Goal: Task Accomplishment & Management: Use online tool/utility

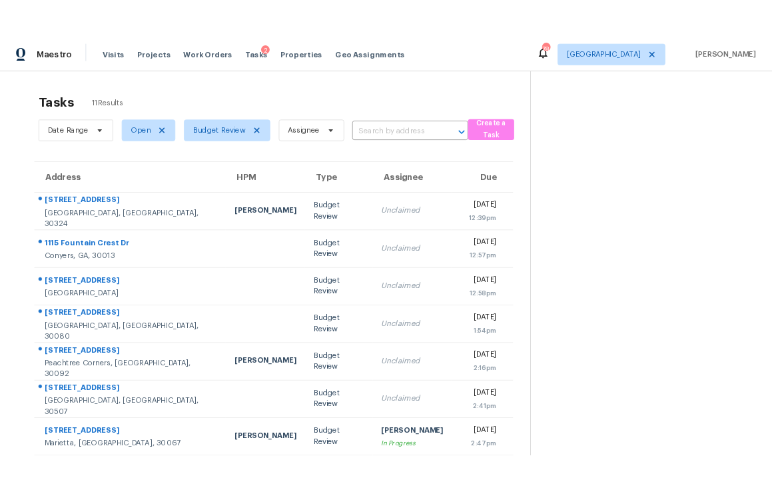
scroll to position [175, 0]
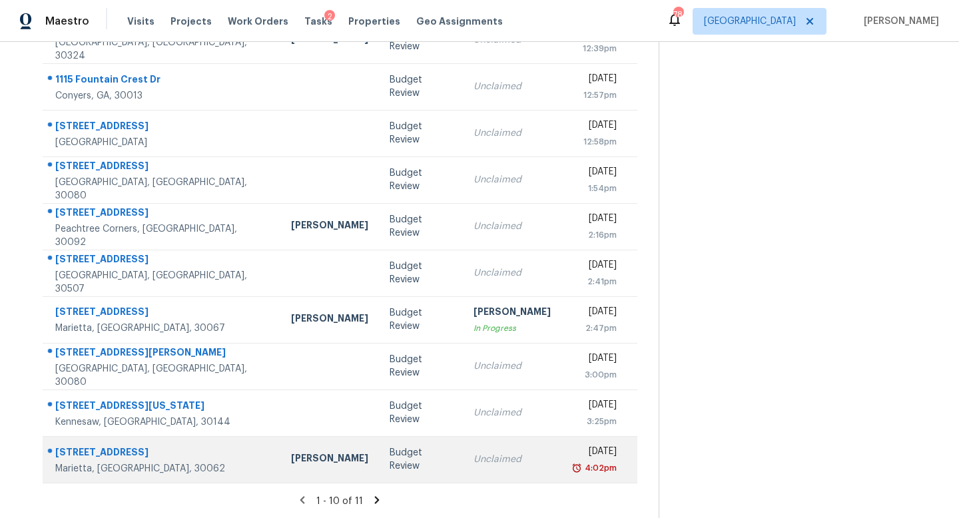
click at [397, 450] on td "Budget Review" at bounding box center [421, 459] width 84 height 47
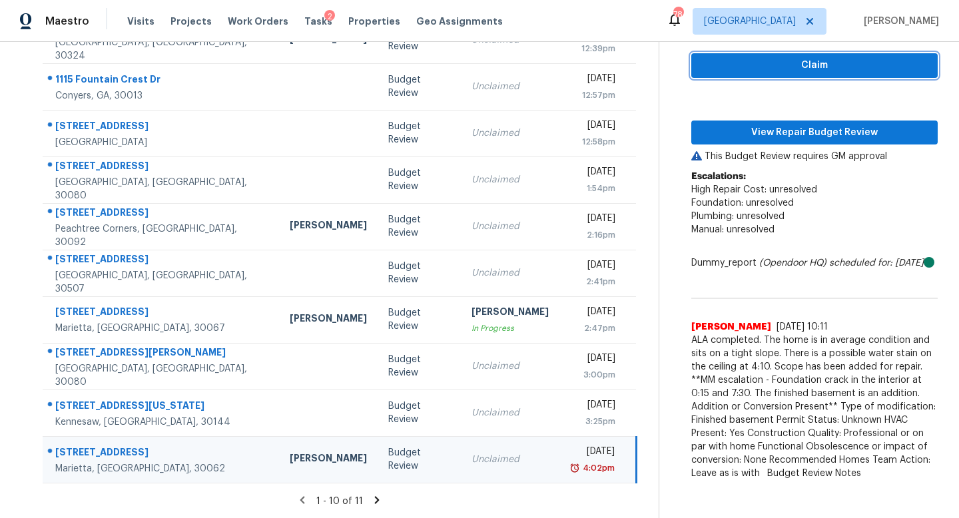
click at [750, 63] on span "Claim" at bounding box center [814, 65] width 225 height 17
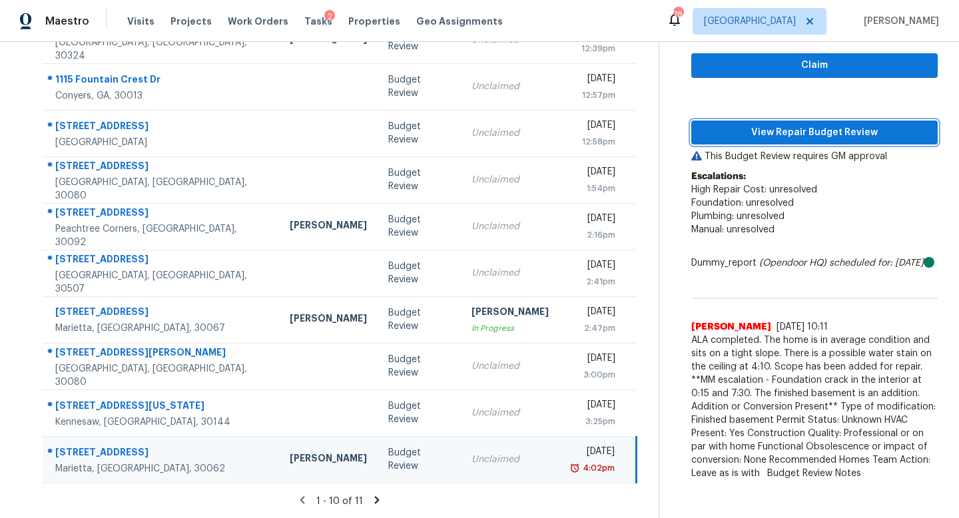
click at [759, 127] on span "View Repair Budget Review" at bounding box center [814, 133] width 225 height 17
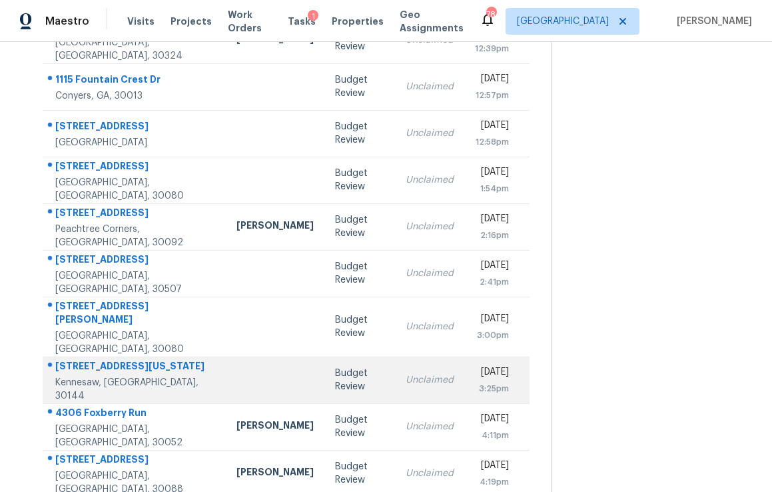
scroll to position [215, 0]
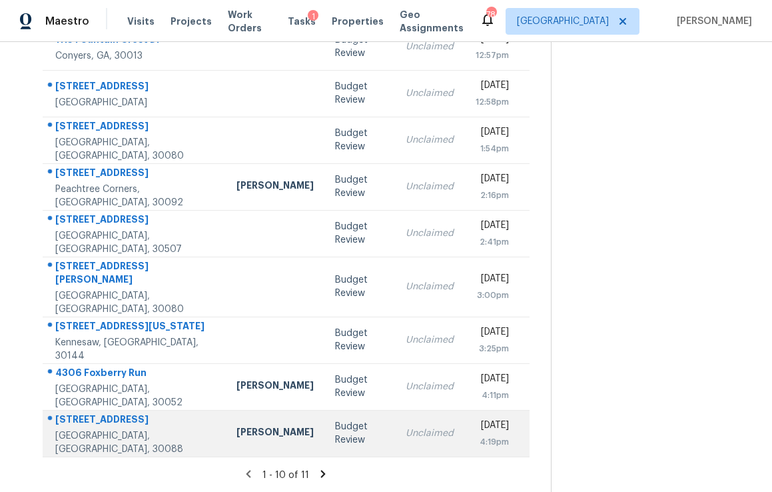
click at [338, 444] on td "Budget Review" at bounding box center [359, 433] width 70 height 47
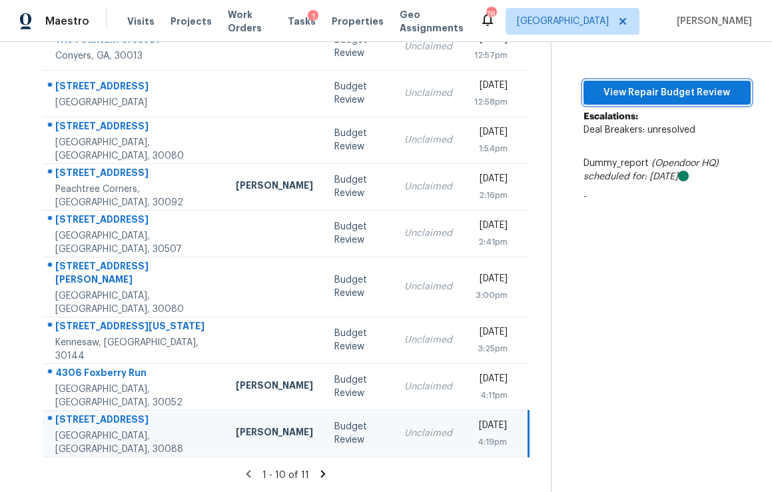
click at [663, 94] on span "View Repair Budget Review" at bounding box center [667, 93] width 146 height 17
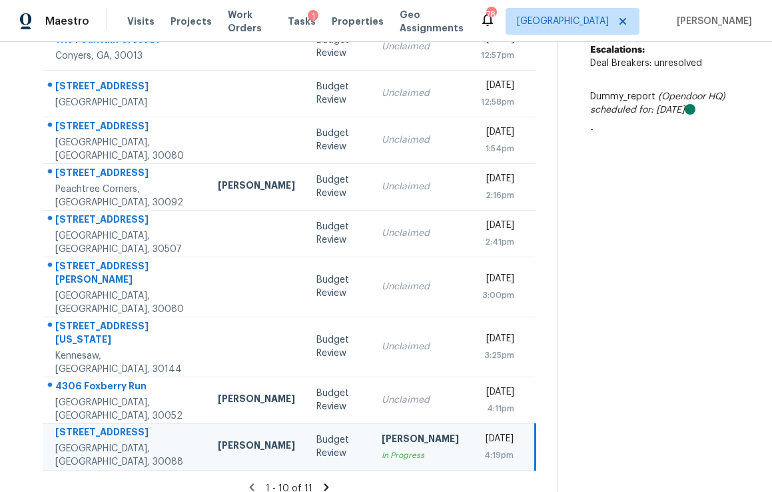
scroll to position [214, 0]
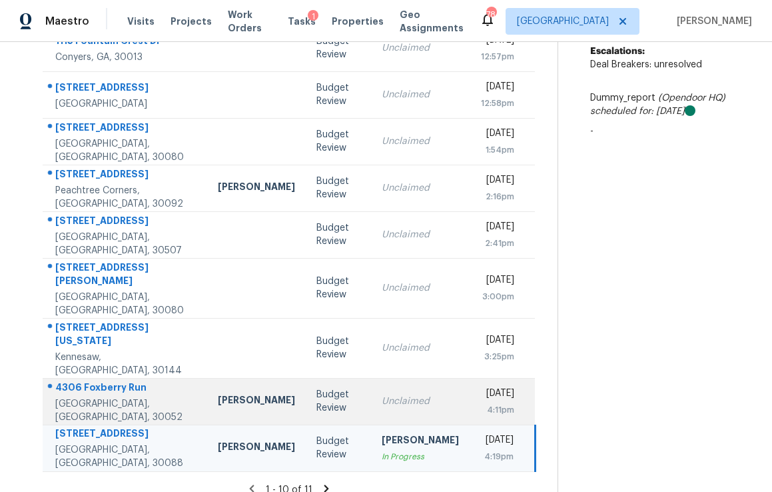
click at [336, 389] on td "Budget Review" at bounding box center [338, 401] width 65 height 47
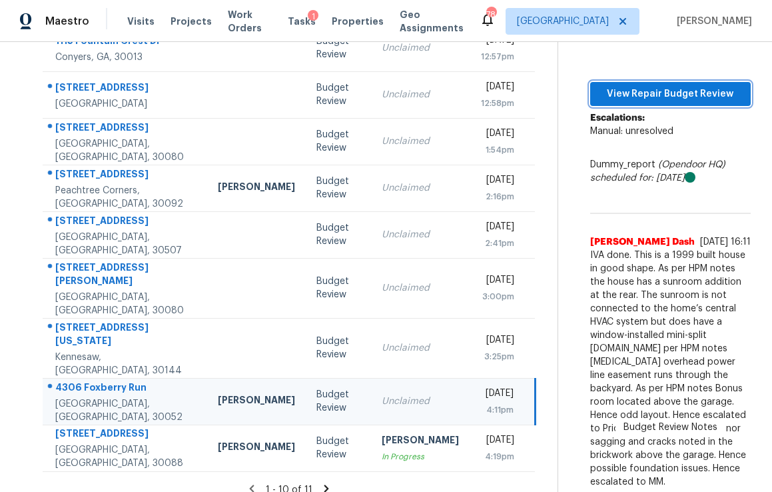
click at [610, 93] on span "View Repair Budget Review" at bounding box center [670, 94] width 139 height 17
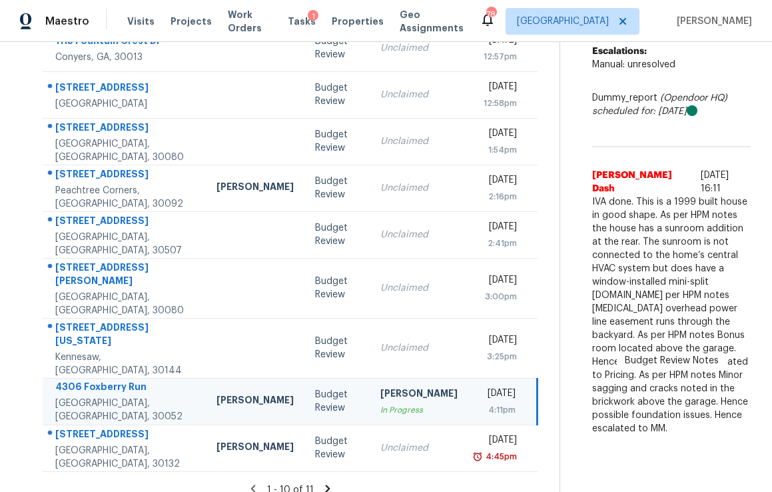
scroll to position [202, 0]
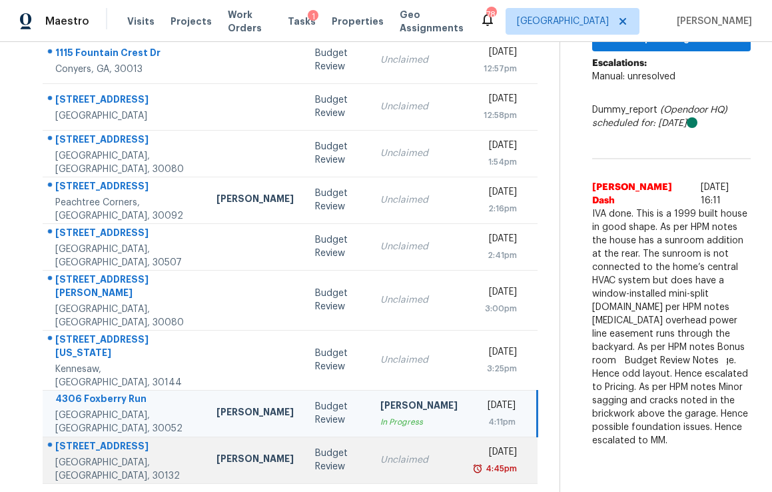
click at [370, 454] on td "Unclaimed" at bounding box center [419, 459] width 99 height 47
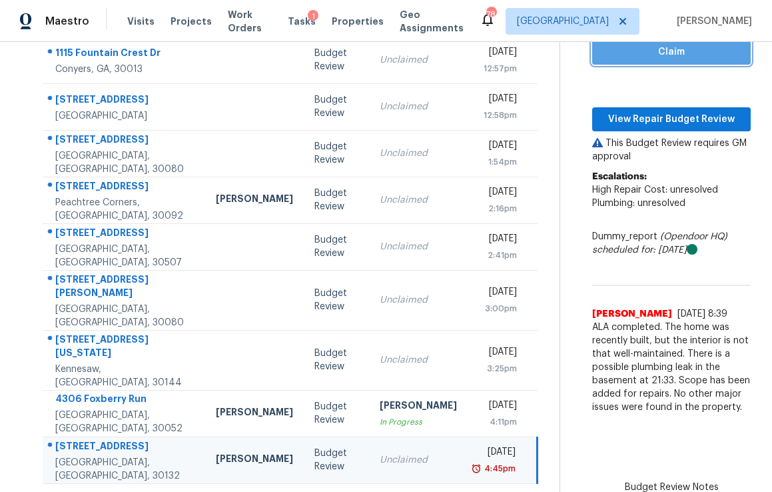
click at [624, 51] on span "Claim" at bounding box center [671, 52] width 137 height 17
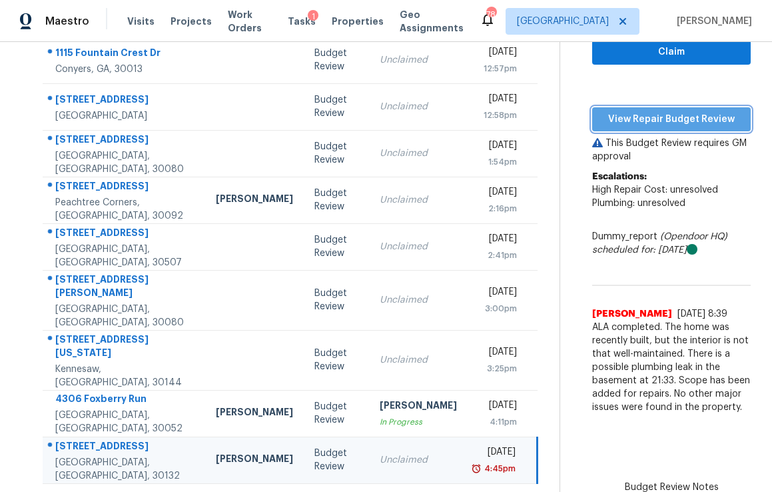
click at [637, 113] on span "View Repair Budget Review" at bounding box center [671, 119] width 137 height 17
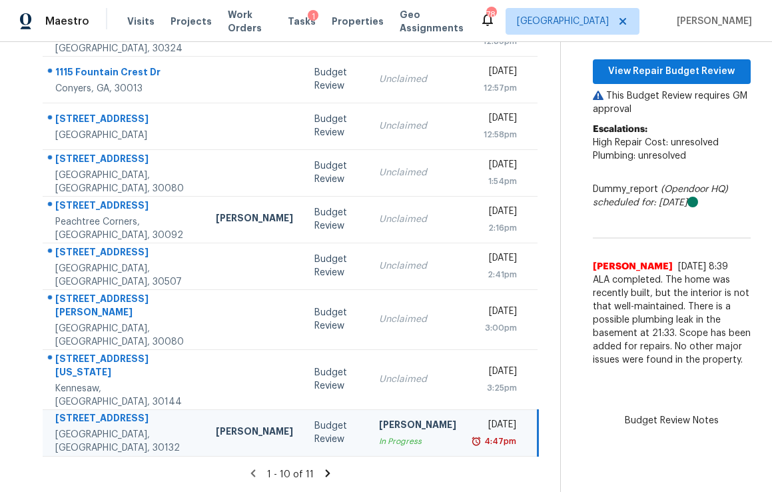
scroll to position [155, 0]
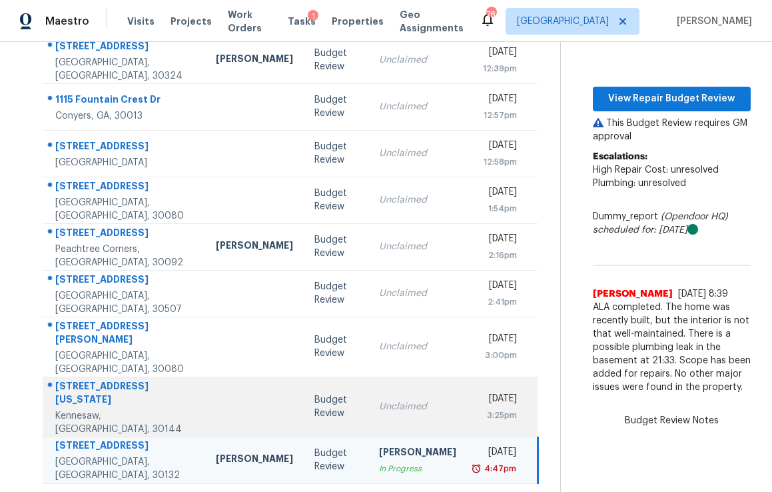
click at [330, 389] on td "Budget Review" at bounding box center [336, 406] width 65 height 60
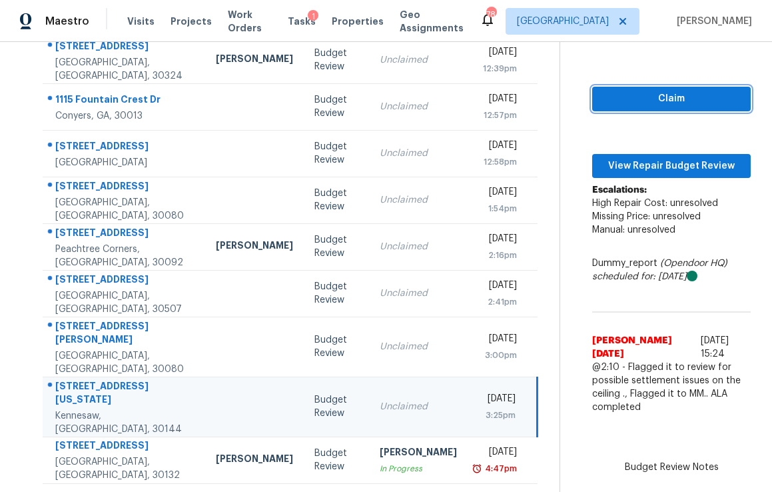
click at [633, 91] on span "Claim" at bounding box center [671, 99] width 137 height 17
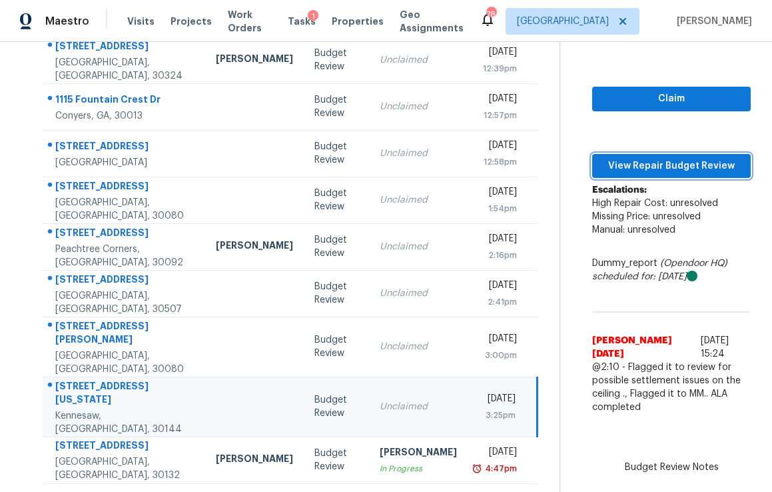
click at [633, 158] on span "View Repair Budget Review" at bounding box center [671, 166] width 137 height 17
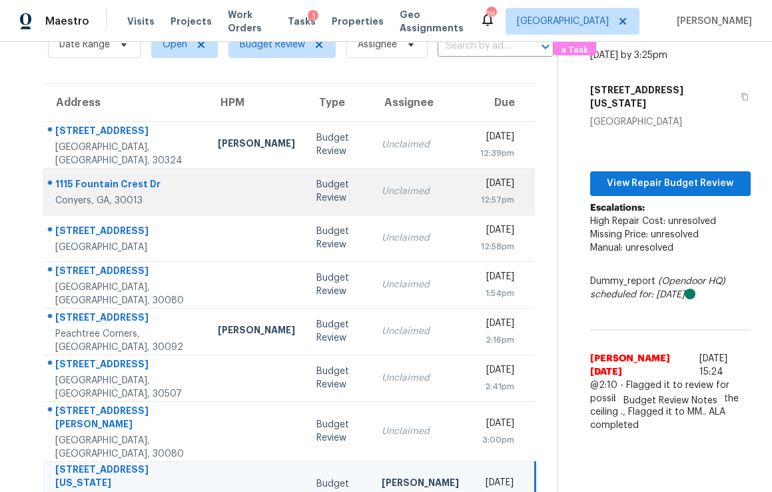
scroll to position [109, 0]
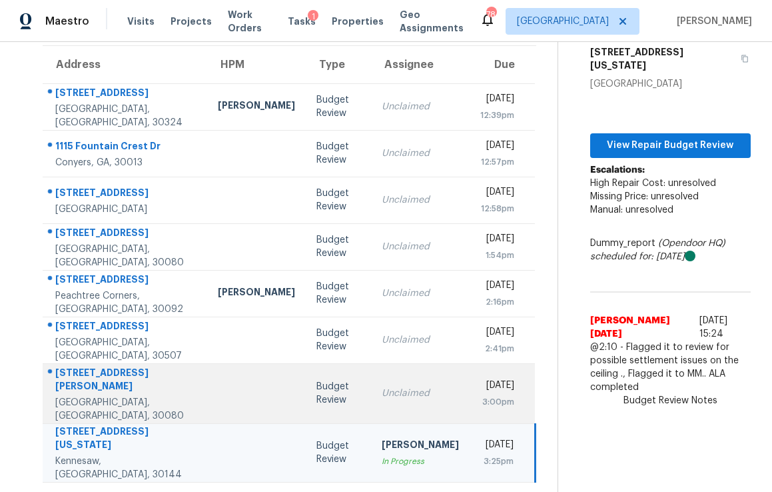
click at [382, 386] on div "Unclaimed" at bounding box center [420, 392] width 77 height 13
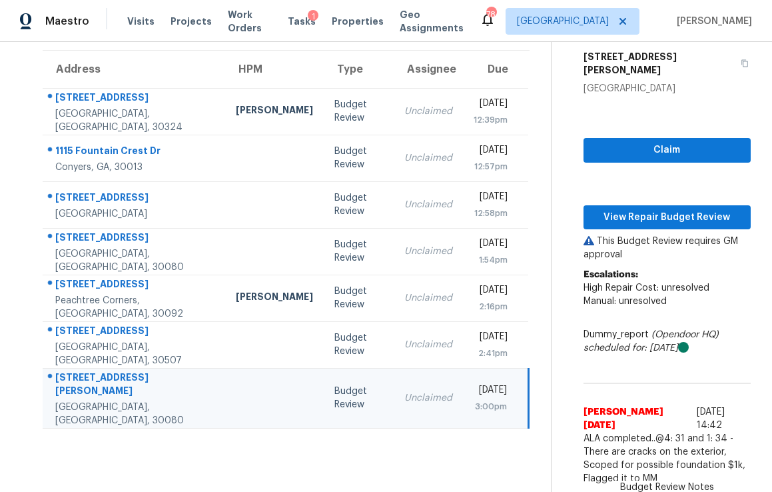
scroll to position [77, 0]
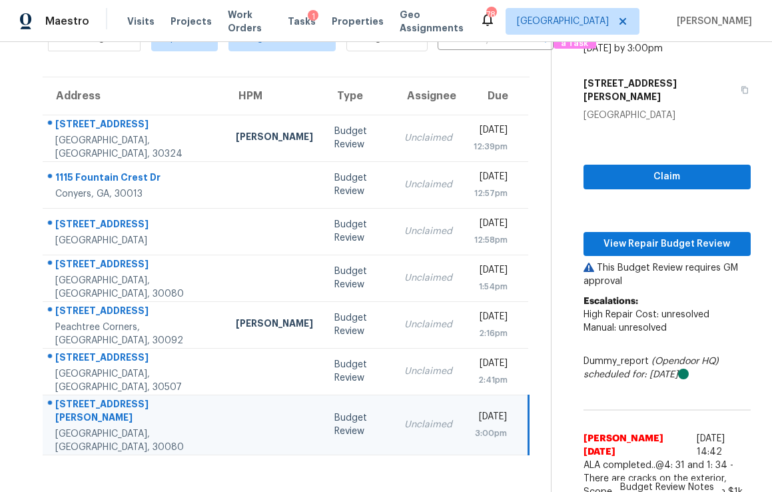
click at [406, 409] on td "Unclaimed" at bounding box center [428, 424] width 69 height 60
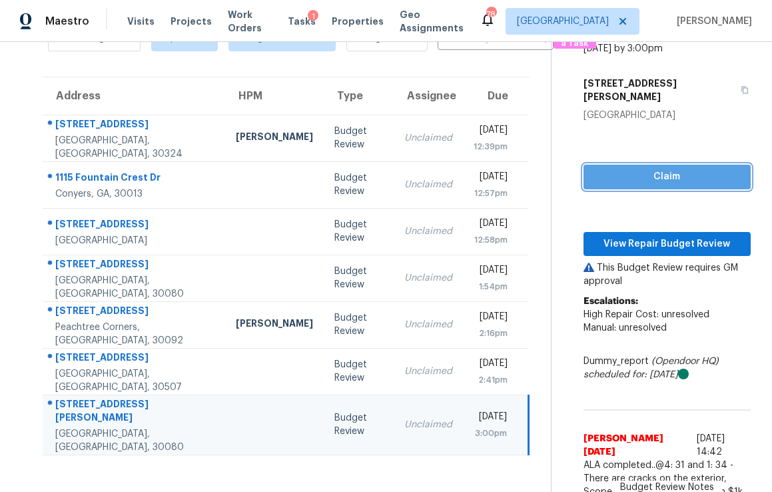
click at [631, 169] on span "Claim" at bounding box center [667, 177] width 146 height 17
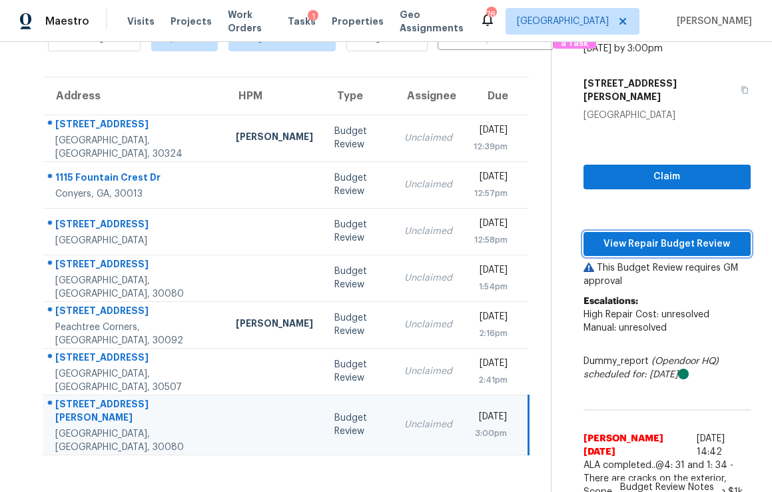
click at [647, 236] on span "View Repair Budget Review" at bounding box center [667, 244] width 146 height 17
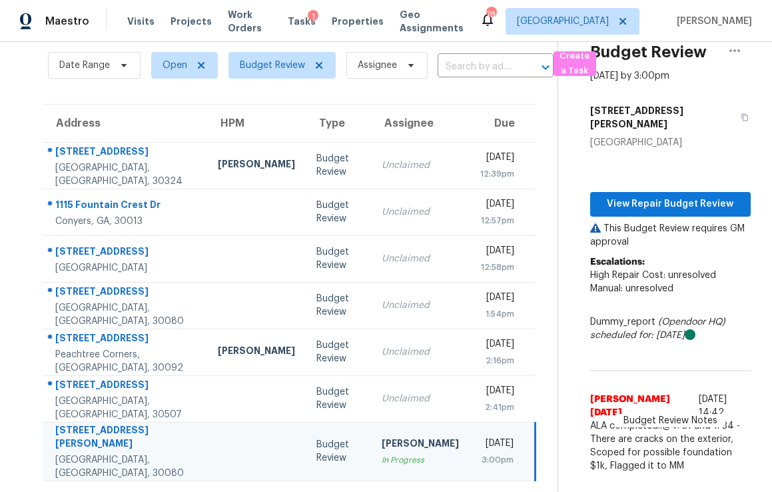
scroll to position [42, 0]
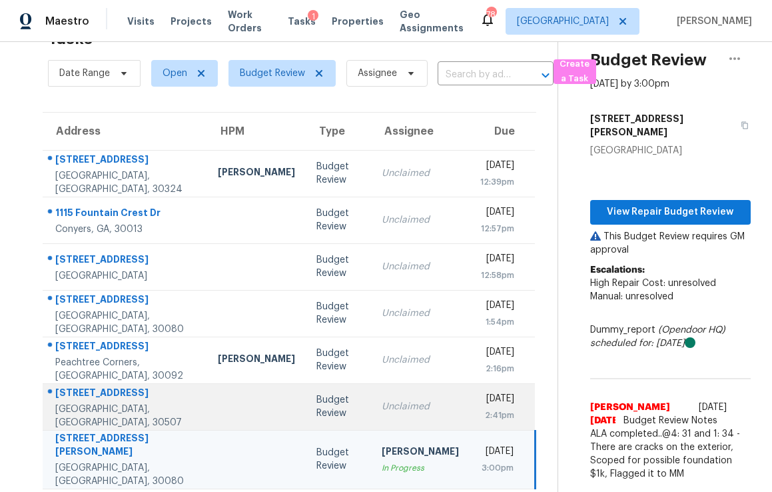
click at [371, 397] on td "Unclaimed" at bounding box center [420, 406] width 99 height 47
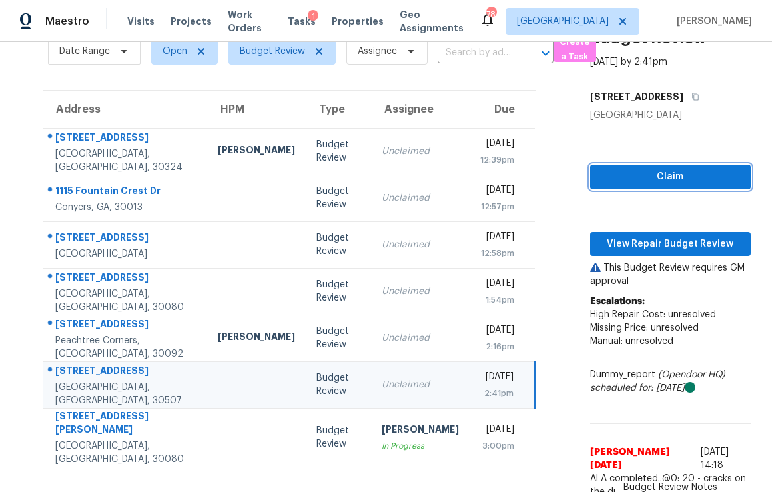
click at [662, 171] on span "Claim" at bounding box center [670, 177] width 139 height 17
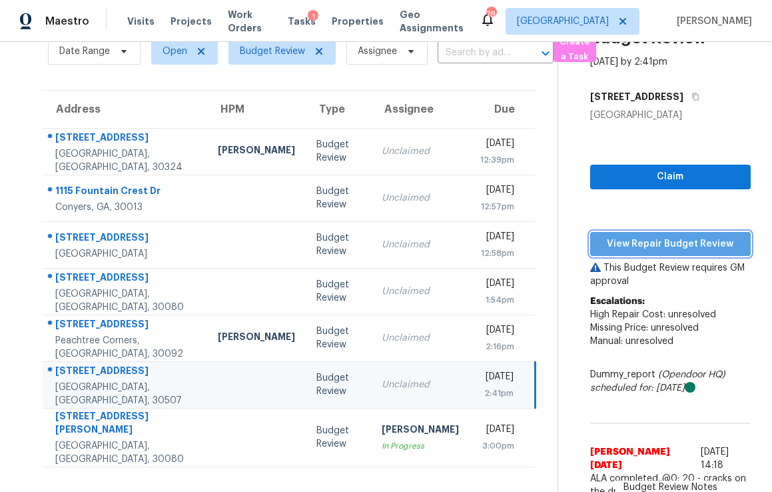
click at [652, 246] on span "View Repair Budget Review" at bounding box center [670, 244] width 139 height 17
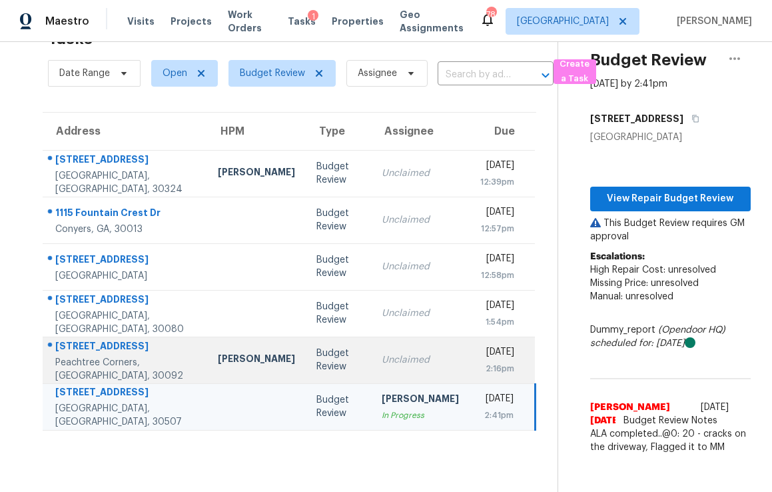
click at [382, 365] on div "Unclaimed" at bounding box center [420, 359] width 77 height 13
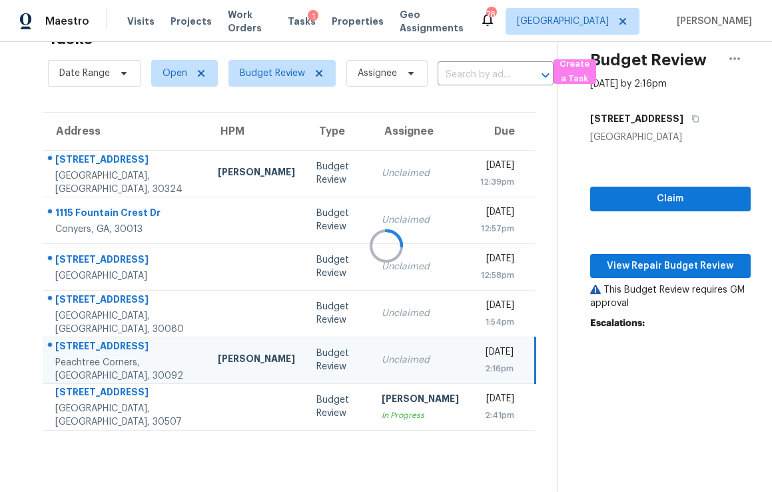
scroll to position [64, 0]
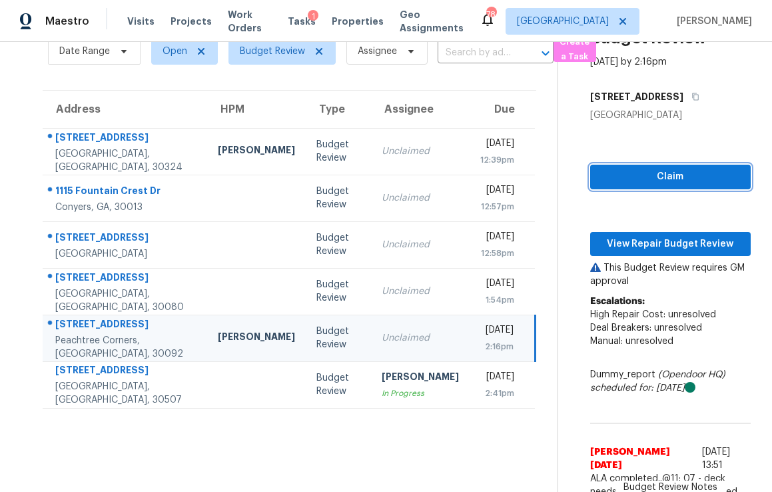
click at [671, 173] on span "Claim" at bounding box center [670, 177] width 139 height 17
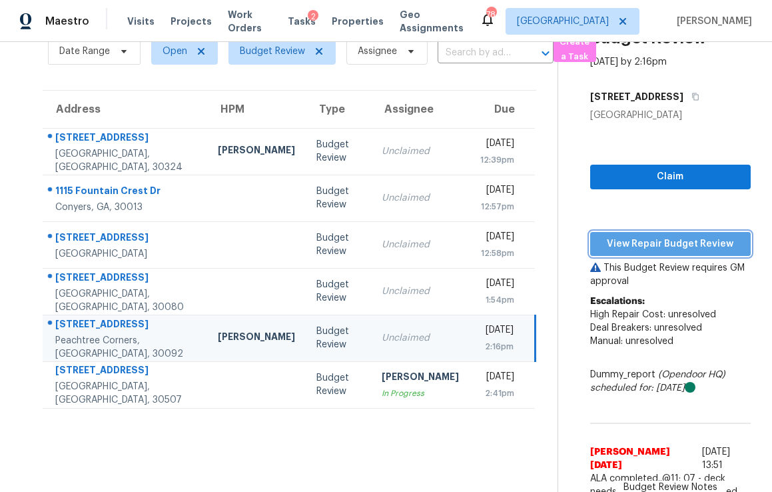
click at [665, 245] on span "View Repair Budget Review" at bounding box center [670, 244] width 139 height 17
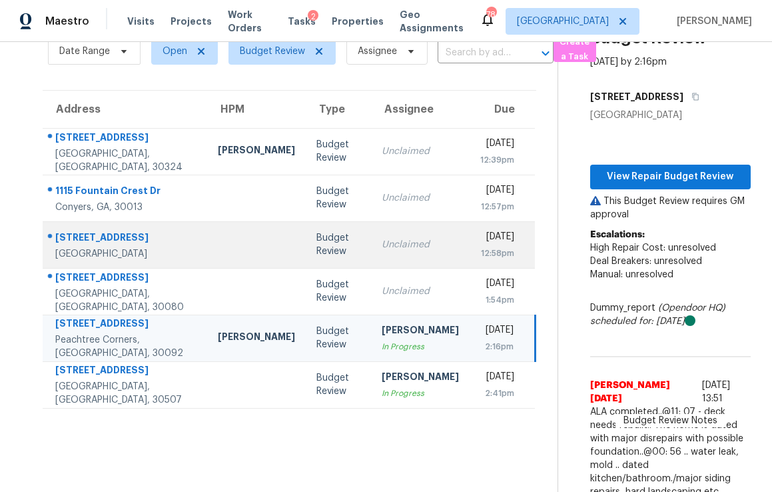
click at [410, 231] on td "Unclaimed" at bounding box center [420, 244] width 99 height 47
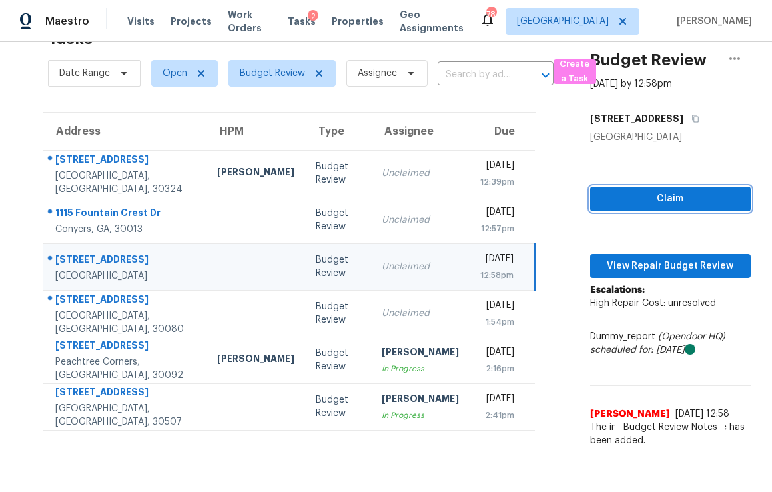
click at [681, 192] on span "Claim" at bounding box center [670, 198] width 139 height 17
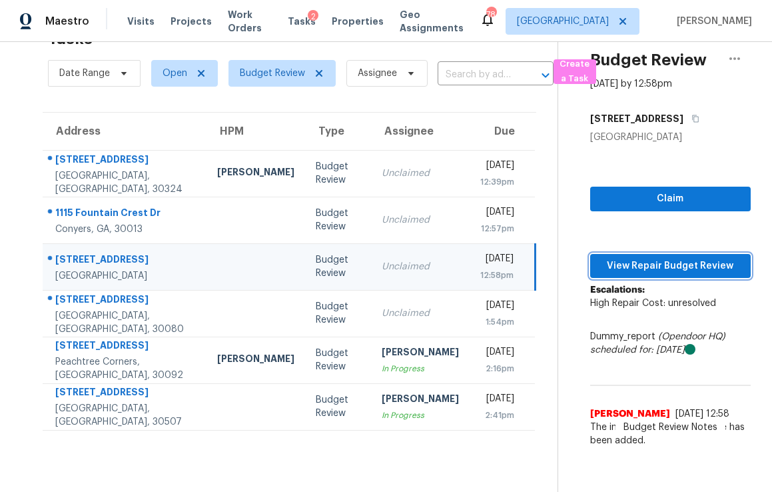
click at [660, 258] on span "View Repair Budget Review" at bounding box center [670, 266] width 139 height 17
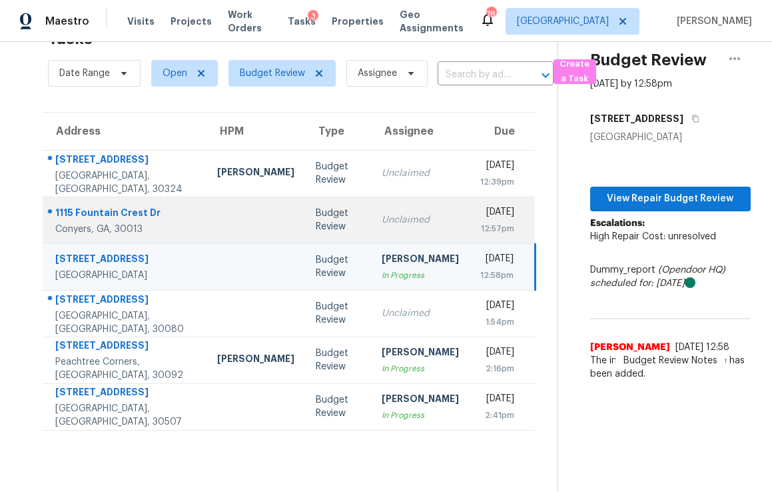
click at [382, 221] on div "Unclaimed" at bounding box center [420, 219] width 77 height 13
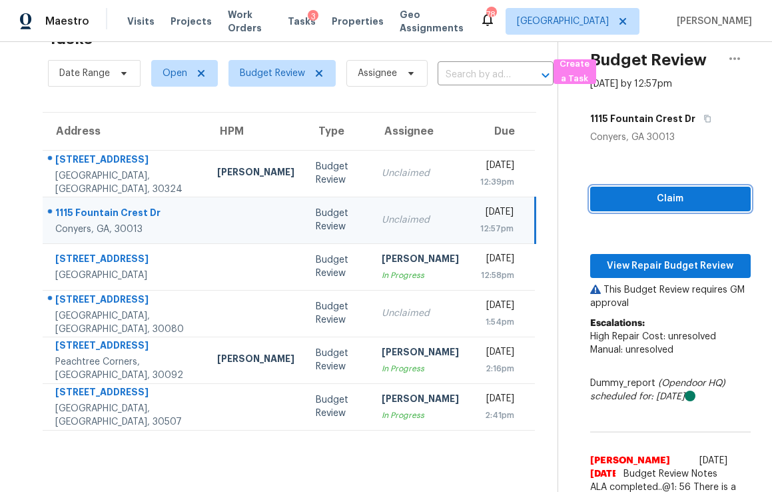
click at [630, 194] on span "Claim" at bounding box center [670, 198] width 139 height 17
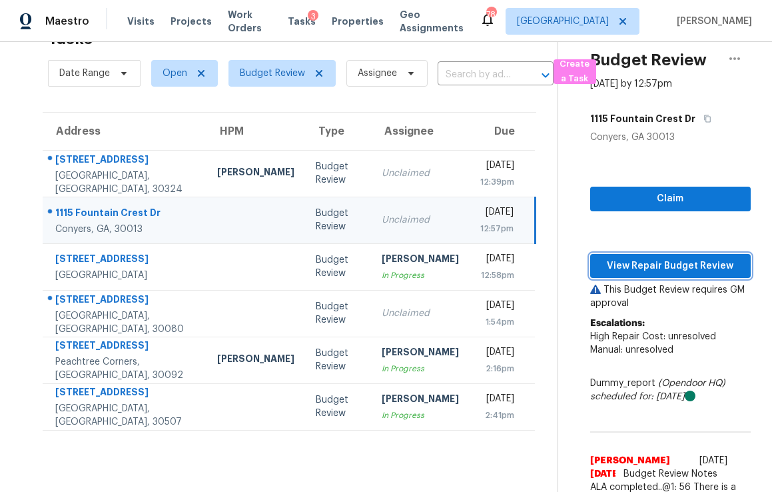
click at [651, 268] on span "View Repair Budget Review" at bounding box center [670, 266] width 139 height 17
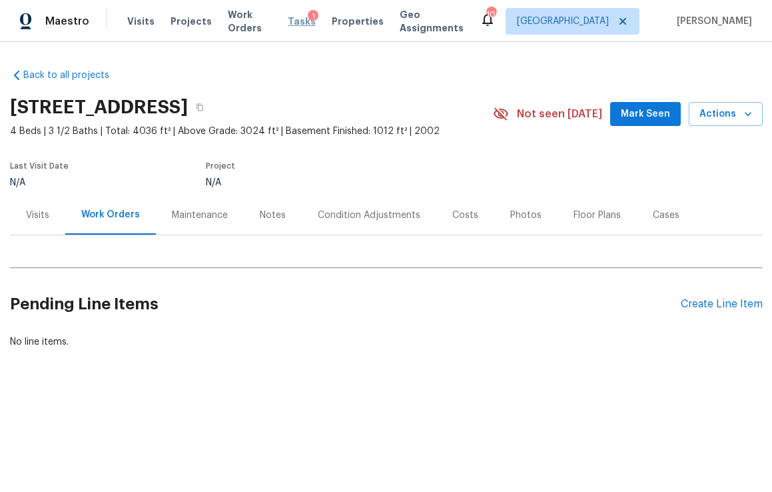
click at [301, 23] on span "Tasks" at bounding box center [302, 21] width 28 height 9
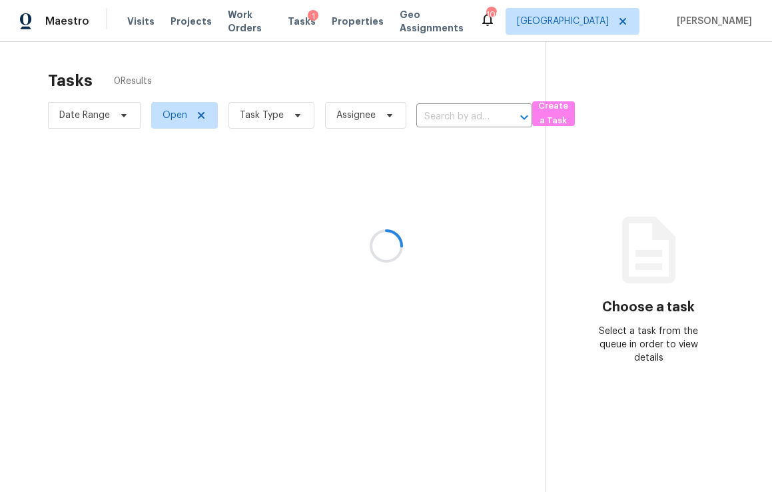
click at [273, 113] on div at bounding box center [386, 246] width 772 height 492
click at [268, 121] on div at bounding box center [386, 246] width 772 height 492
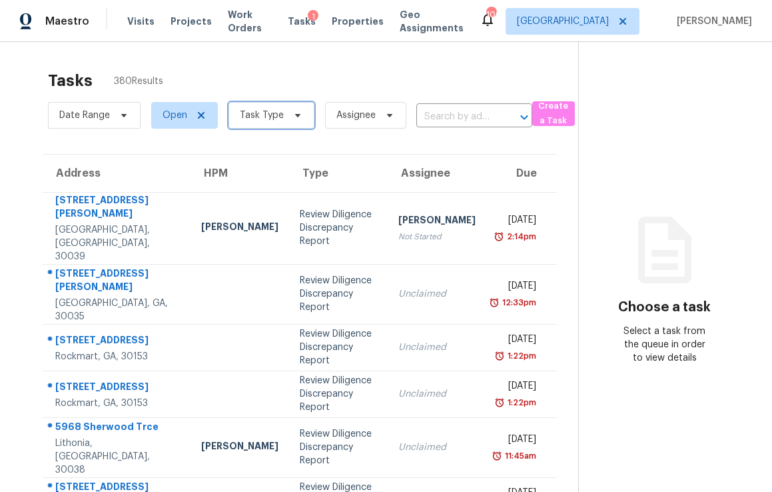
click at [260, 118] on span "Task Type" at bounding box center [262, 115] width 44 height 13
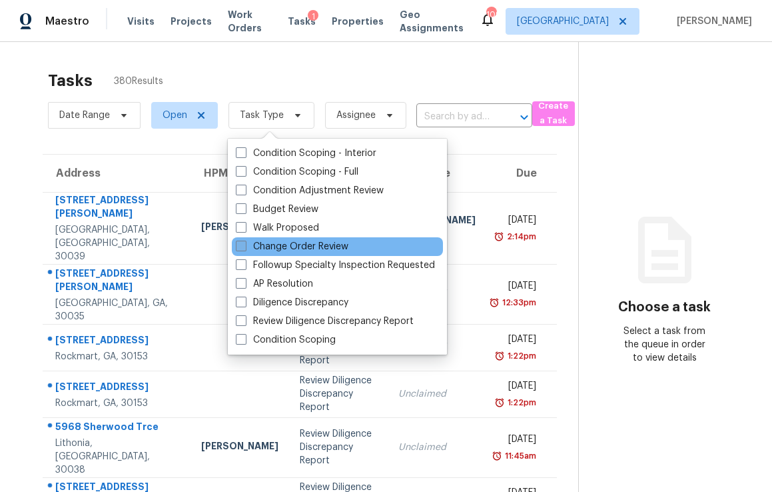
click at [272, 248] on label "Change Order Review" at bounding box center [292, 246] width 113 height 13
click at [244, 248] on input "Change Order Review" at bounding box center [240, 244] width 9 height 9
checkbox input "true"
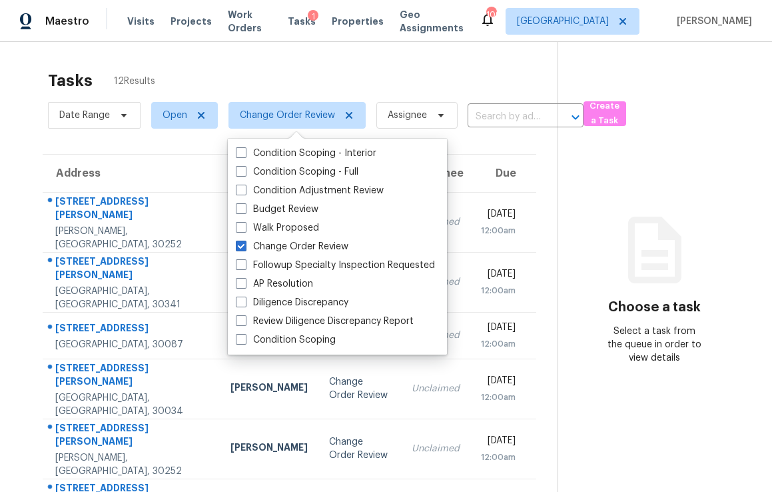
click at [284, 60] on div "Tasks 12 Results Date Range Open Change Order Review Assignee ​ Create a Task A…" at bounding box center [386, 408] width 772 height 732
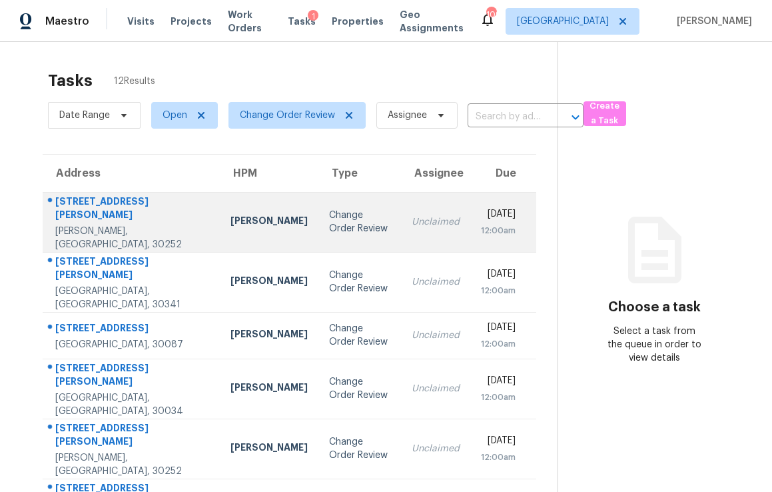
click at [329, 222] on div "Change Order Review" at bounding box center [360, 221] width 62 height 27
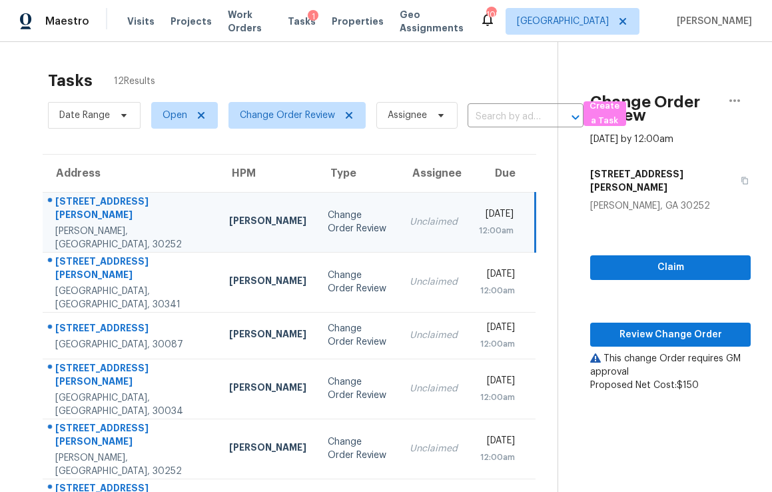
click at [632, 266] on div "Claim Review Change Order This change Order requires GM approval Proposed Net C…" at bounding box center [670, 301] width 161 height 179
click at [639, 259] on span "Claim" at bounding box center [670, 267] width 139 height 17
click at [648, 326] on span "Review Change Order" at bounding box center [670, 334] width 139 height 17
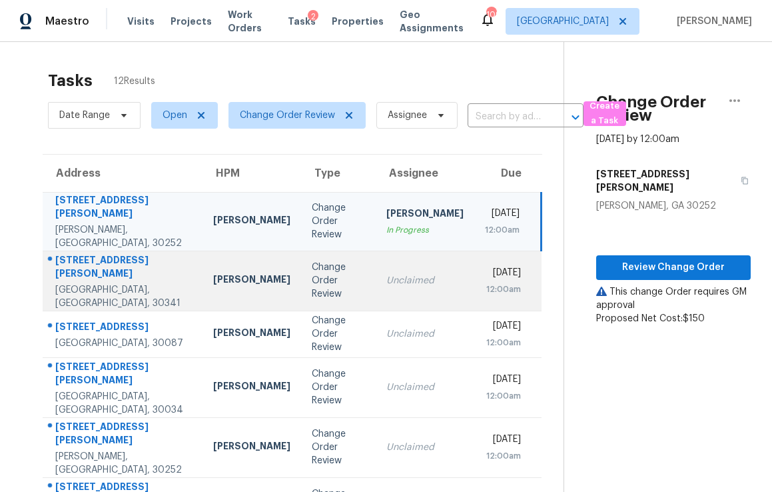
click at [334, 262] on div "Change Order Review" at bounding box center [339, 280] width 54 height 40
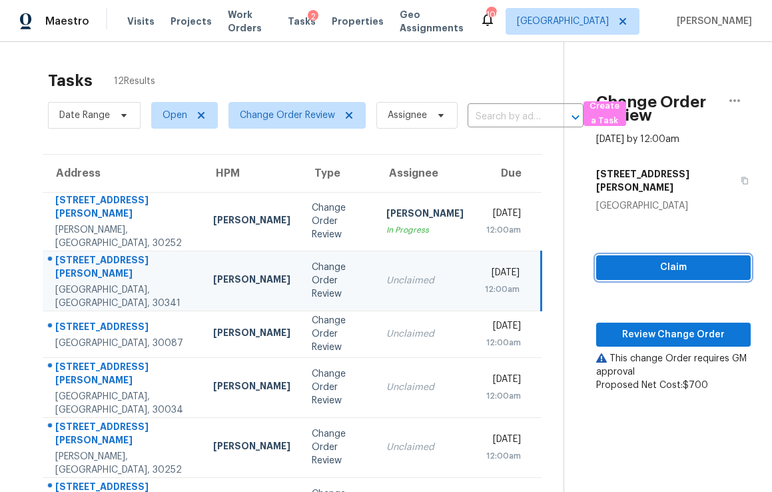
click at [674, 259] on span "Claim" at bounding box center [673, 267] width 133 height 17
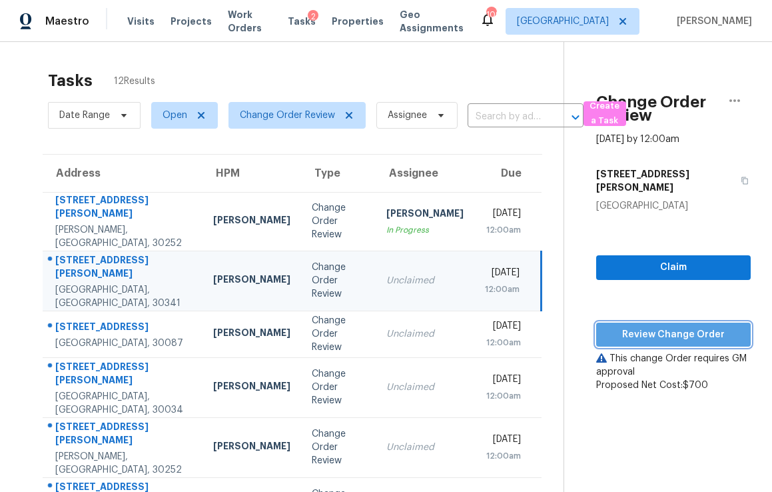
click at [669, 326] on span "Review Change Order" at bounding box center [673, 334] width 133 height 17
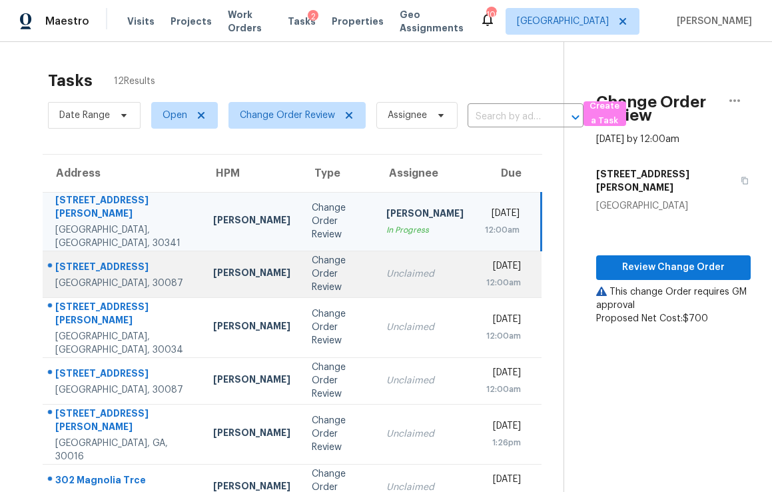
click at [400, 267] on div "Unclaimed" at bounding box center [424, 273] width 77 height 13
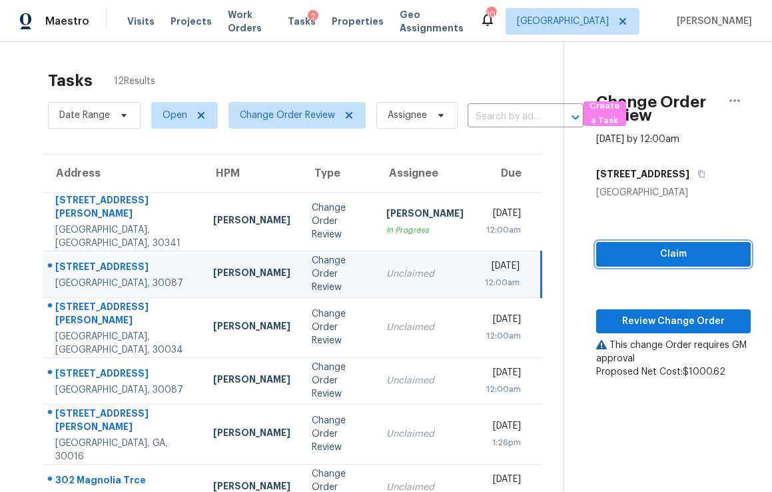
click at [670, 256] on span "Claim" at bounding box center [673, 254] width 133 height 17
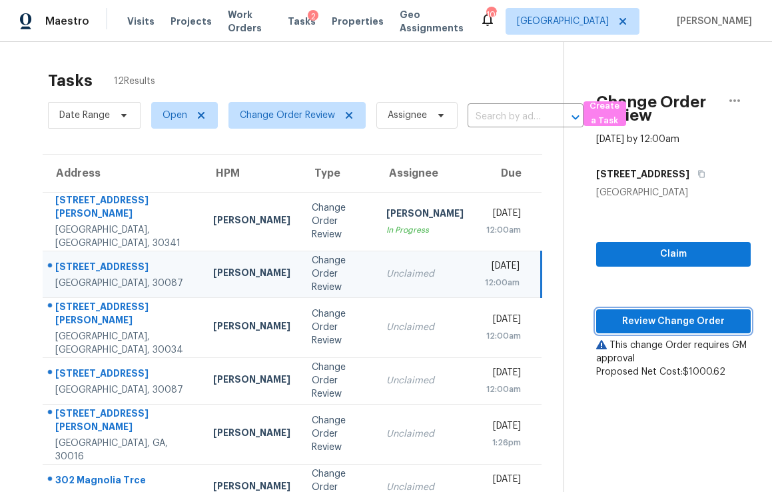
click at [659, 316] on span "Review Change Order" at bounding box center [673, 321] width 133 height 17
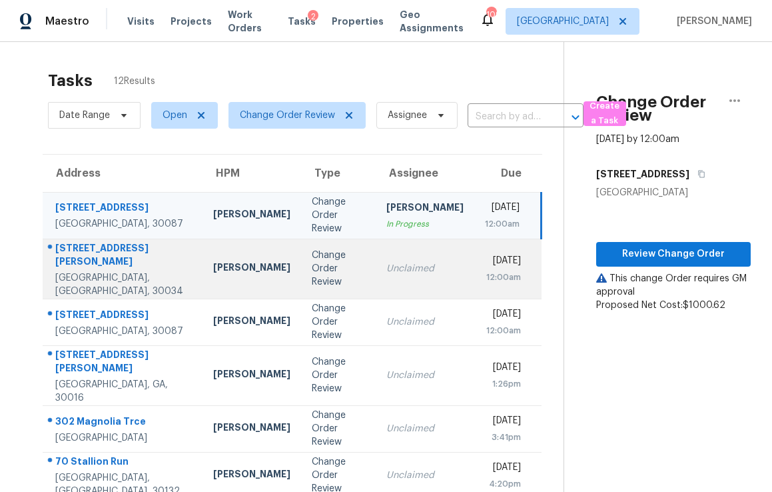
click at [386, 263] on div "Unclaimed" at bounding box center [424, 268] width 77 height 13
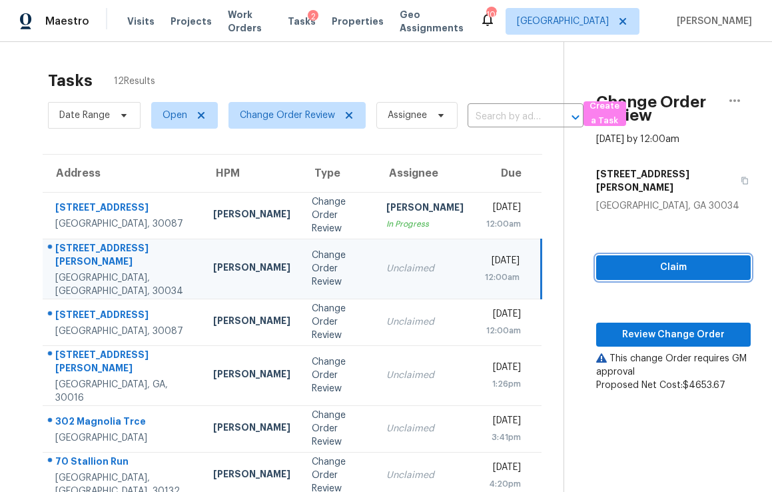
click at [613, 259] on span "Claim" at bounding box center [673, 267] width 133 height 17
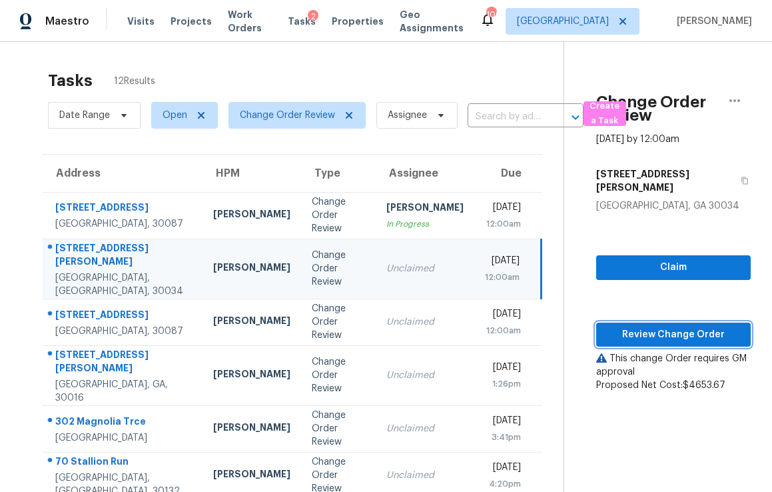
click at [635, 326] on span "Review Change Order" at bounding box center [673, 334] width 133 height 17
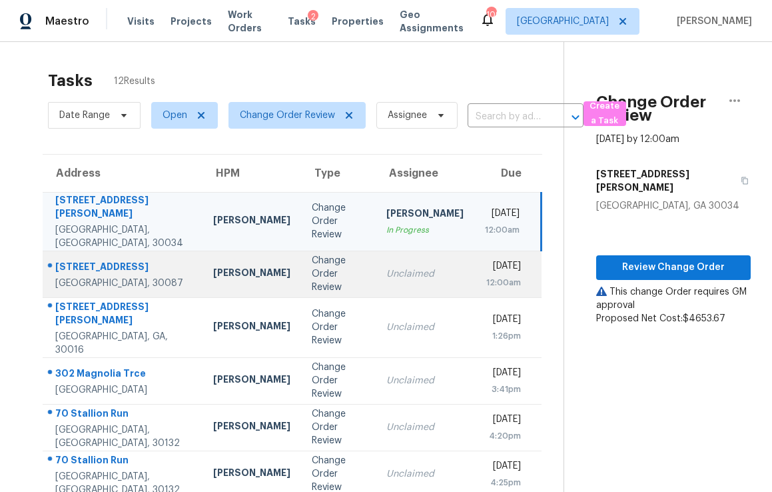
click at [414, 278] on td "Unclaimed" at bounding box center [425, 273] width 99 height 47
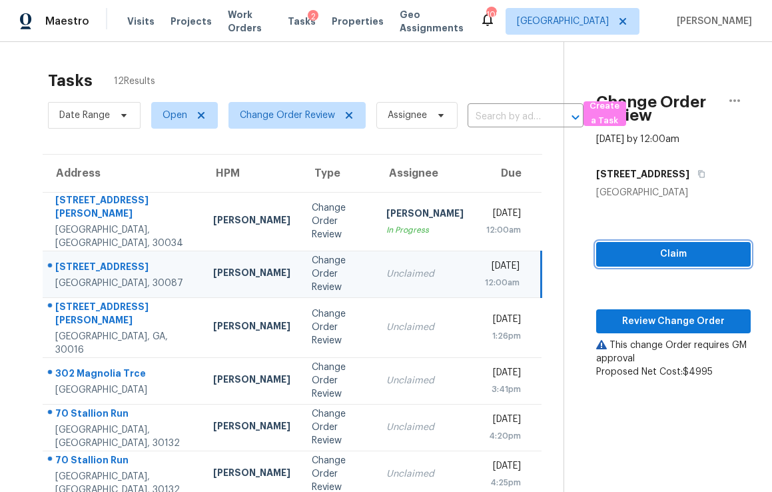
click at [687, 246] on span "Claim" at bounding box center [673, 254] width 133 height 17
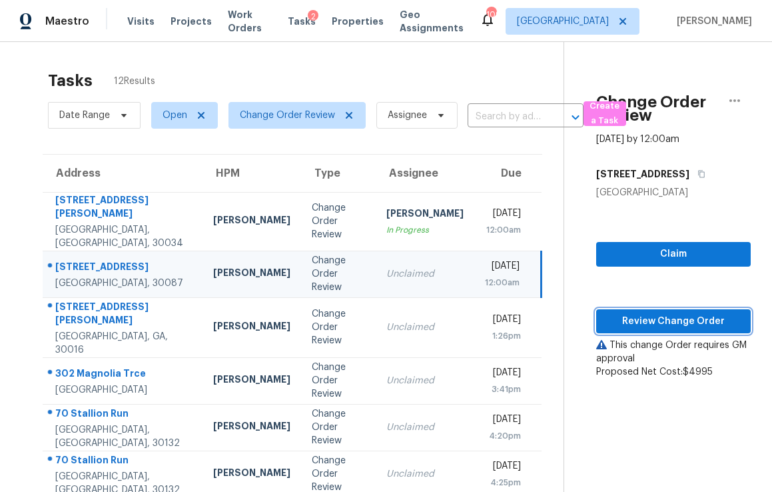
click at [658, 318] on span "Review Change Order" at bounding box center [673, 321] width 133 height 17
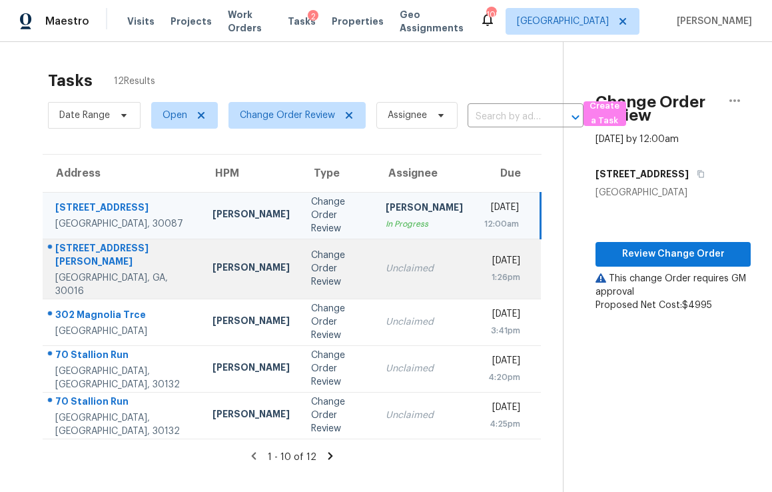
click at [388, 266] on div "Unclaimed" at bounding box center [424, 268] width 77 height 13
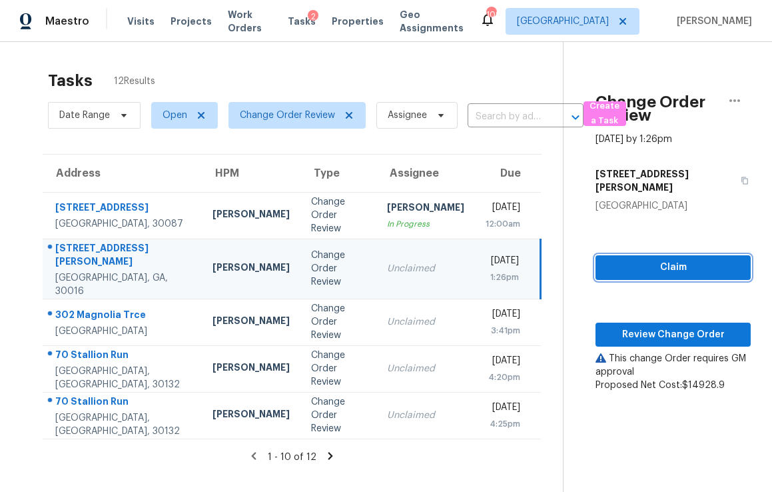
click at [644, 259] on span "Claim" at bounding box center [673, 267] width 134 height 17
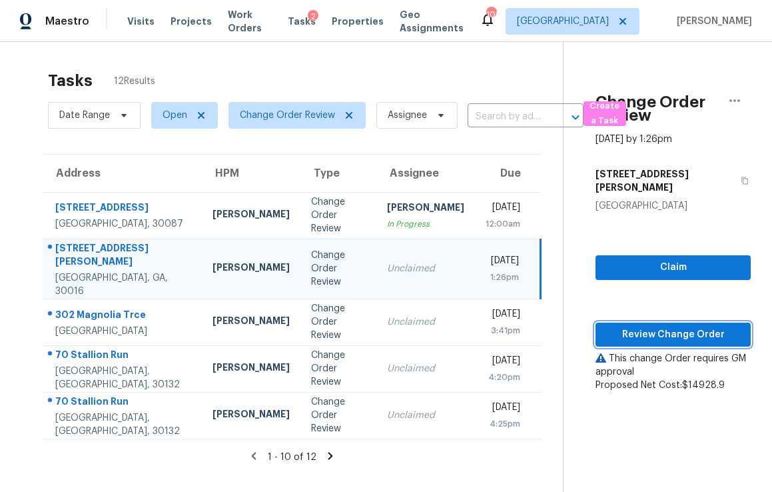
click at [669, 326] on span "Review Change Order" at bounding box center [673, 334] width 134 height 17
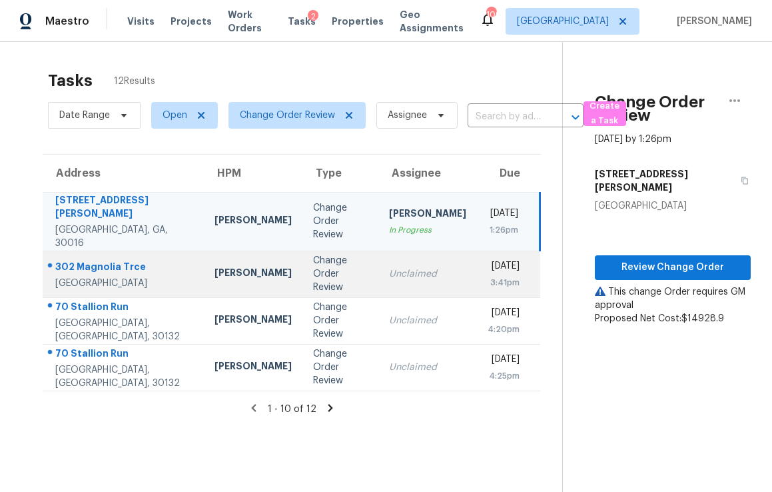
click at [400, 268] on div "Unclaimed" at bounding box center [427, 273] width 77 height 13
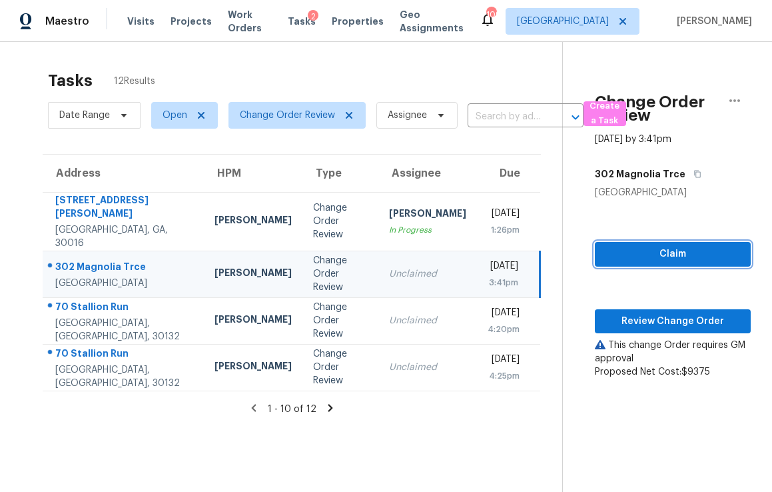
click at [657, 254] on span "Claim" at bounding box center [672, 254] width 135 height 17
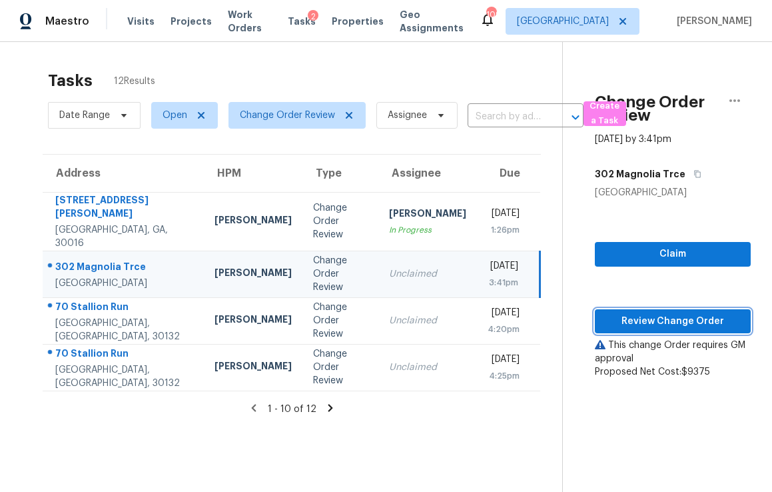
click at [659, 322] on span "Review Change Order" at bounding box center [672, 321] width 135 height 17
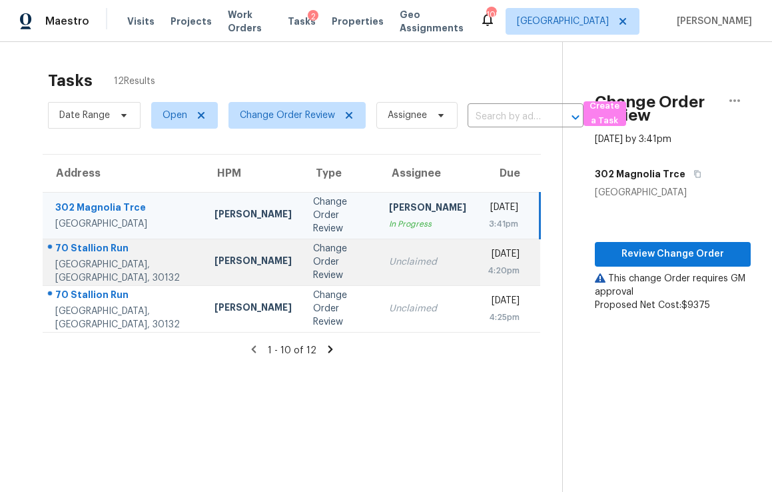
click at [378, 276] on td "Unclaimed" at bounding box center [427, 261] width 99 height 47
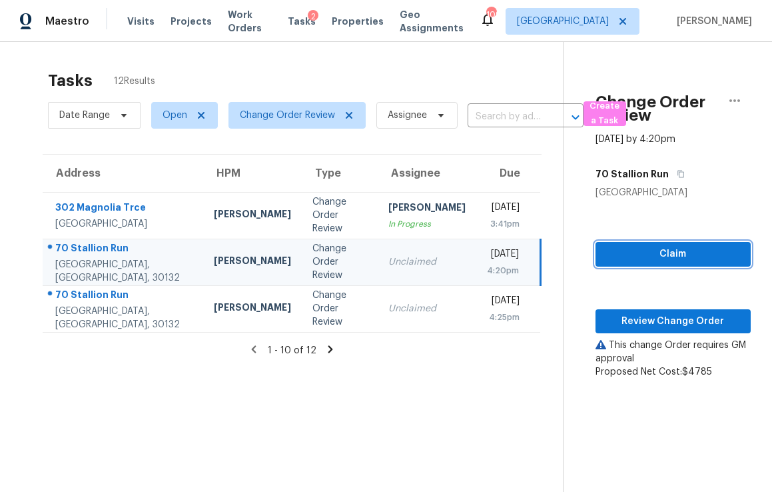
click at [654, 252] on span "Claim" at bounding box center [673, 254] width 134 height 17
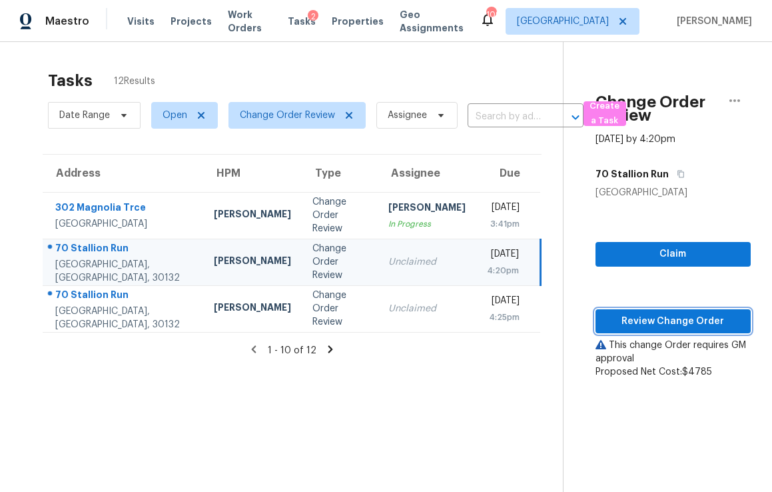
click at [661, 314] on span "Review Change Order" at bounding box center [673, 321] width 134 height 17
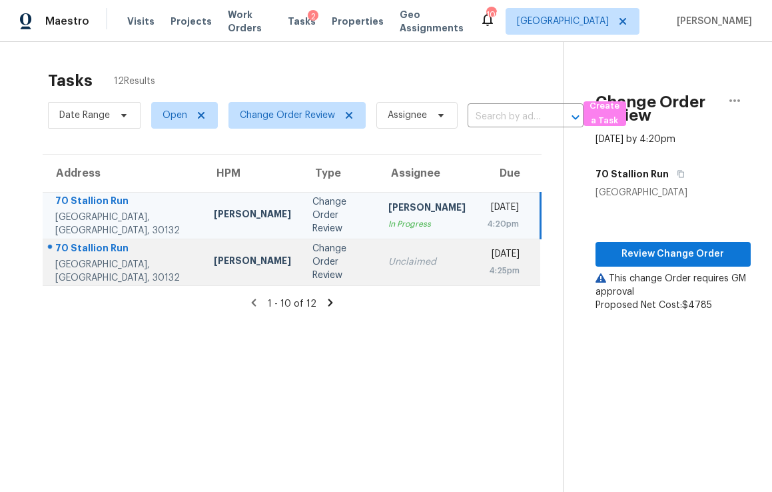
click at [420, 270] on td "Unclaimed" at bounding box center [427, 261] width 99 height 47
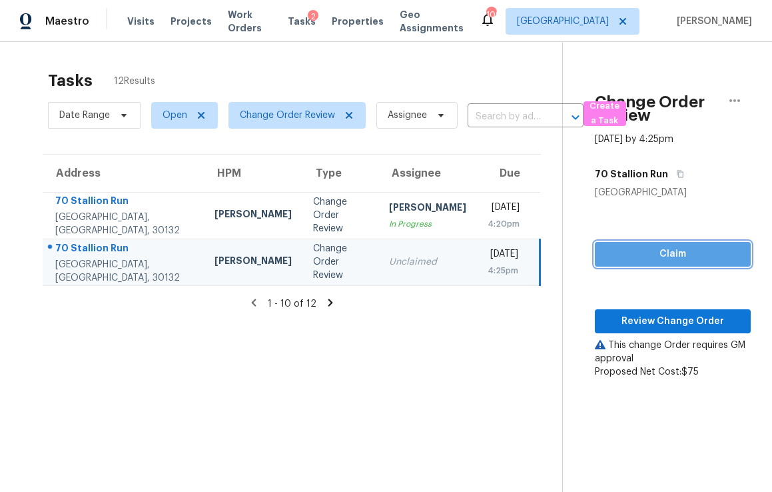
click at [655, 254] on span "Claim" at bounding box center [672, 254] width 135 height 17
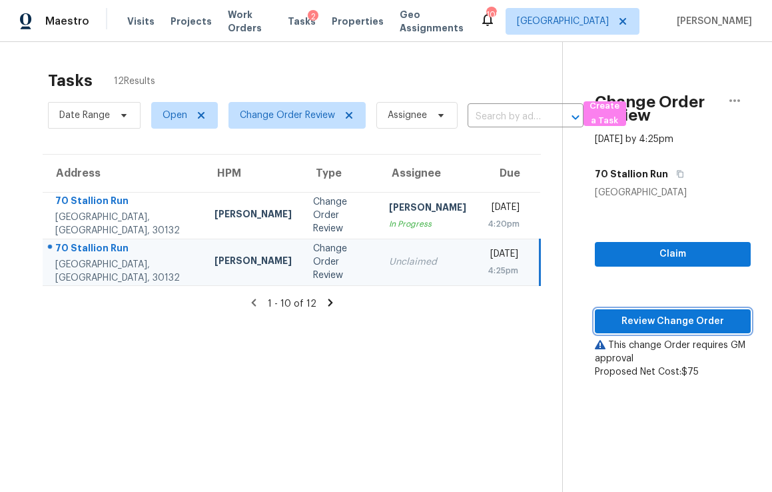
click at [671, 319] on span "Review Change Order" at bounding box center [672, 321] width 135 height 17
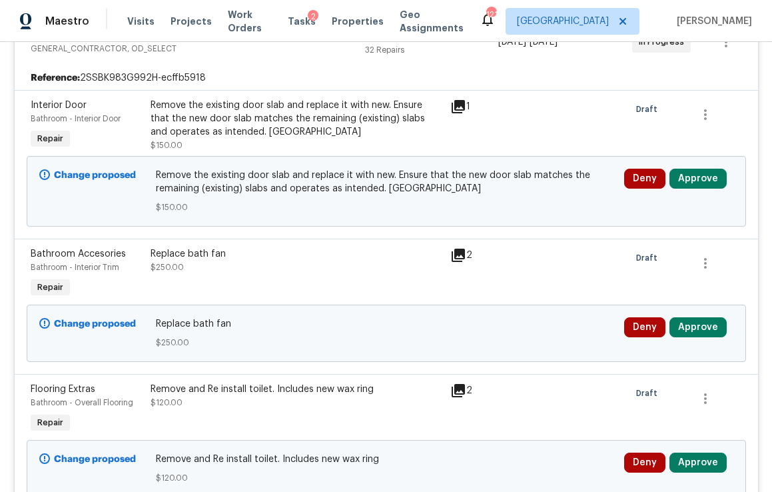
scroll to position [358, 0]
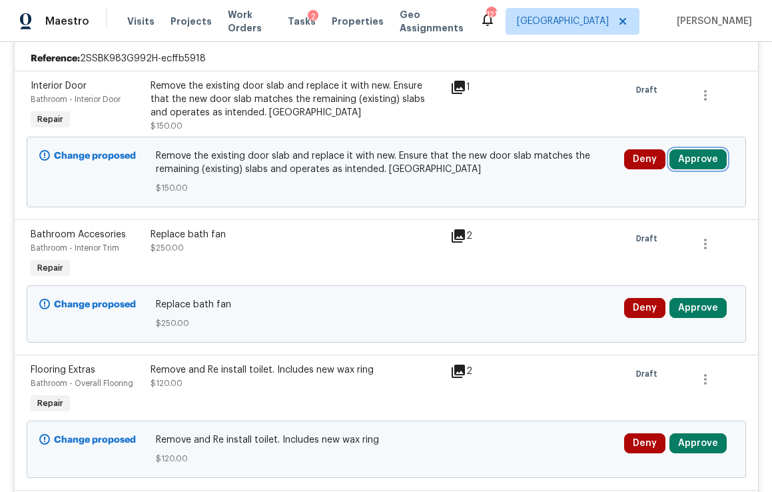
click at [689, 159] on button "Approve" at bounding box center [697, 159] width 57 height 20
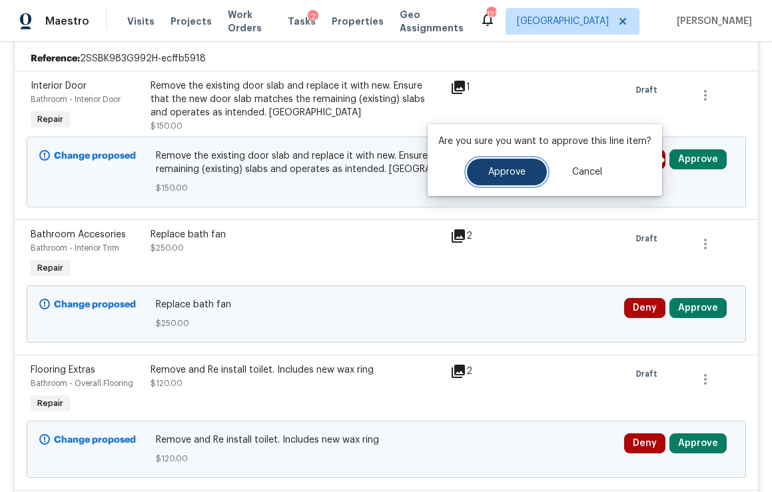
click at [512, 176] on span "Approve" at bounding box center [506, 172] width 37 height 10
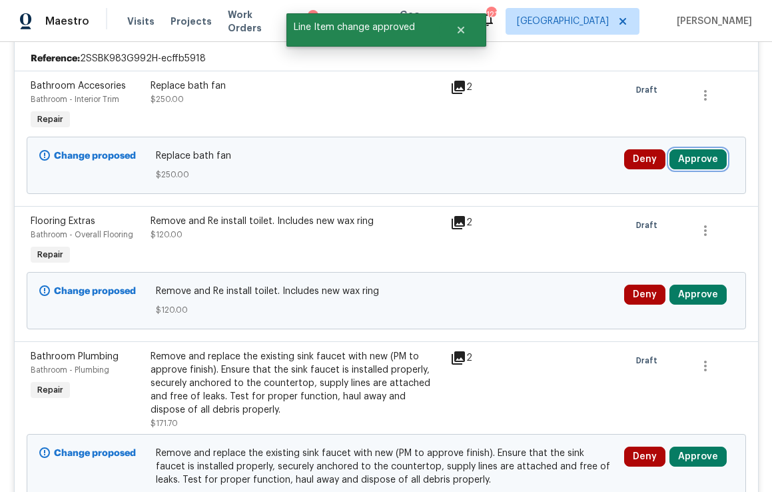
click at [691, 158] on button "Approve" at bounding box center [697, 159] width 57 height 20
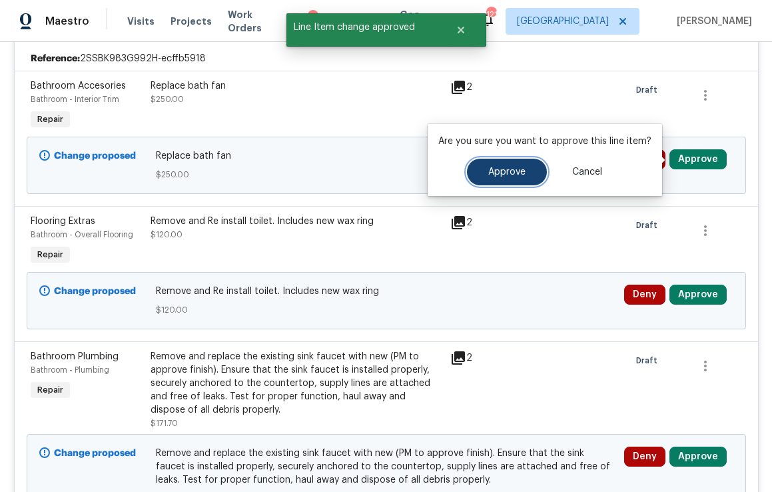
click at [529, 175] on button "Approve" at bounding box center [507, 172] width 80 height 27
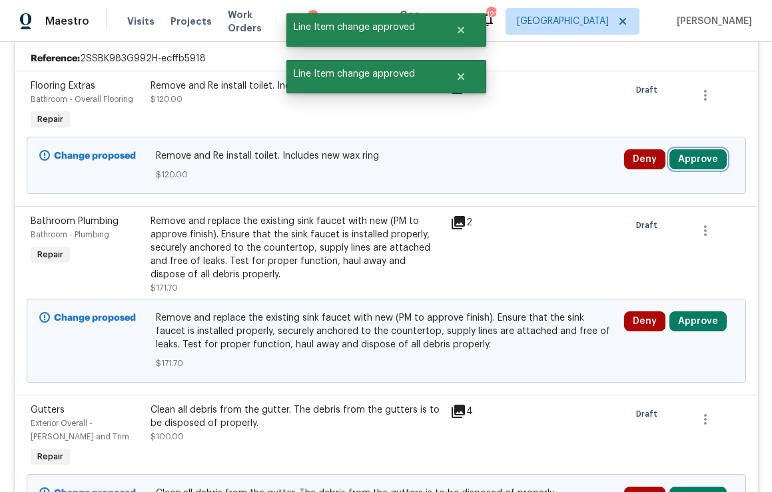
click at [686, 158] on button "Approve" at bounding box center [697, 159] width 57 height 20
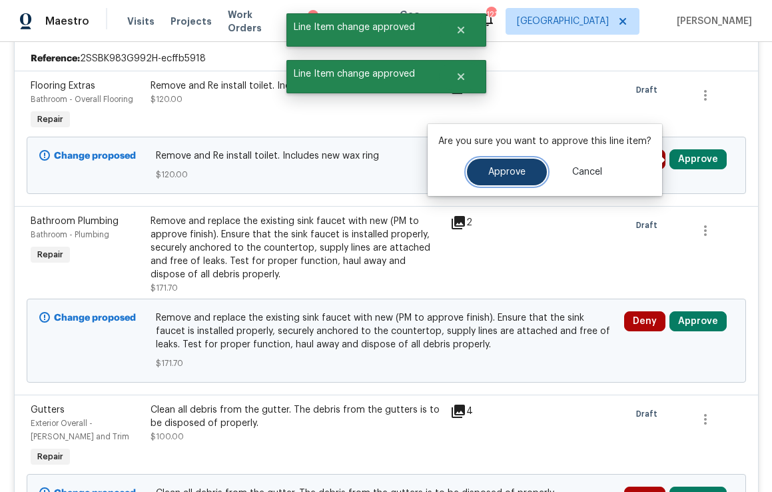
click at [531, 168] on button "Approve" at bounding box center [507, 172] width 80 height 27
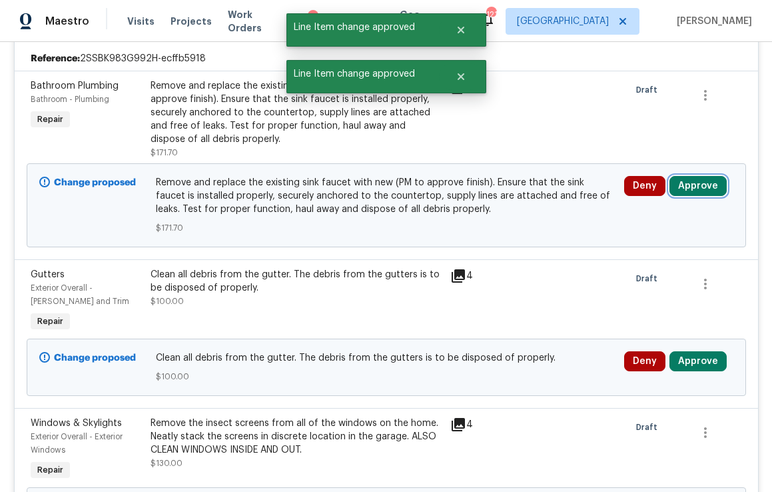
click at [692, 184] on button "Approve" at bounding box center [697, 186] width 57 height 20
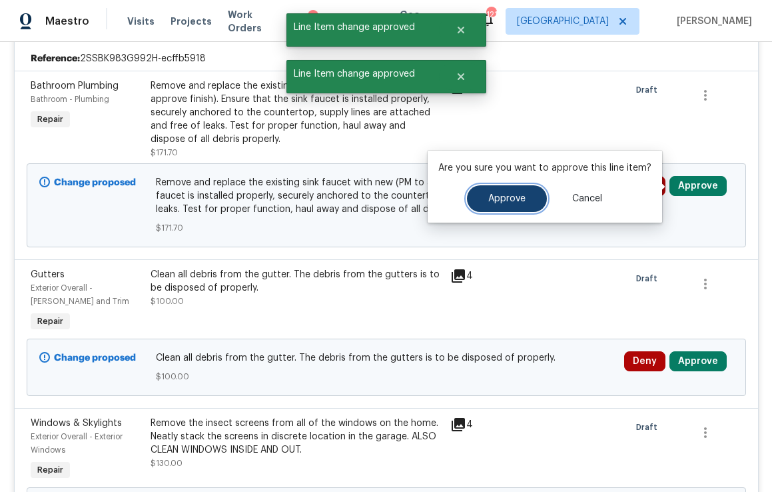
click at [519, 204] on button "Approve" at bounding box center [507, 198] width 80 height 27
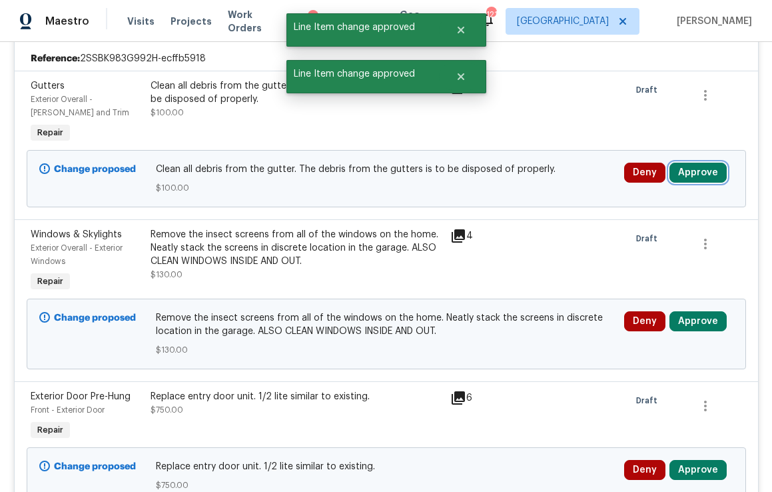
click at [693, 175] on button "Approve" at bounding box center [697, 173] width 57 height 20
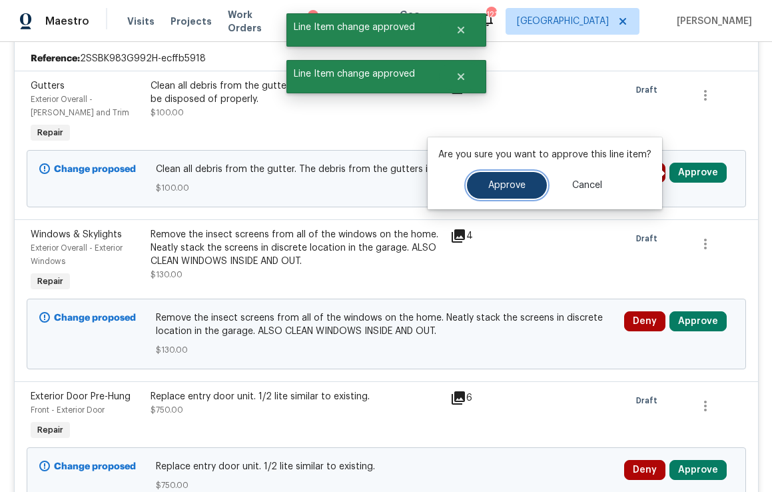
click at [523, 185] on button "Approve" at bounding box center [507, 185] width 80 height 27
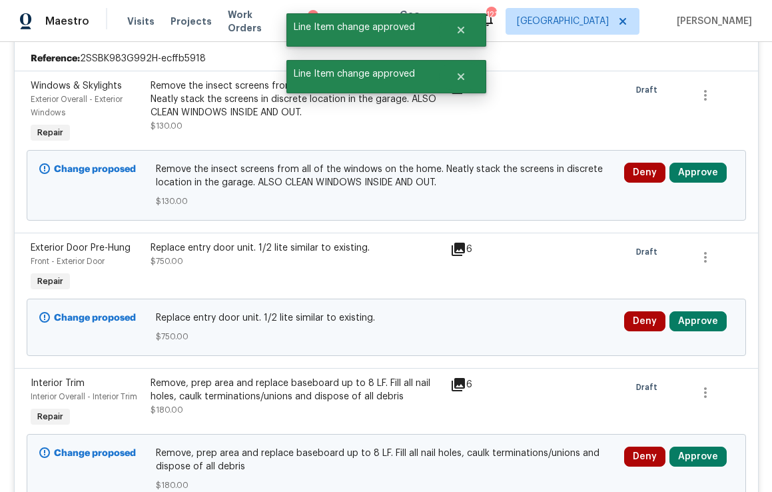
click at [707, 163] on div "Deny Approve" at bounding box center [678, 185] width 117 height 53
click at [699, 167] on button "Approve" at bounding box center [697, 173] width 57 height 20
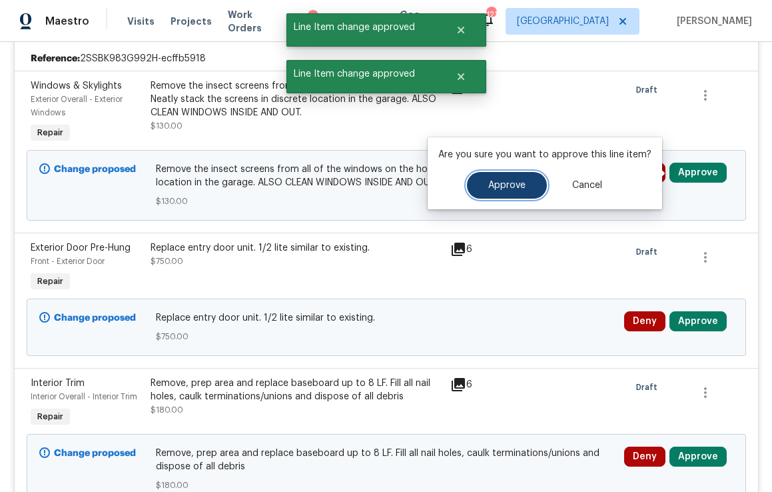
click at [516, 184] on span "Approve" at bounding box center [506, 185] width 37 height 10
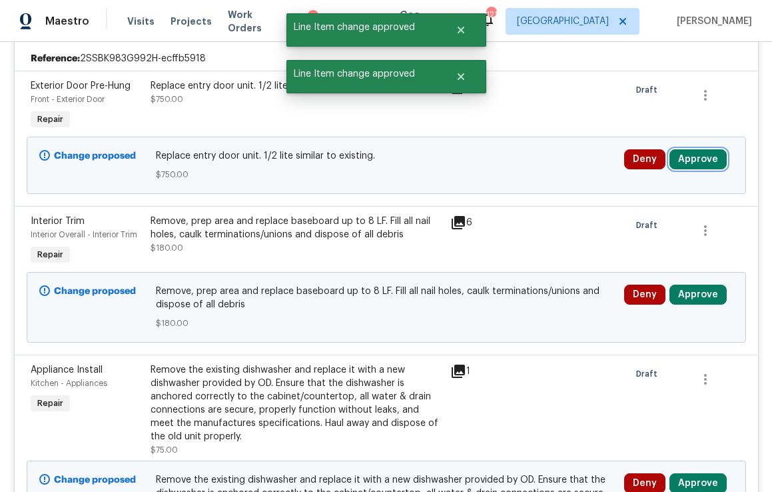
click at [691, 165] on button "Approve" at bounding box center [697, 159] width 57 height 20
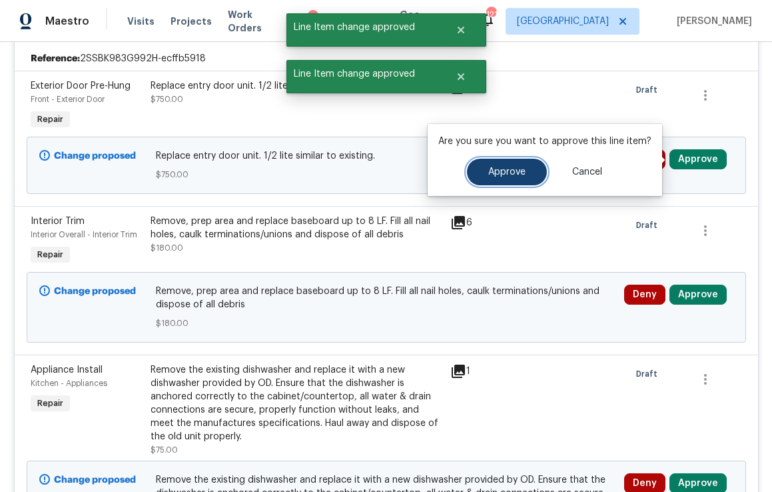
click at [521, 182] on button "Approve" at bounding box center [507, 172] width 80 height 27
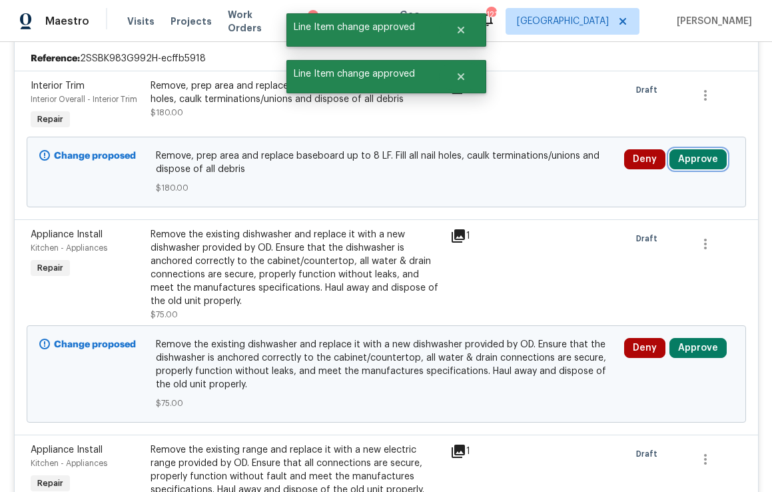
click at [687, 163] on button "Approve" at bounding box center [697, 159] width 57 height 20
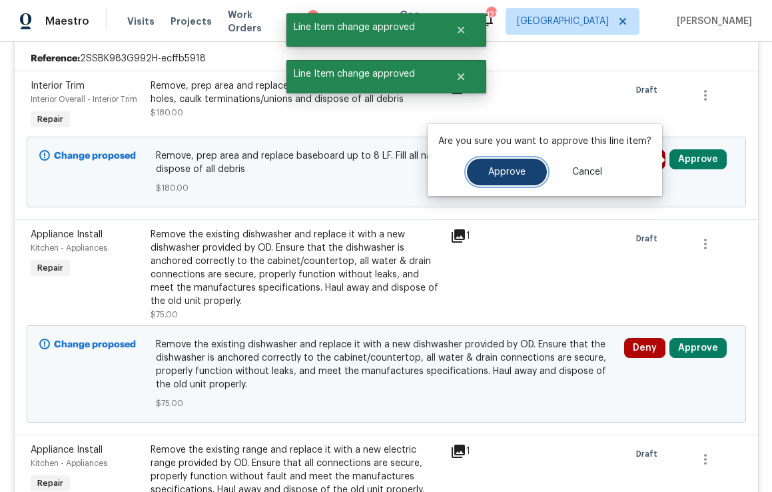
click at [518, 177] on button "Approve" at bounding box center [507, 172] width 80 height 27
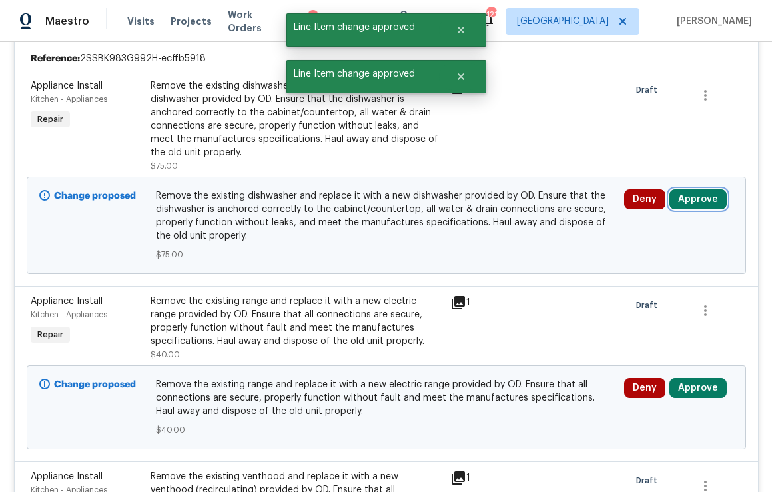
click at [693, 192] on button "Approve" at bounding box center [697, 199] width 57 height 20
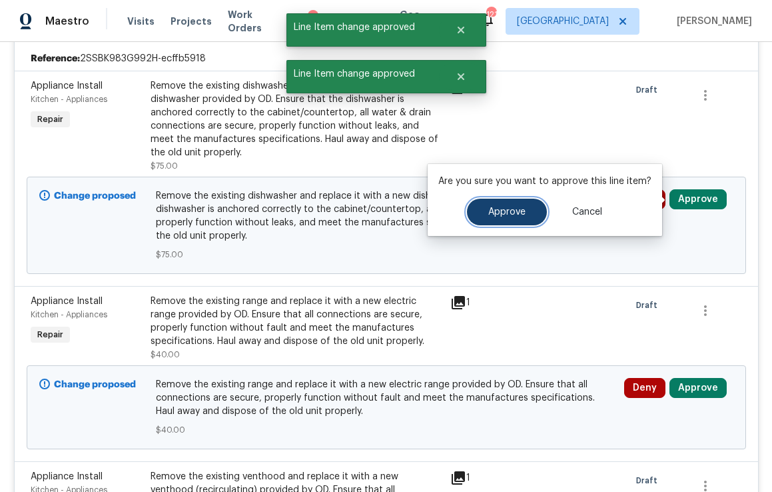
click at [532, 209] on button "Approve" at bounding box center [507, 211] width 80 height 27
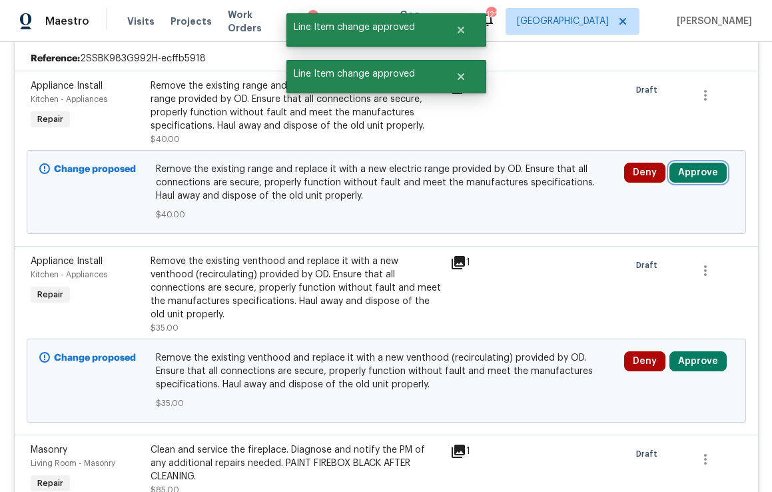
click at [691, 179] on button "Approve" at bounding box center [697, 173] width 57 height 20
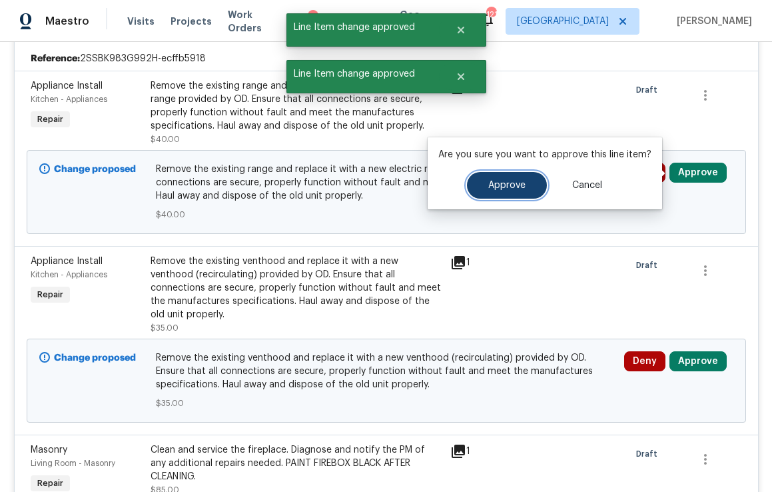
click at [516, 184] on span "Approve" at bounding box center [506, 185] width 37 height 10
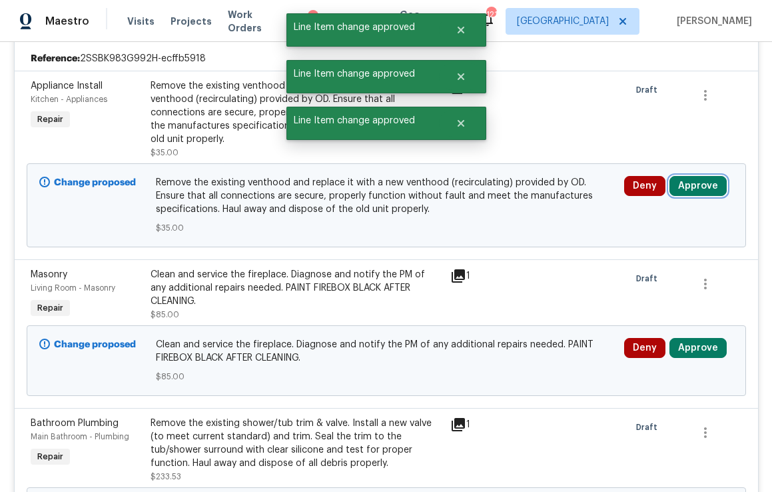
click at [707, 176] on button "Approve" at bounding box center [697, 186] width 57 height 20
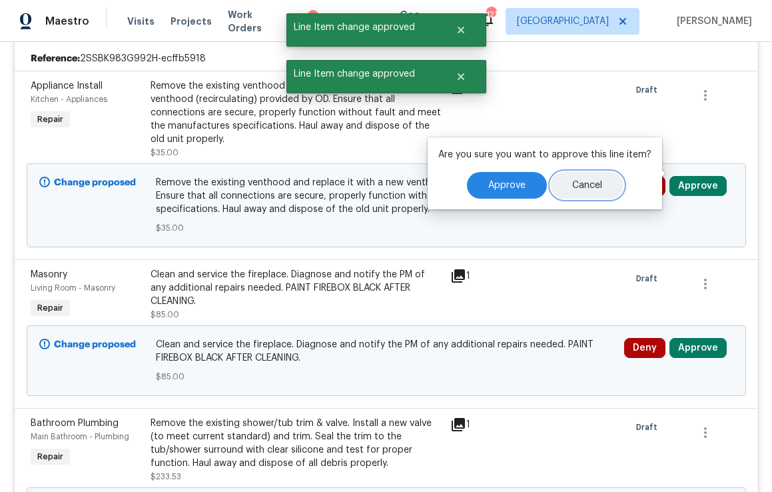
click at [551, 178] on button "Cancel" at bounding box center [587, 185] width 73 height 27
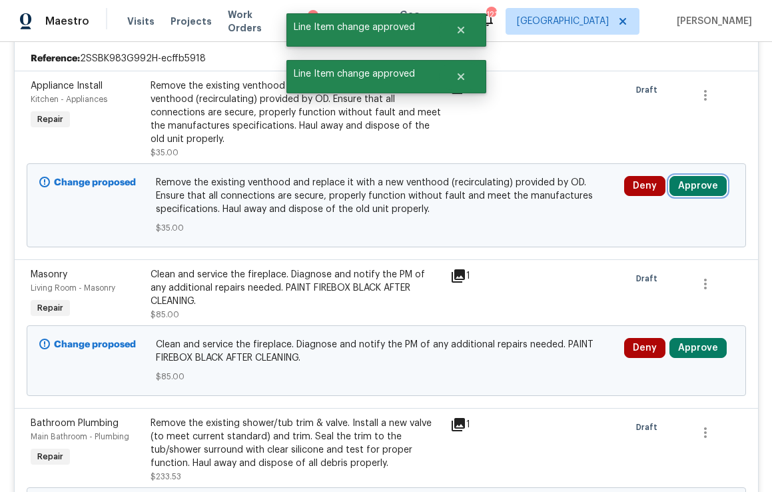
click at [695, 176] on button "Approve" at bounding box center [697, 186] width 57 height 20
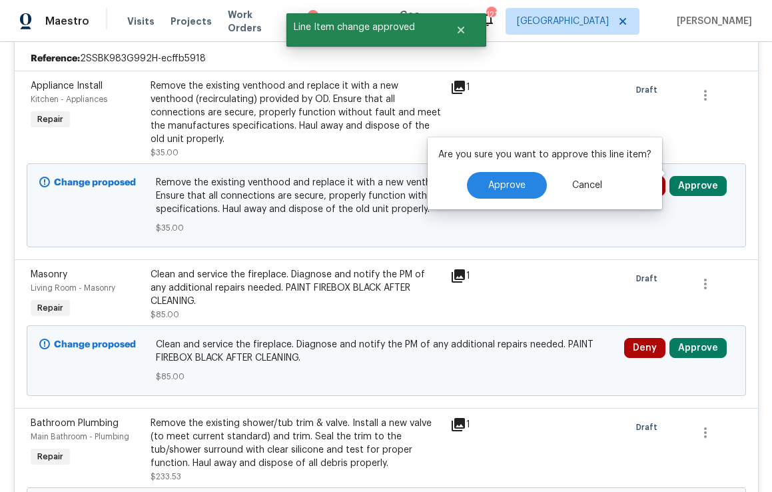
click at [519, 171] on div "Are you sure you want to approve this line item? Approve Cancel" at bounding box center [545, 173] width 234 height 72
click at [499, 197] on button "Approve" at bounding box center [507, 185] width 80 height 27
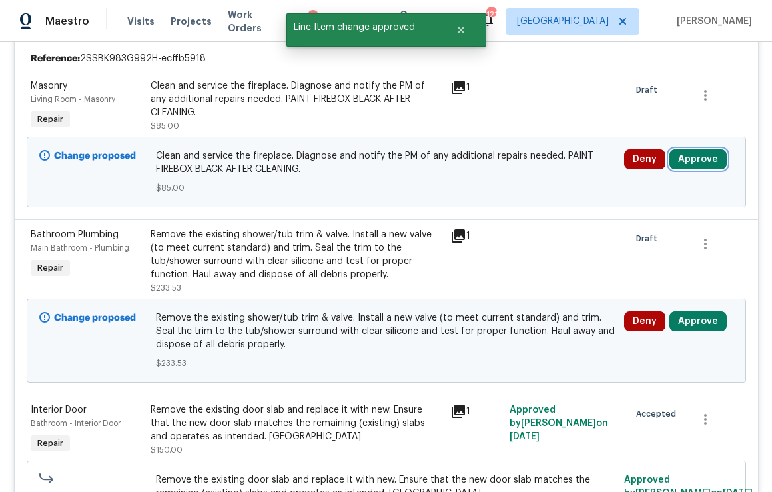
click at [696, 166] on button "Approve" at bounding box center [697, 159] width 57 height 20
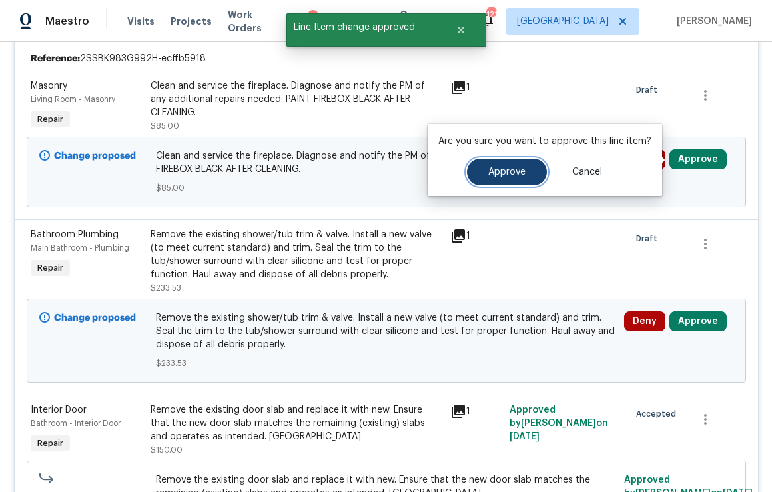
click at [527, 171] on button "Approve" at bounding box center [507, 172] width 80 height 27
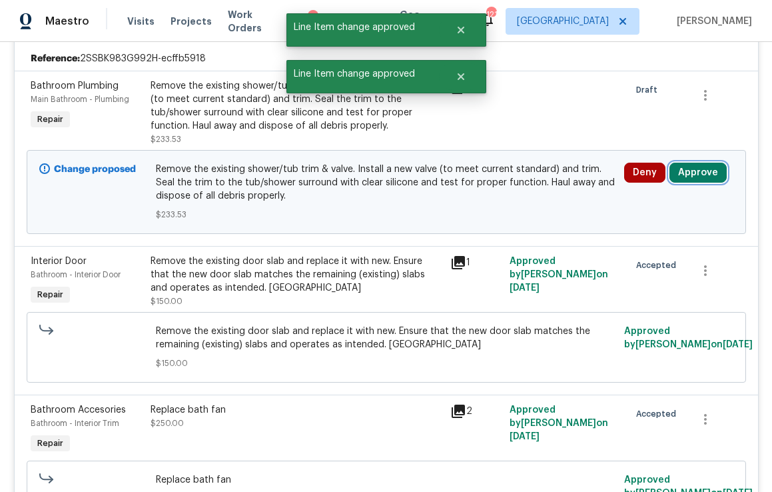
click at [682, 169] on button "Approve" at bounding box center [697, 173] width 57 height 20
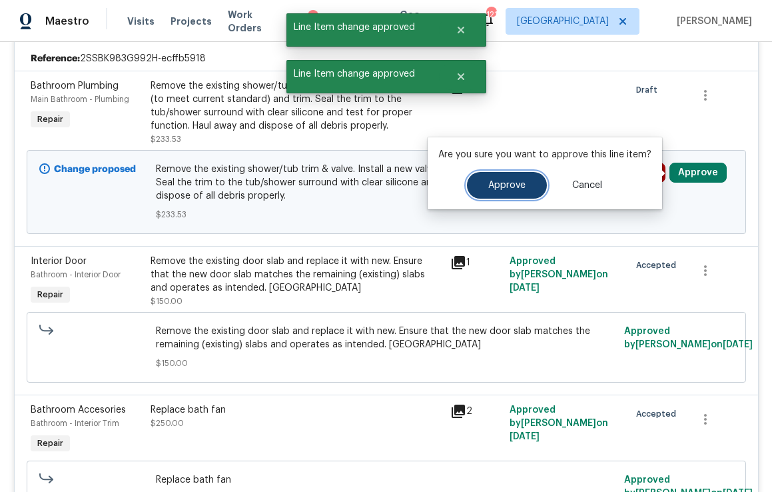
click at [506, 191] on button "Approve" at bounding box center [507, 185] width 80 height 27
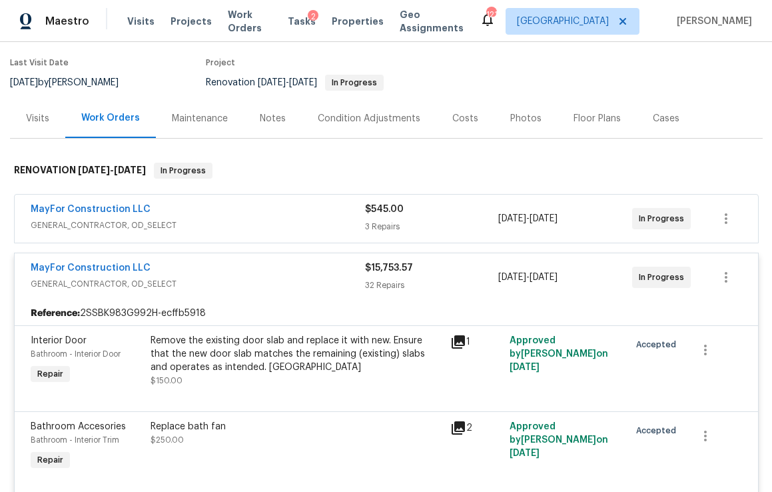
scroll to position [0, 0]
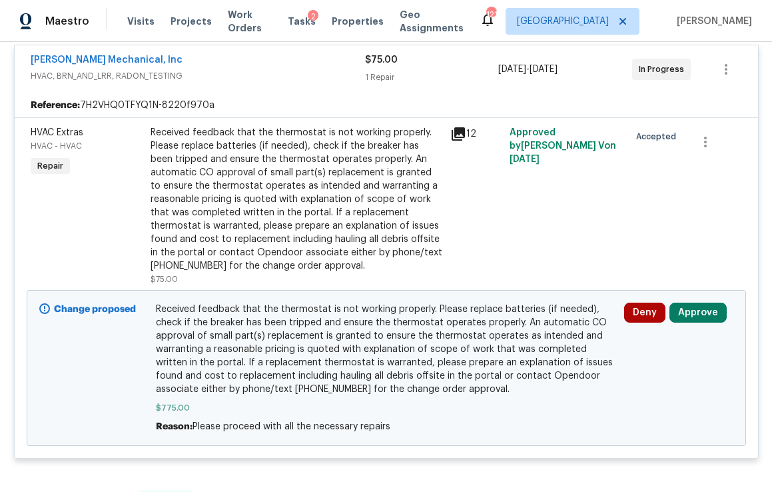
scroll to position [371, 0]
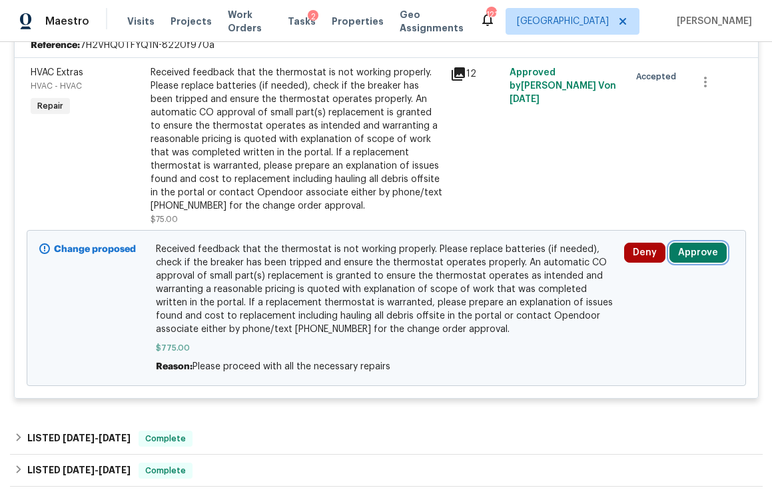
click at [677, 253] on button "Approve" at bounding box center [697, 252] width 57 height 20
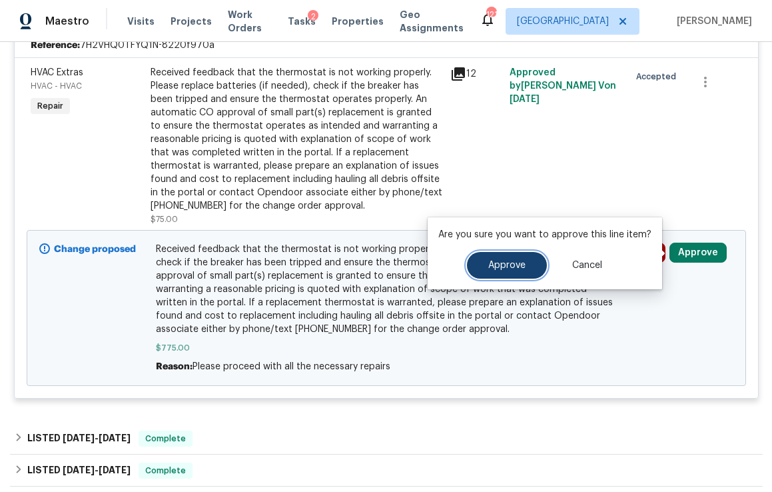
click at [519, 268] on span "Approve" at bounding box center [506, 265] width 37 height 10
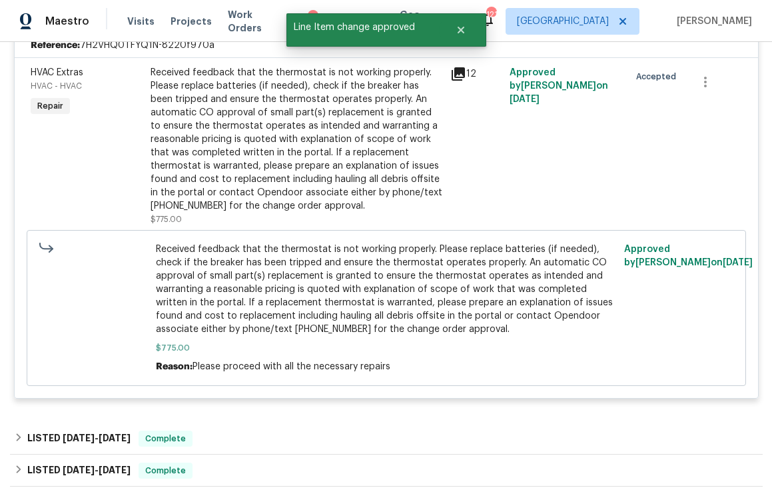
scroll to position [0, 0]
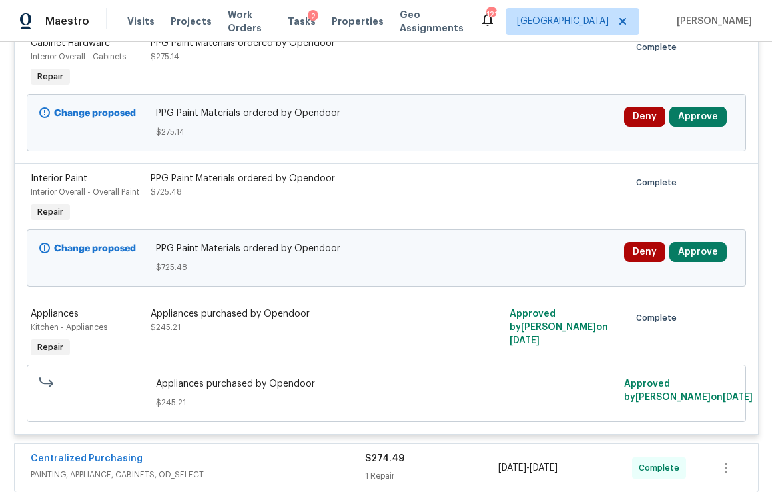
scroll to position [472, 0]
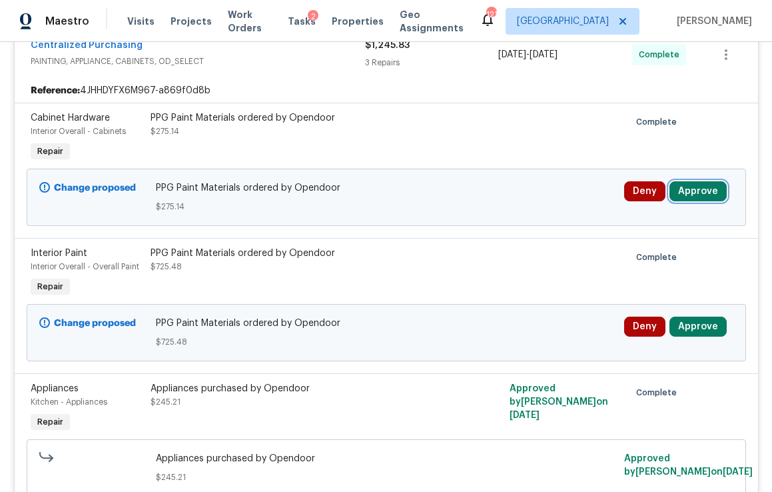
click at [683, 198] on button "Approve" at bounding box center [697, 191] width 57 height 20
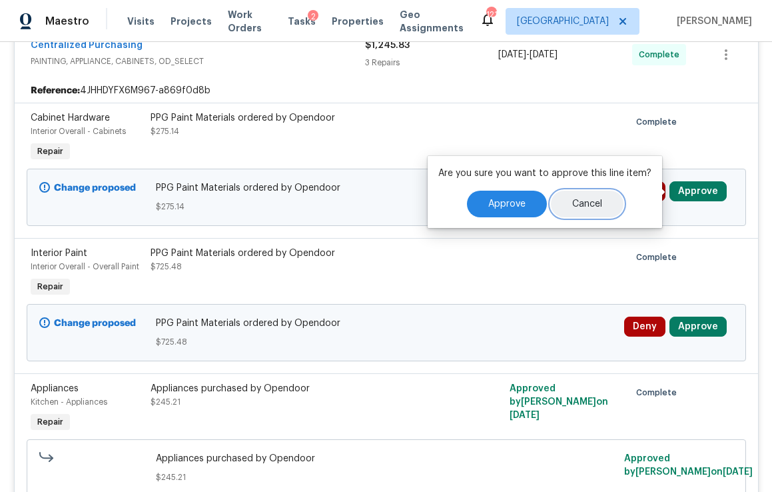
click at [551, 210] on button "Cancel" at bounding box center [587, 203] width 73 height 27
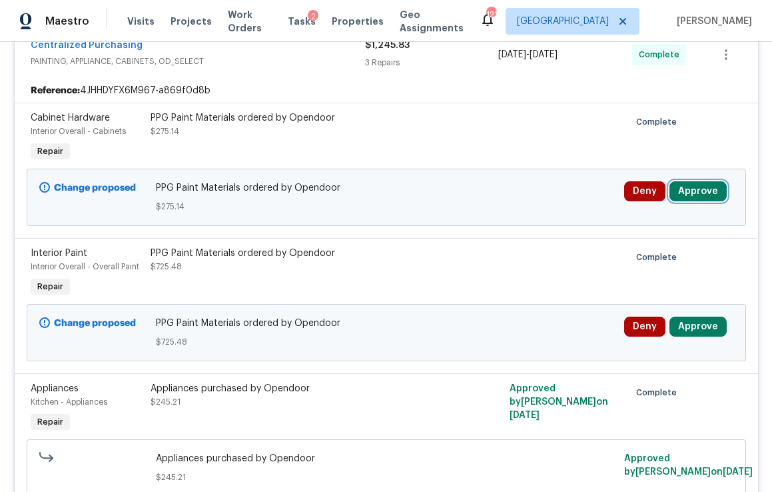
click at [681, 198] on button "Approve" at bounding box center [697, 191] width 57 height 20
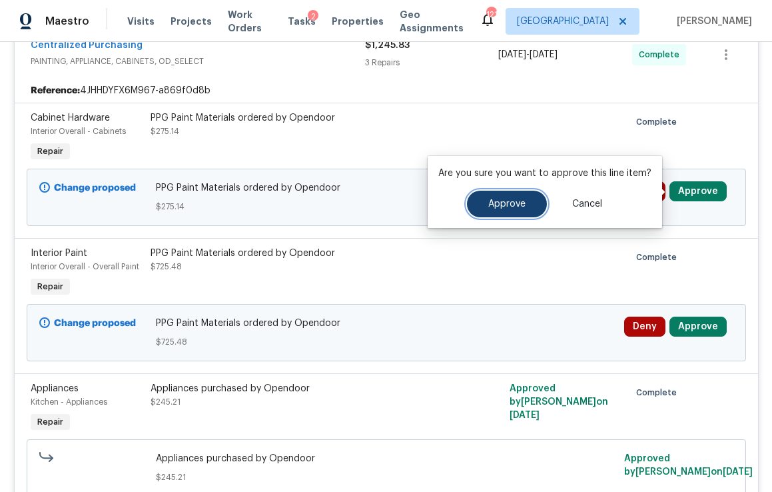
click at [514, 214] on button "Approve" at bounding box center [507, 203] width 80 height 27
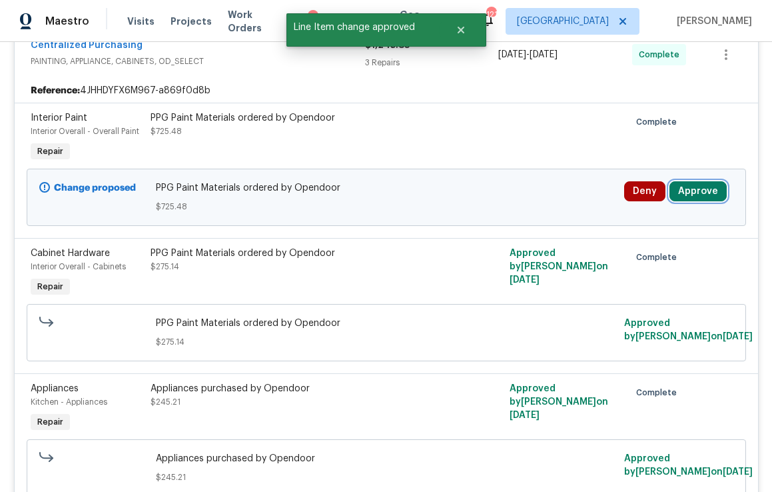
click at [687, 194] on button "Approve" at bounding box center [697, 191] width 57 height 20
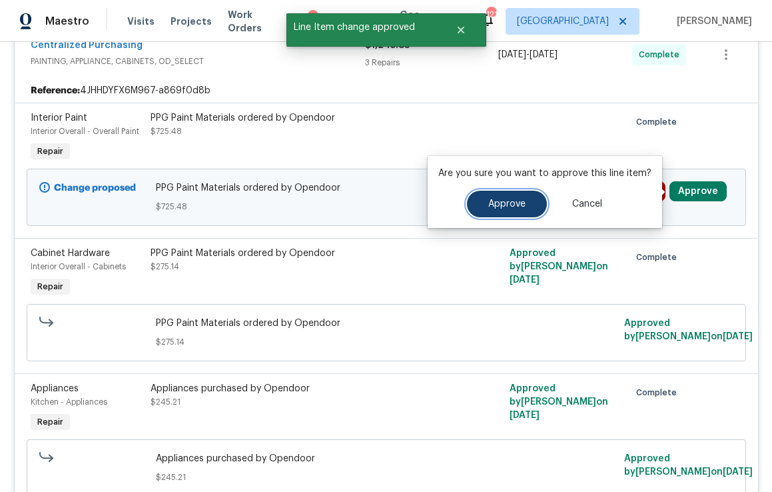
click at [521, 205] on span "Approve" at bounding box center [506, 204] width 37 height 10
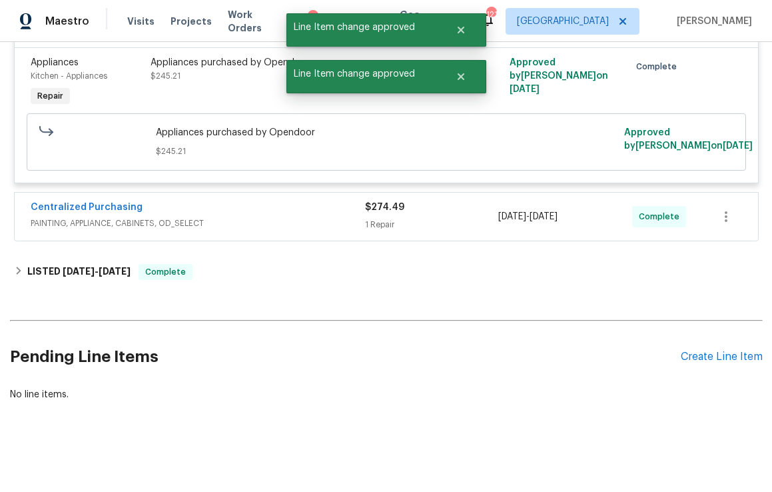
scroll to position [0, 0]
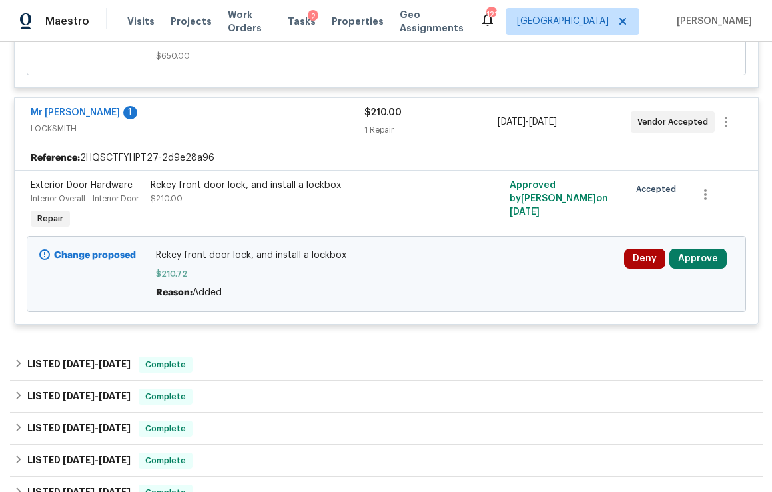
scroll to position [3030, 0]
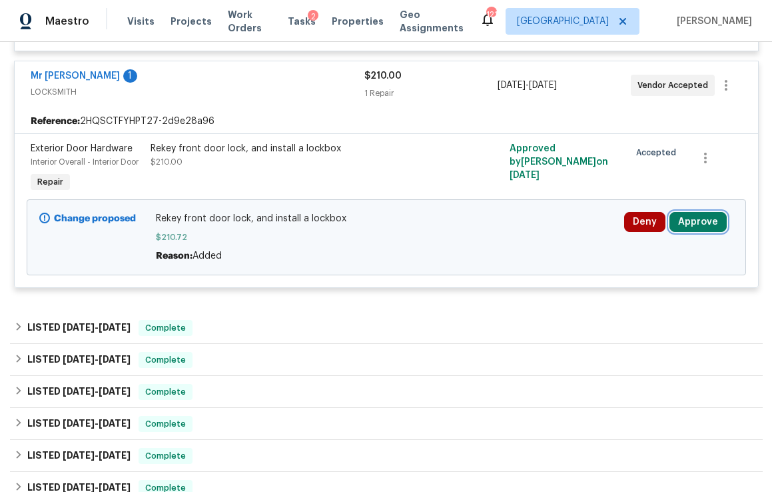
click at [675, 213] on button "Approve" at bounding box center [697, 222] width 57 height 20
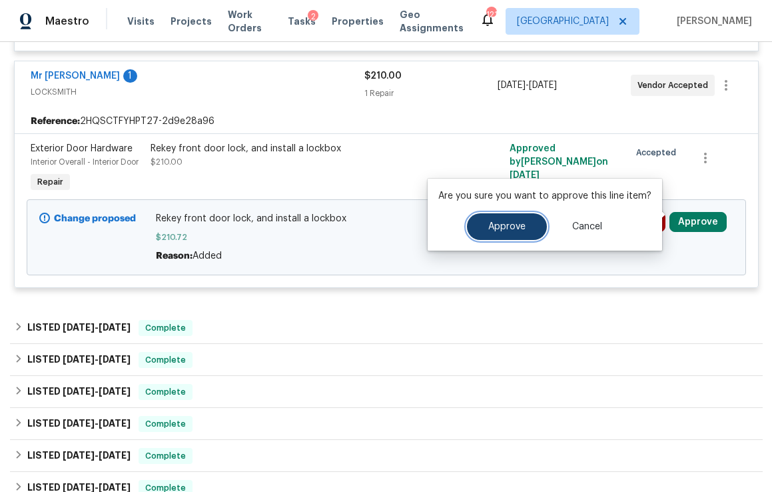
click at [474, 221] on button "Approve" at bounding box center [507, 226] width 80 height 27
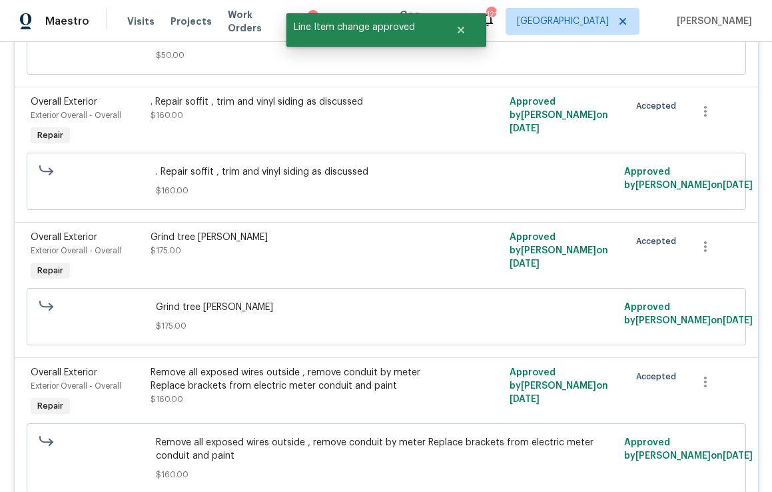
scroll to position [0, 0]
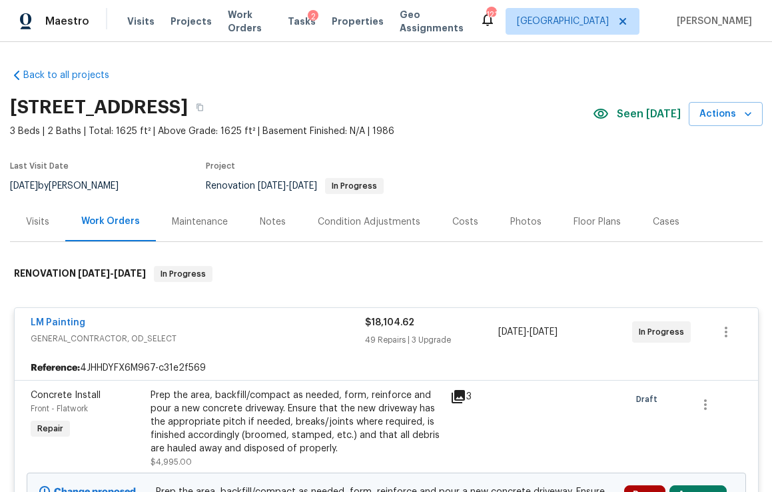
scroll to position [279, 0]
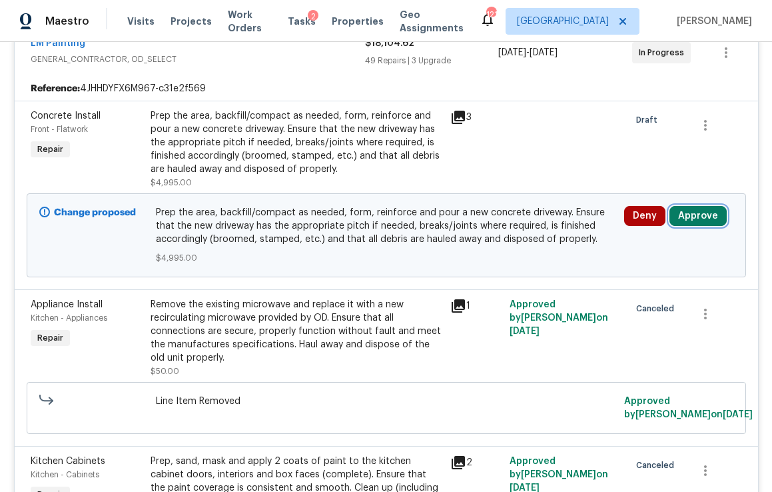
click at [693, 222] on button "Approve" at bounding box center [697, 216] width 57 height 20
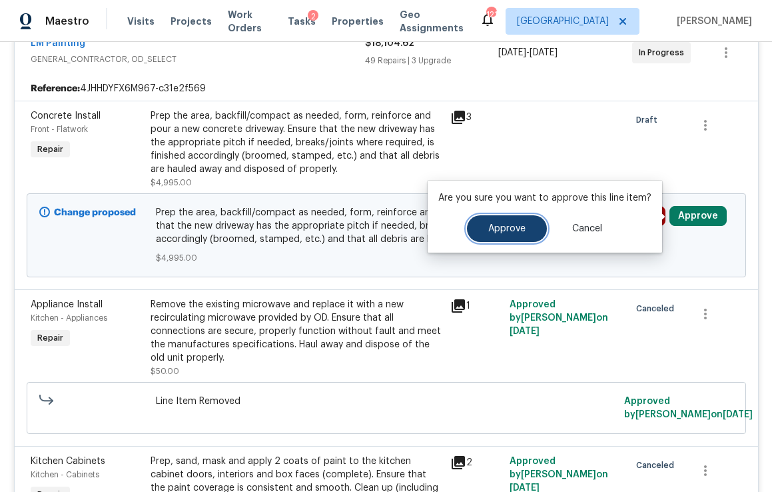
click at [504, 232] on span "Approve" at bounding box center [506, 229] width 37 height 10
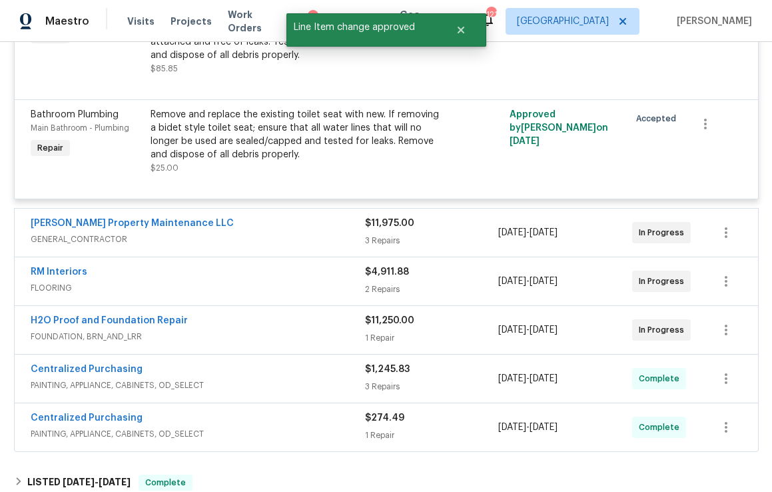
scroll to position [6142, 0]
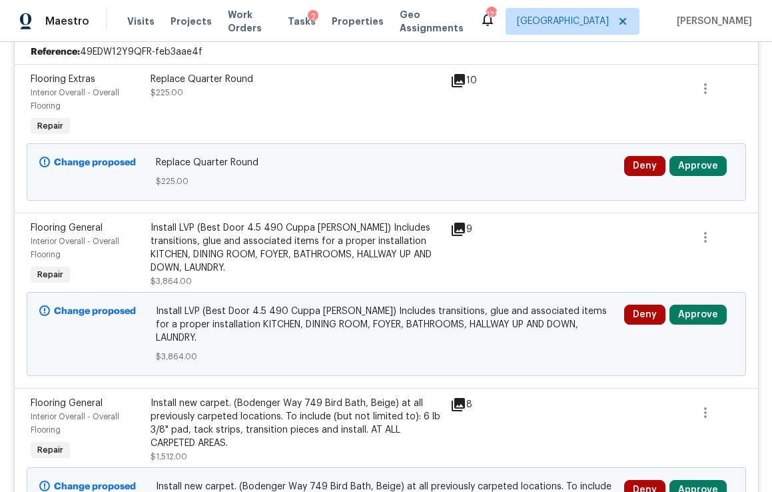
scroll to position [317, 0]
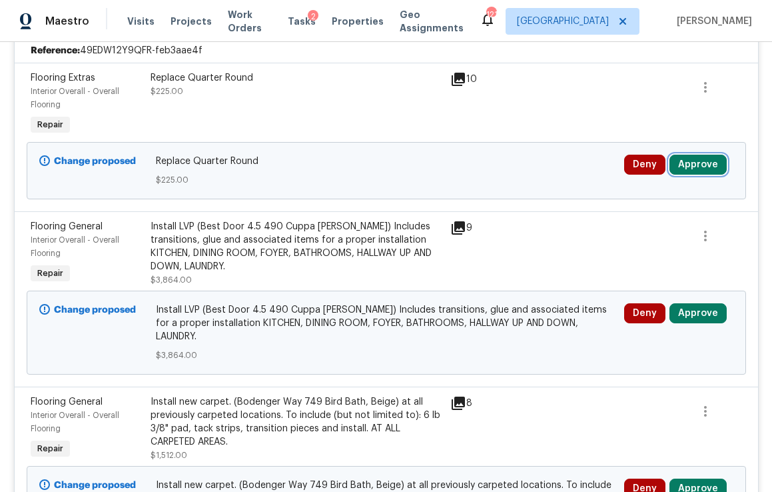
click at [693, 163] on button "Approve" at bounding box center [697, 165] width 57 height 20
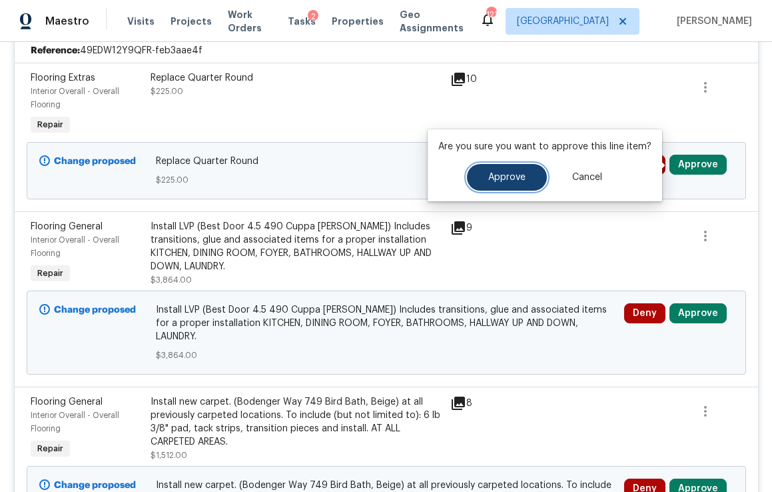
click at [499, 181] on span "Approve" at bounding box center [506, 178] width 37 height 10
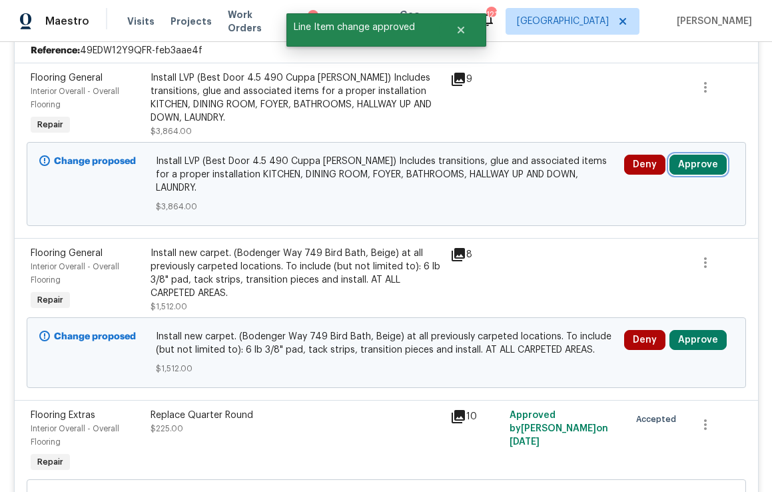
click at [695, 165] on button "Approve" at bounding box center [697, 165] width 57 height 20
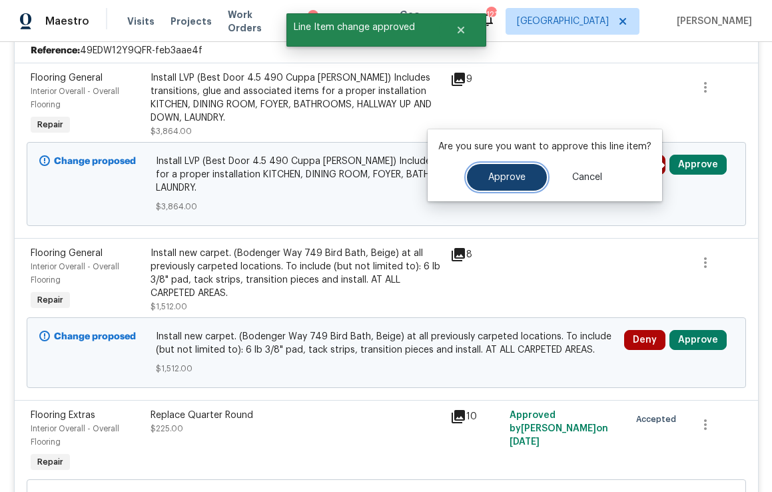
click at [521, 181] on span "Approve" at bounding box center [506, 178] width 37 height 10
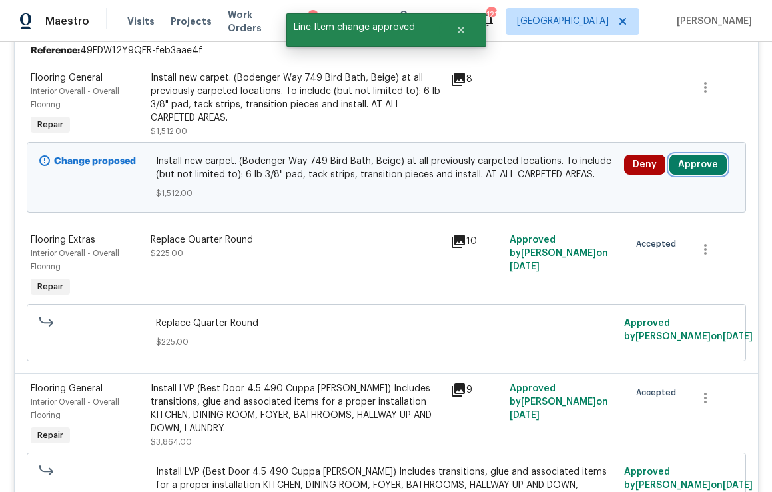
click at [699, 165] on button "Approve" at bounding box center [697, 165] width 57 height 20
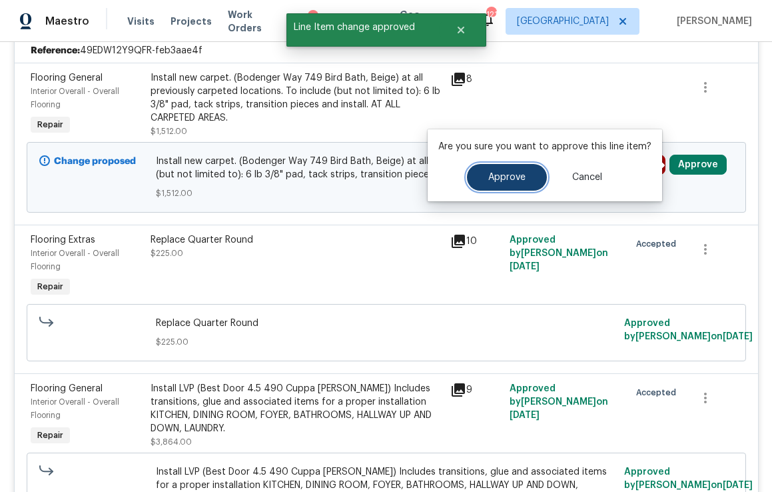
click at [507, 180] on span "Approve" at bounding box center [506, 178] width 37 height 10
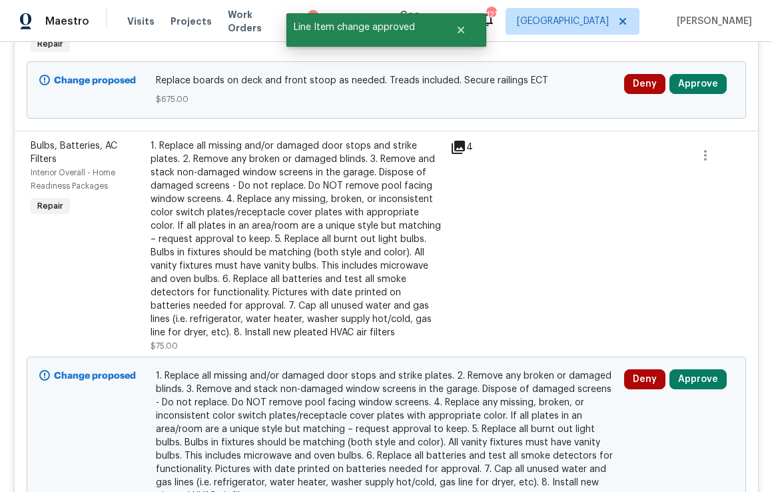
scroll to position [1800, 0]
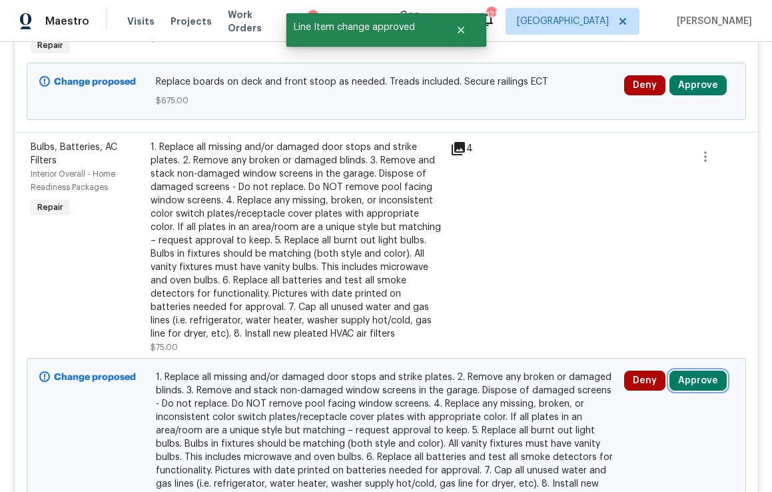
click at [698, 370] on button "Approve" at bounding box center [697, 380] width 57 height 20
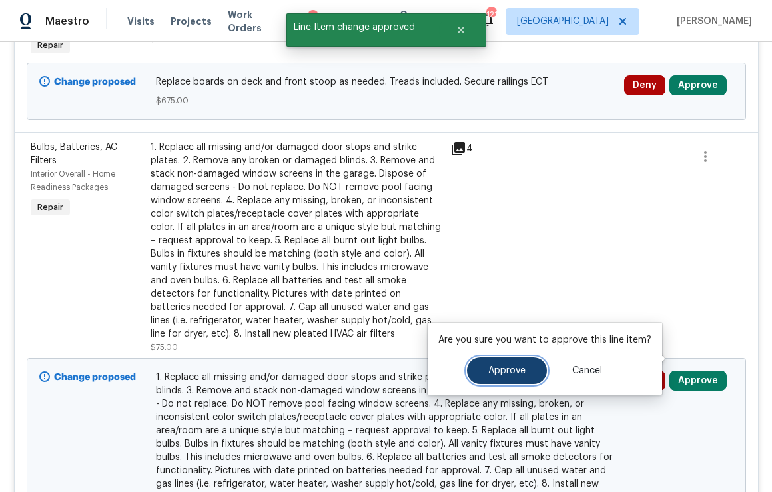
click at [521, 366] on span "Approve" at bounding box center [506, 371] width 37 height 10
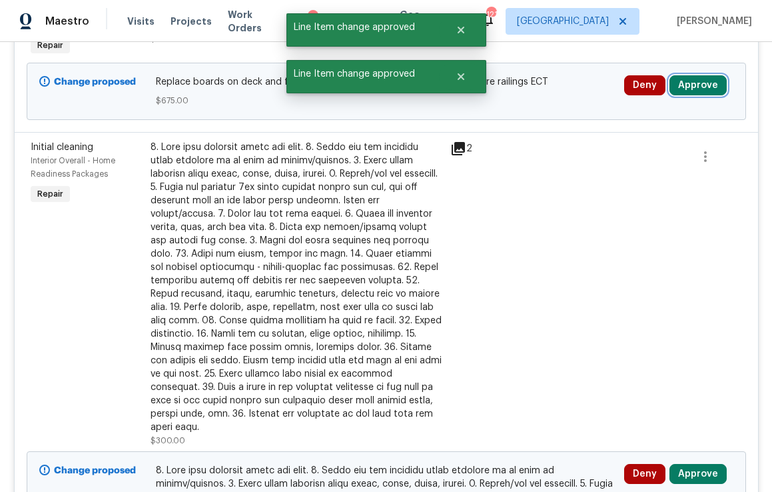
click at [693, 75] on button "Approve" at bounding box center [697, 85] width 57 height 20
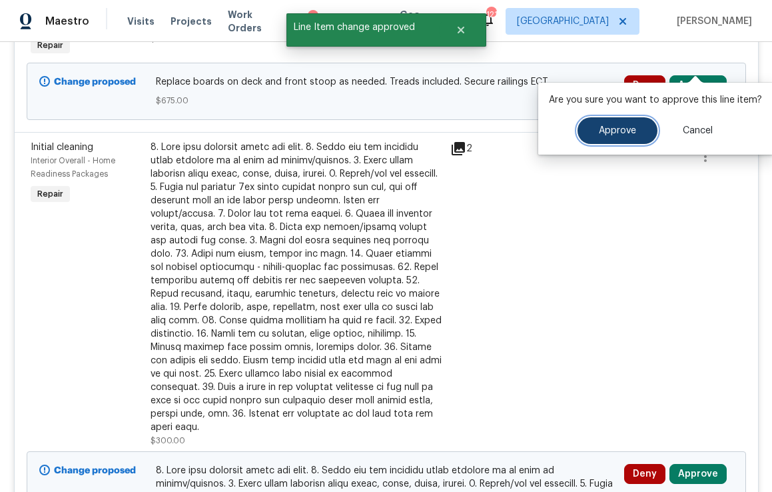
click at [629, 122] on button "Approve" at bounding box center [617, 130] width 80 height 27
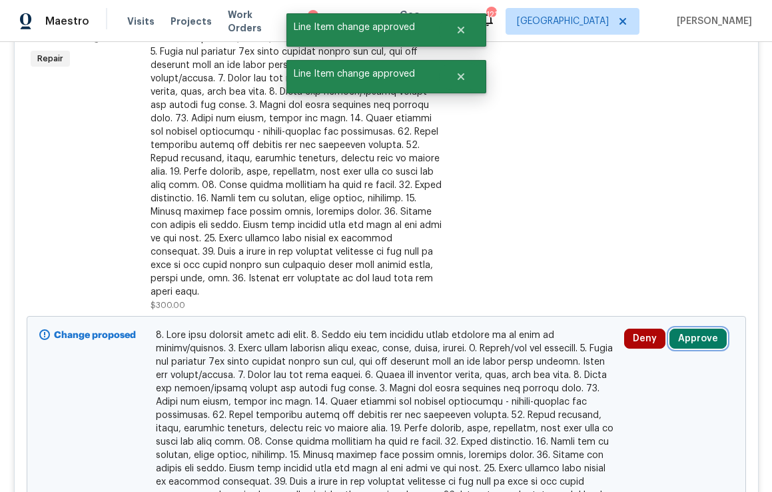
click at [692, 328] on button "Approve" at bounding box center [697, 338] width 57 height 20
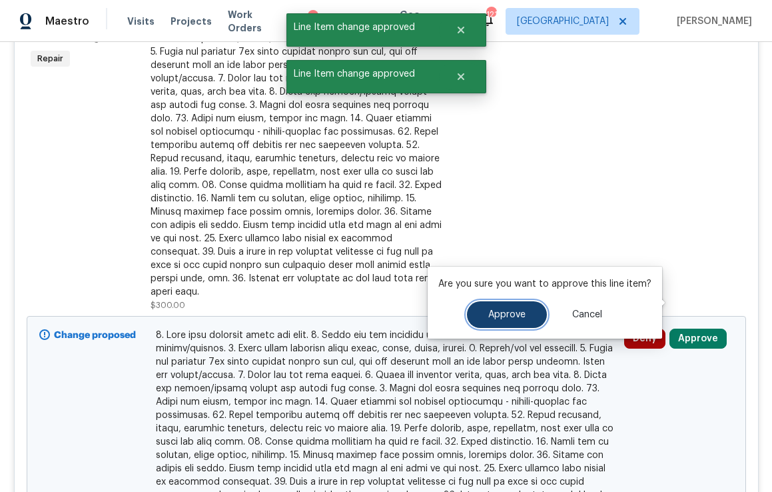
click at [528, 310] on button "Approve" at bounding box center [507, 314] width 80 height 27
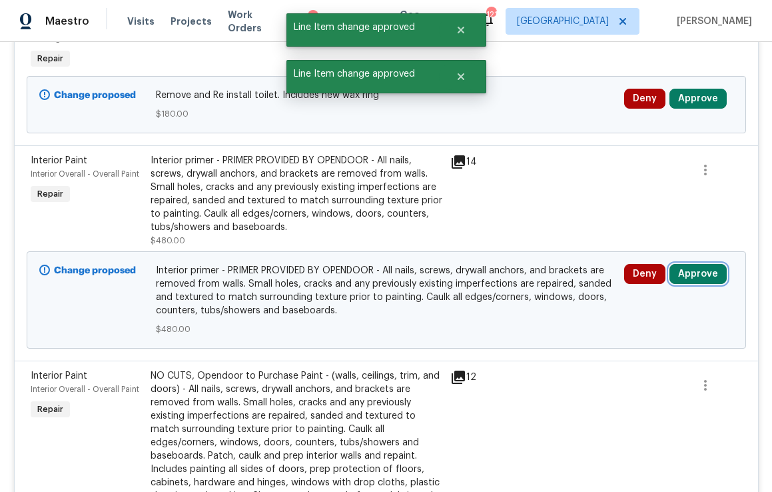
click at [694, 264] on button "Approve" at bounding box center [697, 274] width 57 height 20
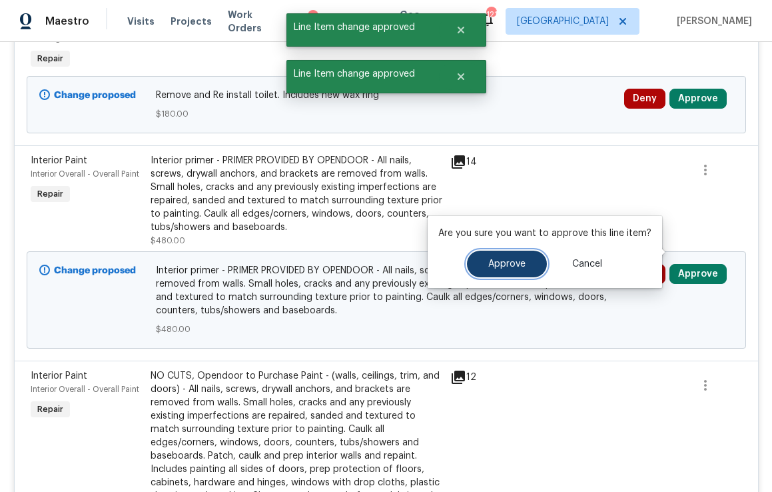
click at [523, 262] on button "Approve" at bounding box center [507, 263] width 80 height 27
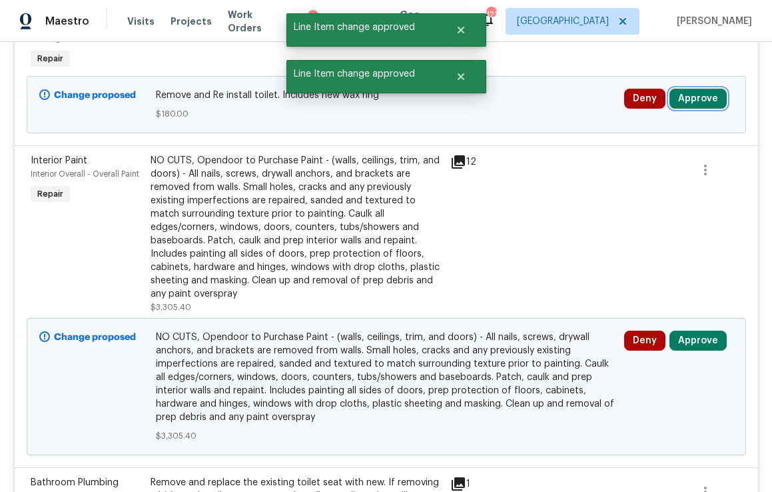
click at [689, 89] on button "Approve" at bounding box center [697, 99] width 57 height 20
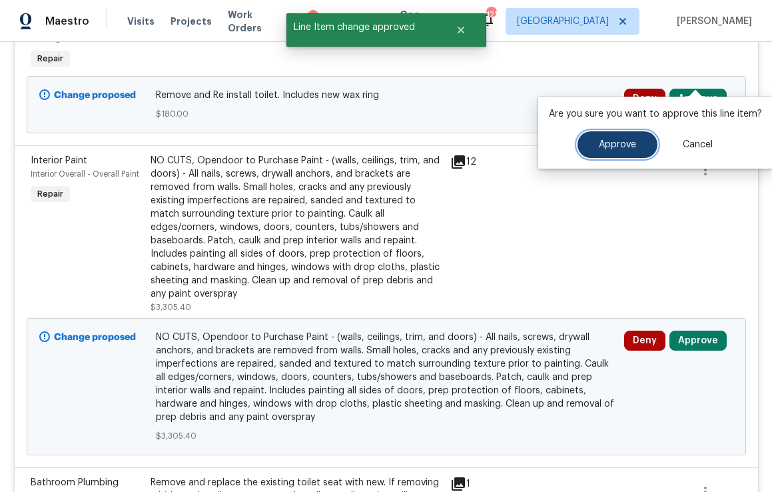
click at [618, 145] on span "Approve" at bounding box center [617, 145] width 37 height 10
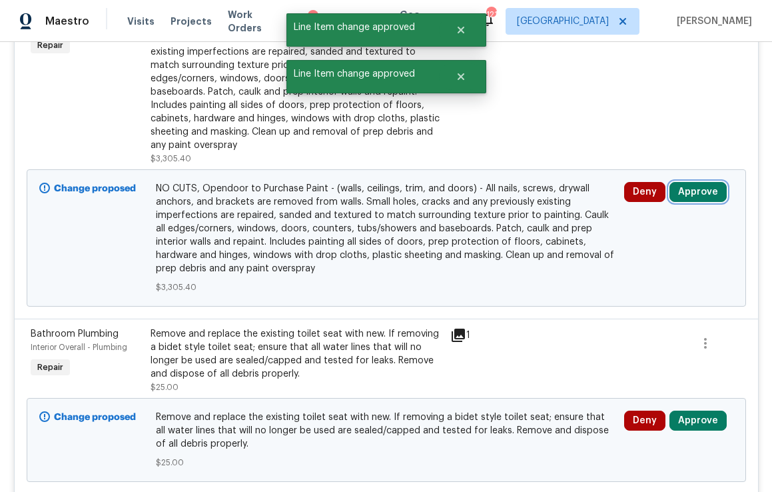
click at [701, 182] on button "Approve" at bounding box center [697, 192] width 57 height 20
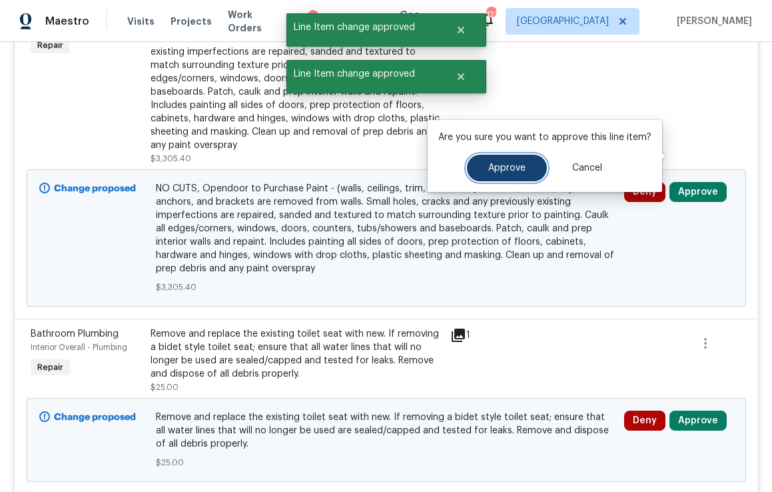
click at [526, 175] on button "Approve" at bounding box center [507, 168] width 80 height 27
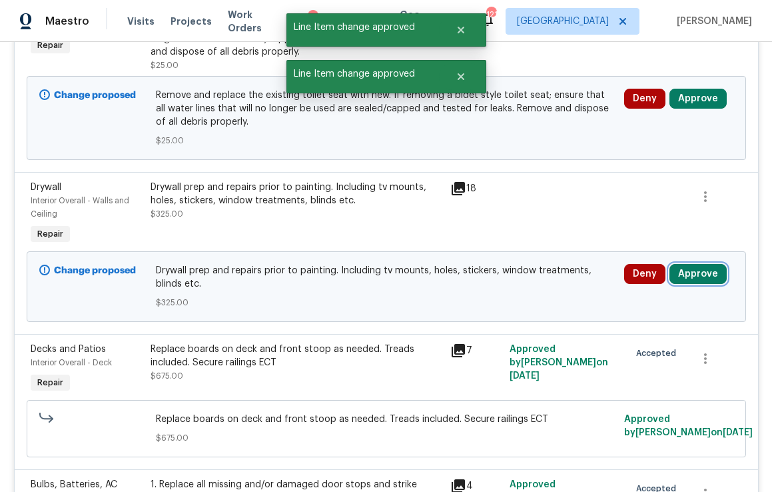
click at [690, 264] on button "Approve" at bounding box center [697, 274] width 57 height 20
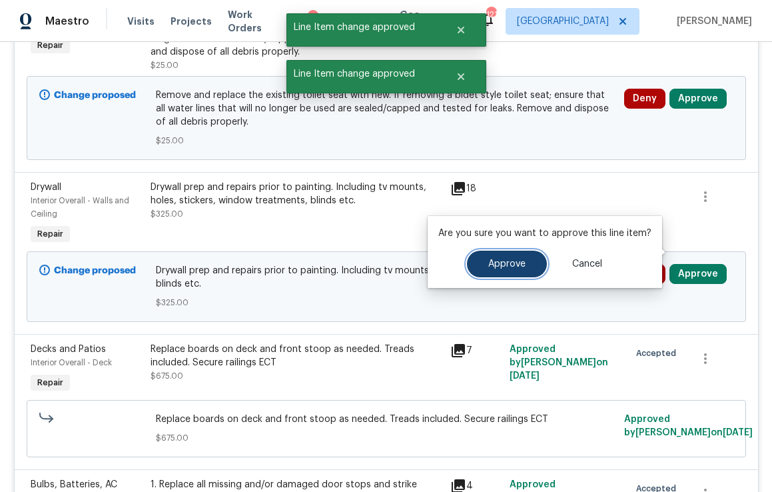
click at [527, 259] on button "Approve" at bounding box center [507, 263] width 80 height 27
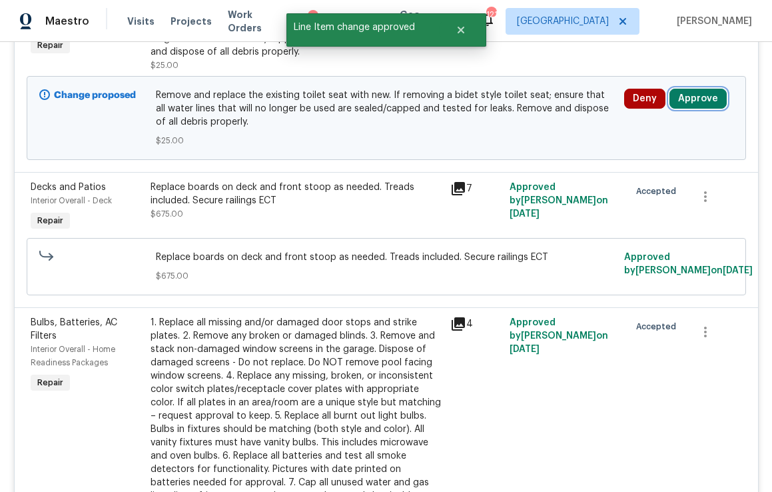
click at [707, 89] on button "Approve" at bounding box center [697, 99] width 57 height 20
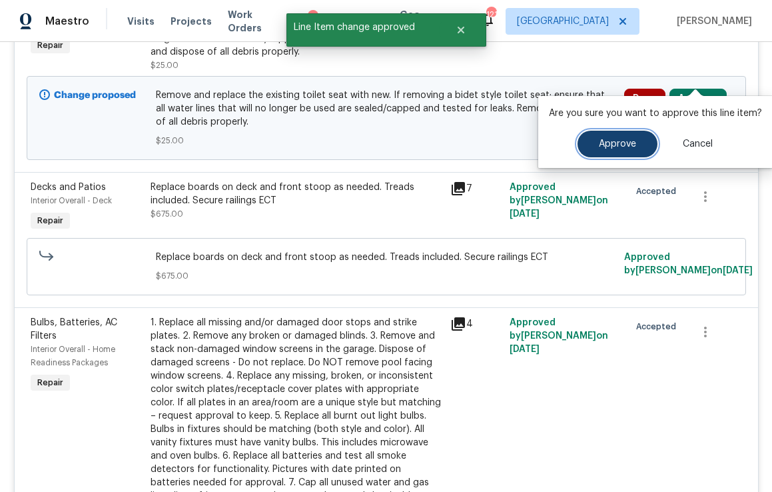
click at [639, 140] on button "Approve" at bounding box center [617, 144] width 80 height 27
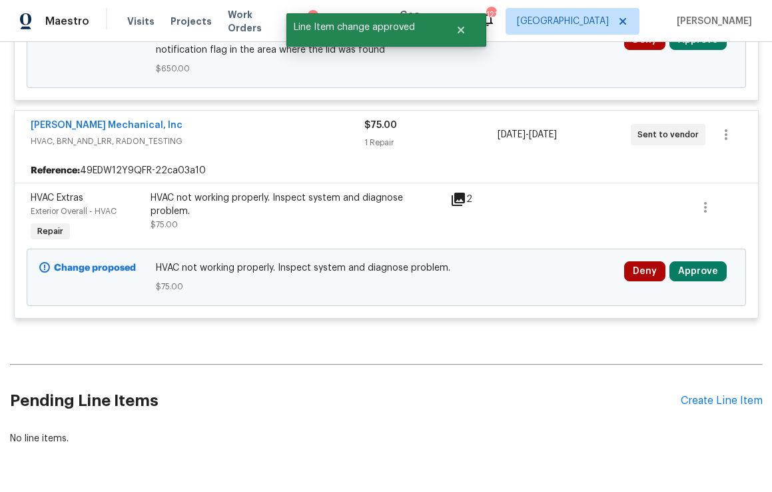
scroll to position [4761, 0]
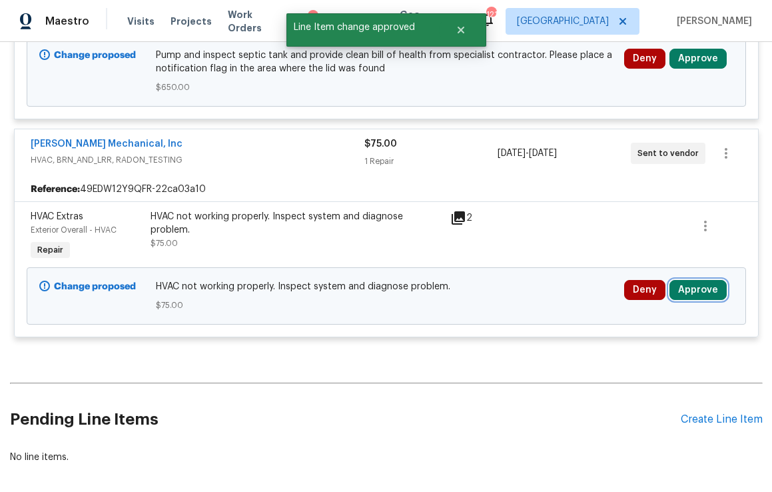
click at [701, 280] on button "Approve" at bounding box center [697, 290] width 57 height 20
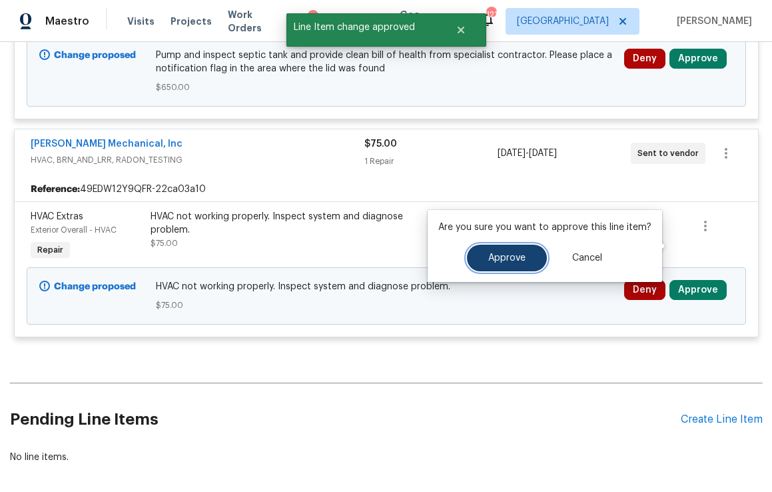
click at [526, 264] on button "Approve" at bounding box center [507, 257] width 80 height 27
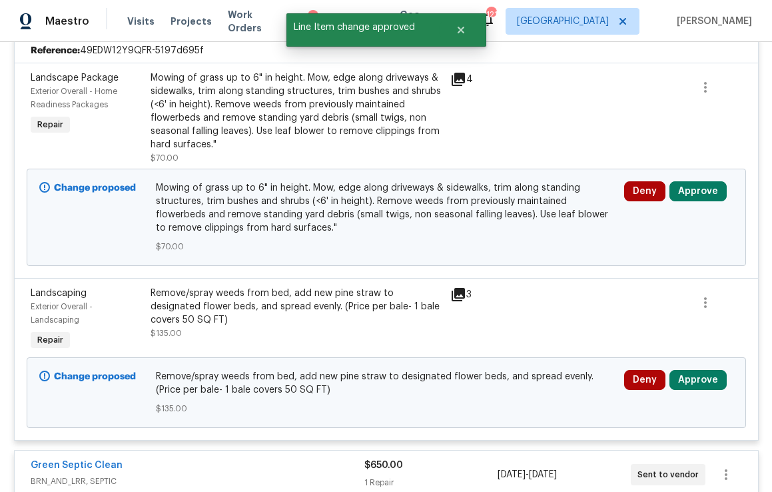
scroll to position [4779, 0]
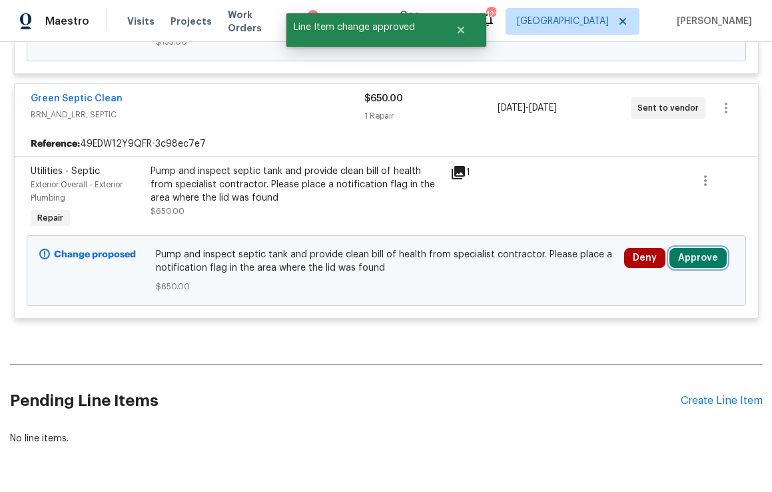
click at [686, 248] on button "Approve" at bounding box center [697, 258] width 57 height 20
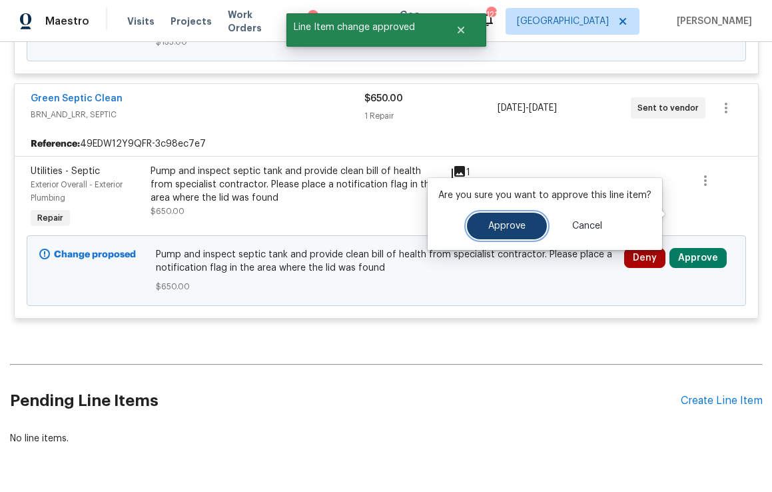
click at [504, 236] on button "Approve" at bounding box center [507, 225] width 80 height 27
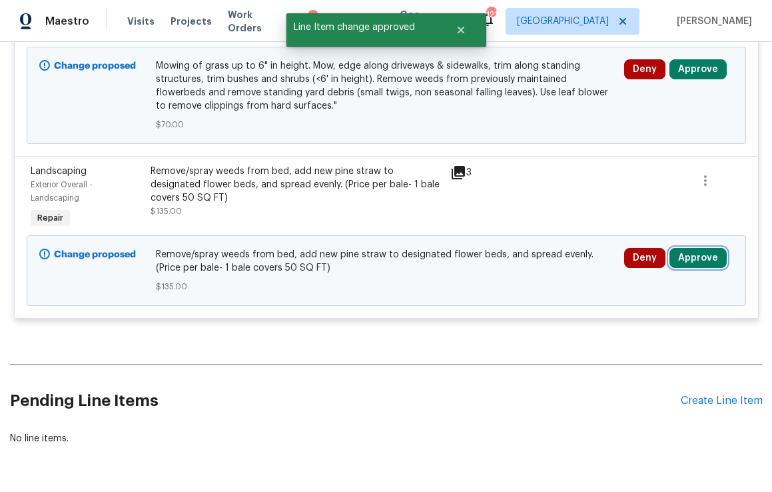
click at [697, 248] on button "Approve" at bounding box center [697, 258] width 57 height 20
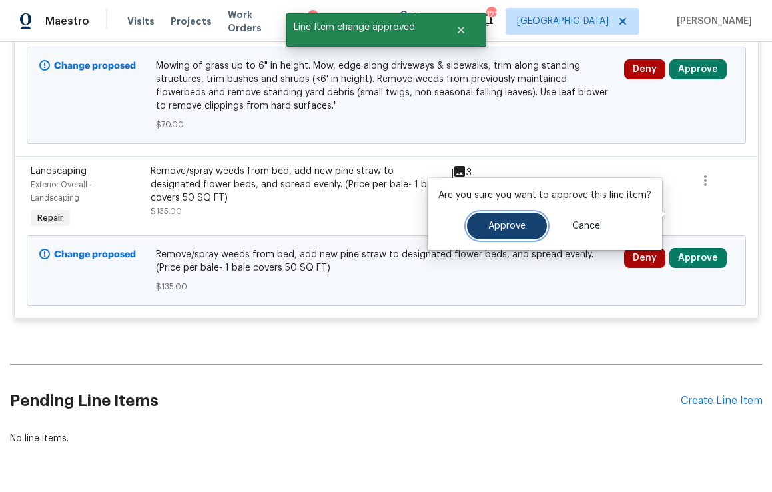
click at [516, 233] on button "Approve" at bounding box center [507, 225] width 80 height 27
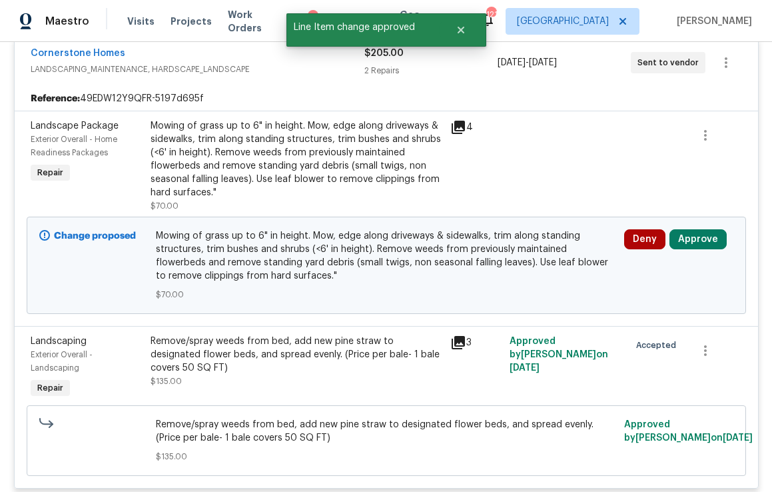
scroll to position [4601, 0]
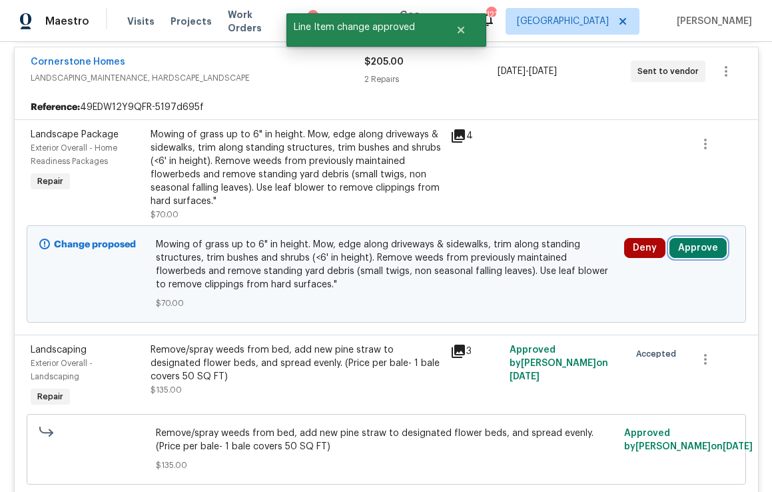
click at [687, 238] on button "Approve" at bounding box center [697, 248] width 57 height 20
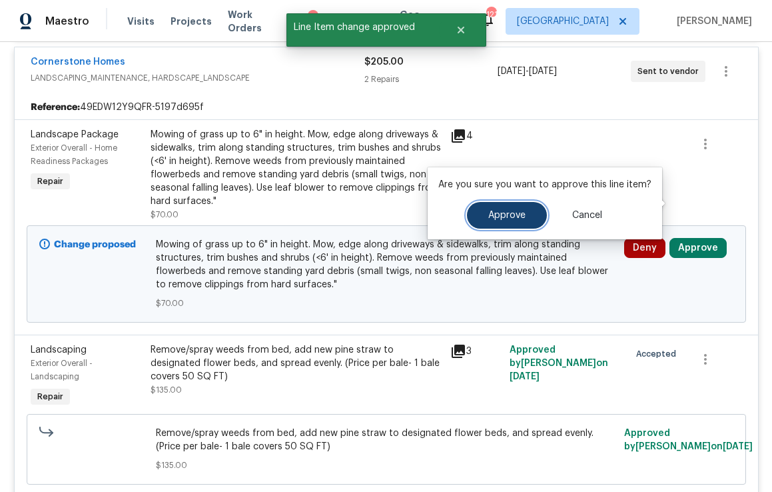
click at [521, 216] on span "Approve" at bounding box center [506, 215] width 37 height 10
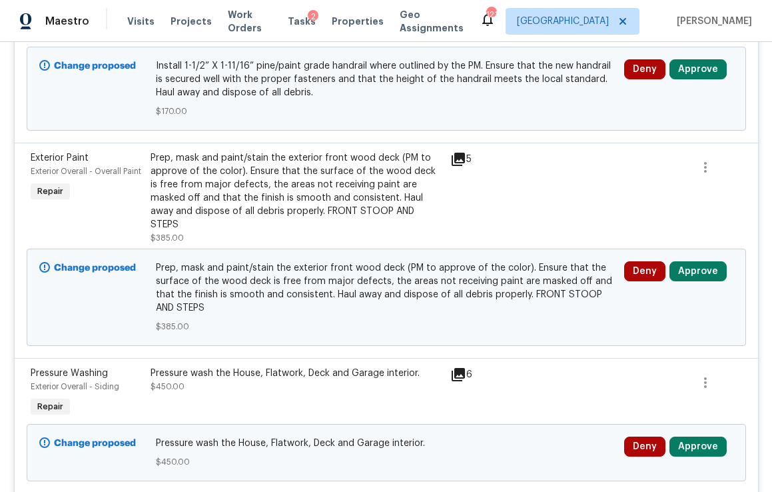
scroll to position [2241, 0]
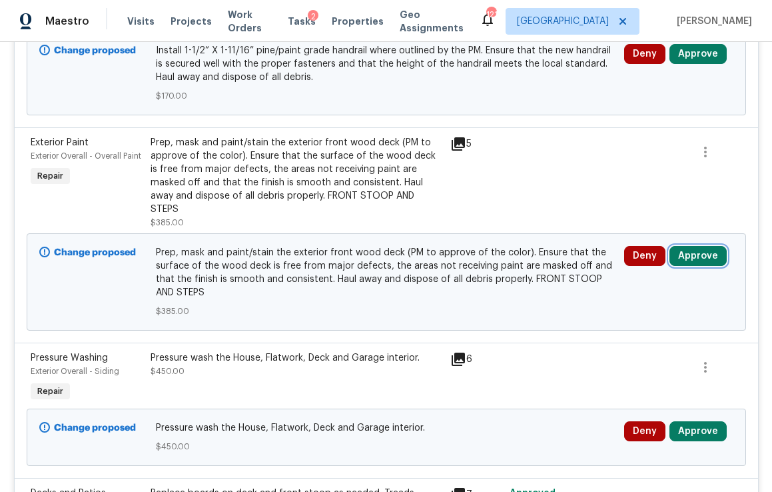
click at [685, 246] on button "Approve" at bounding box center [697, 256] width 57 height 20
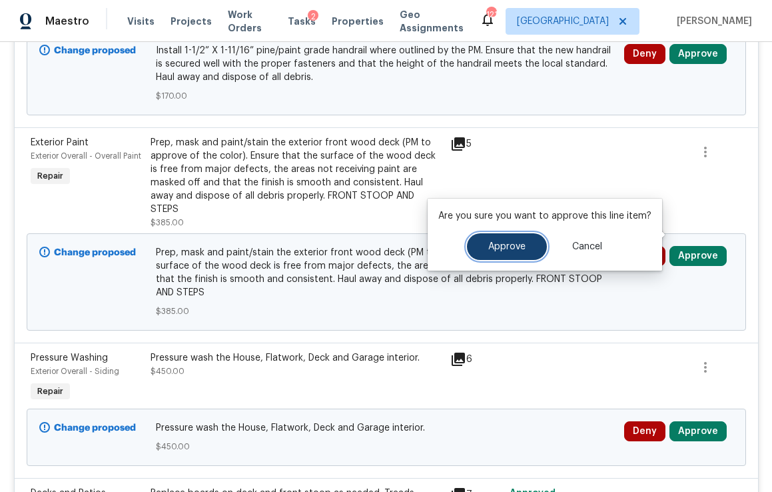
click at [512, 254] on button "Approve" at bounding box center [507, 246] width 80 height 27
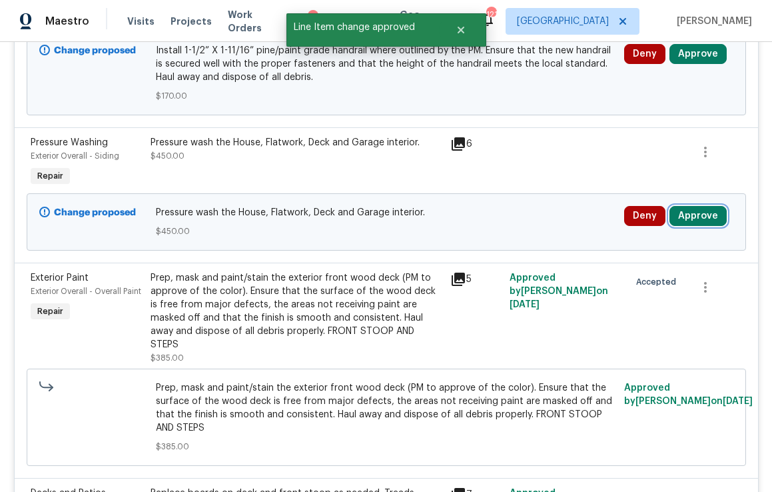
click at [699, 206] on button "Approve" at bounding box center [697, 216] width 57 height 20
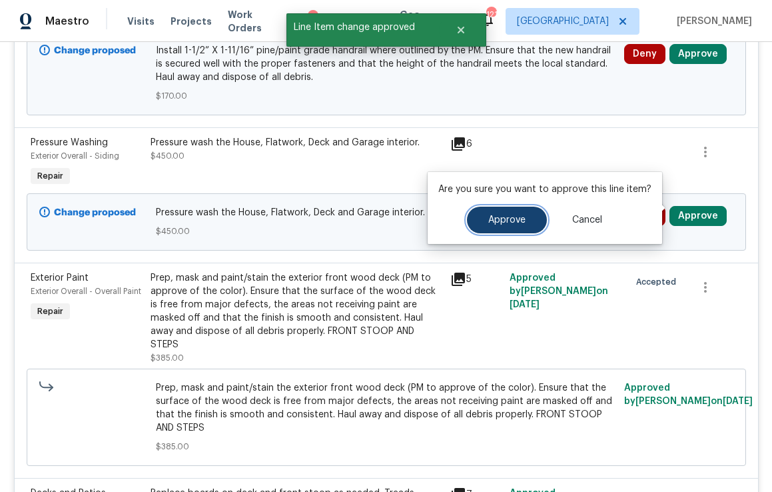
click at [480, 224] on button "Approve" at bounding box center [507, 219] width 80 height 27
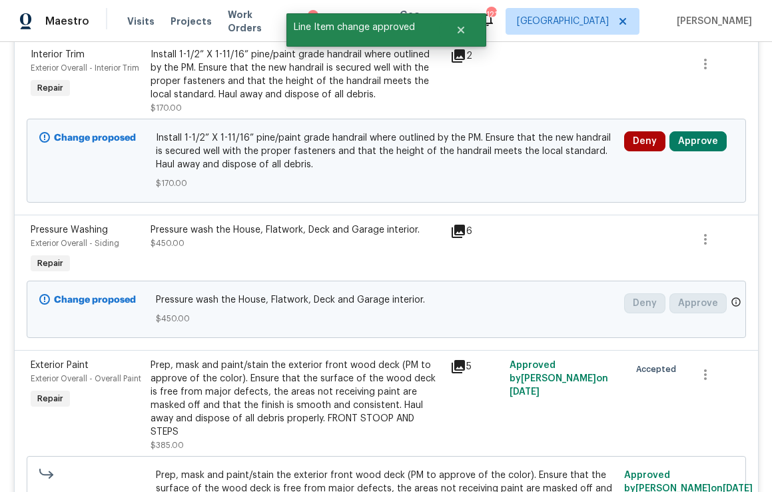
scroll to position [2143, 0]
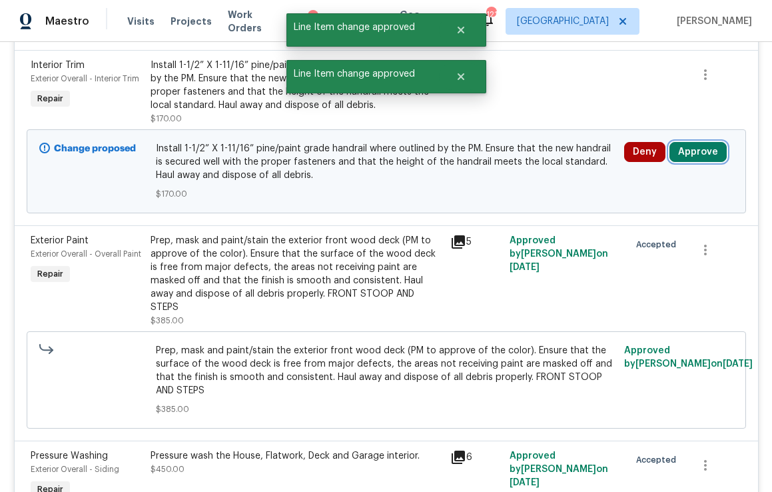
click at [691, 142] on button "Approve" at bounding box center [697, 152] width 57 height 20
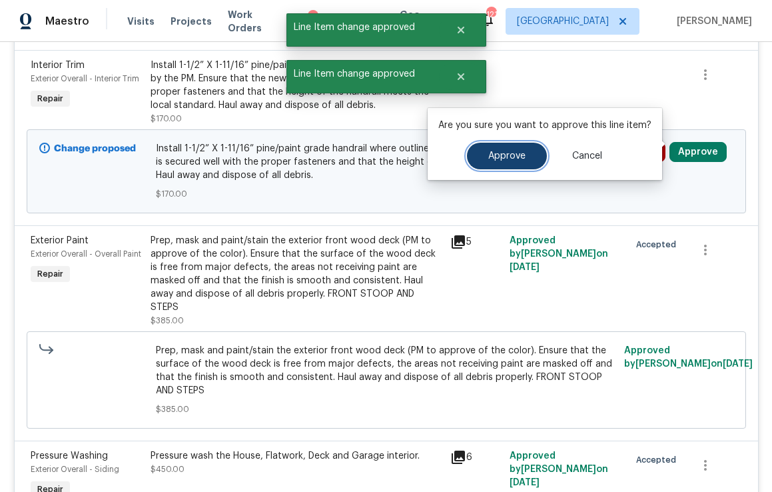
click at [510, 152] on span "Approve" at bounding box center [506, 156] width 37 height 10
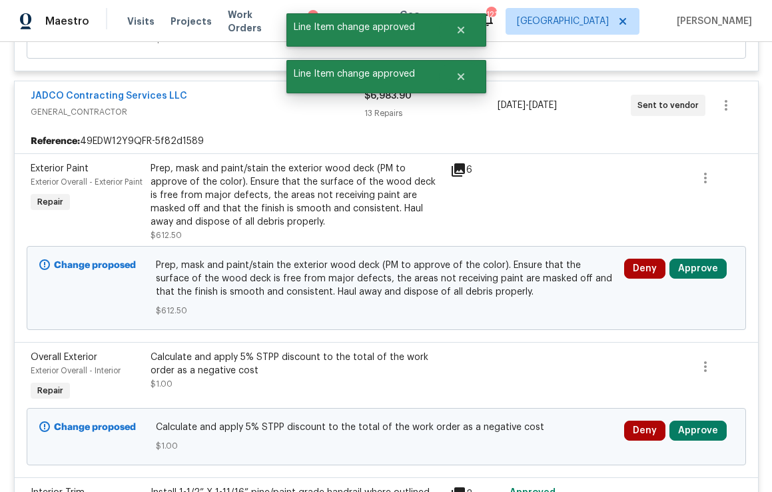
scroll to position [1717, 0]
click at [677, 261] on button "Approve" at bounding box center [697, 268] width 57 height 20
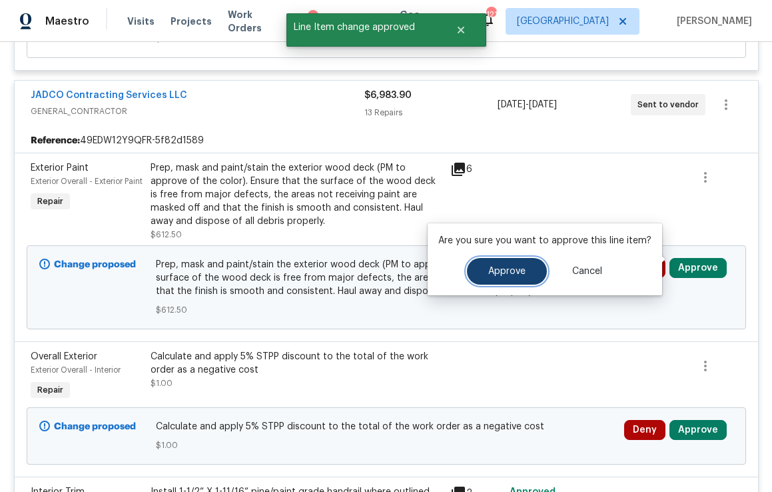
click at [517, 273] on span "Approve" at bounding box center [506, 271] width 37 height 10
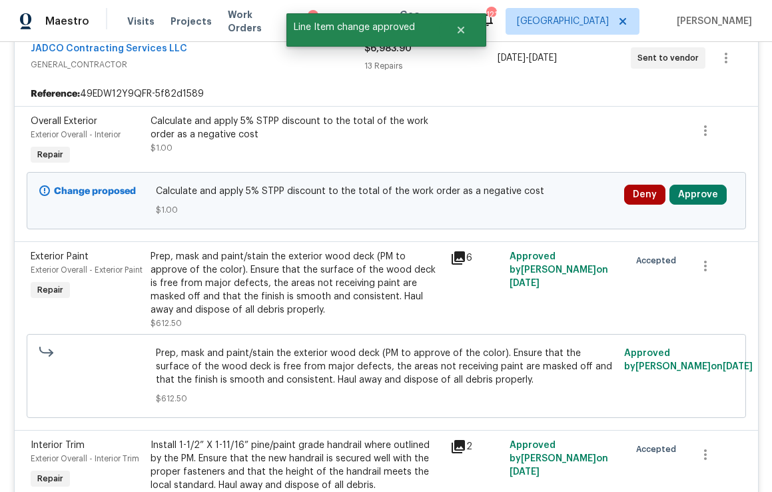
scroll to position [1783, 0]
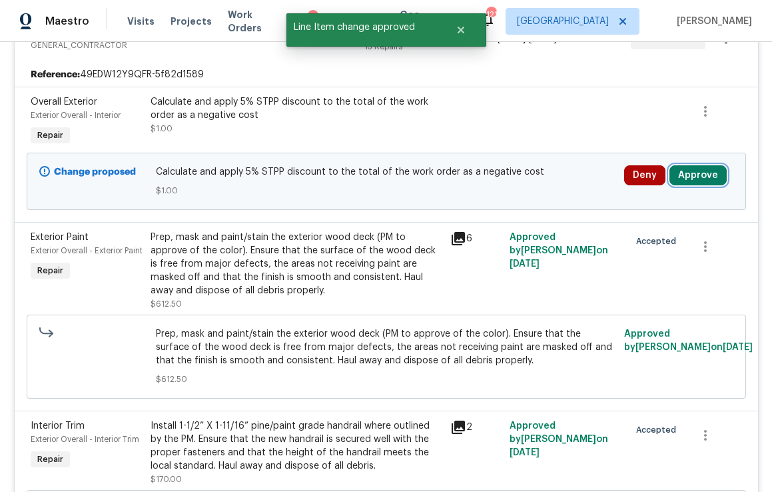
click at [694, 167] on button "Approve" at bounding box center [697, 175] width 57 height 20
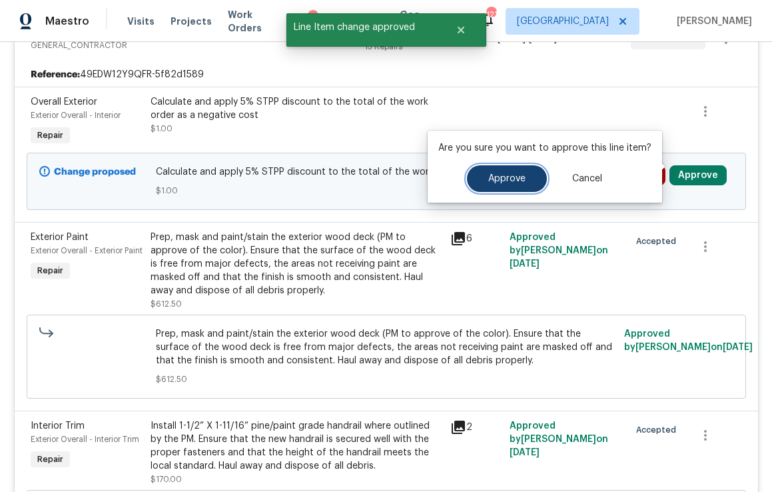
click at [525, 177] on button "Approve" at bounding box center [507, 178] width 80 height 27
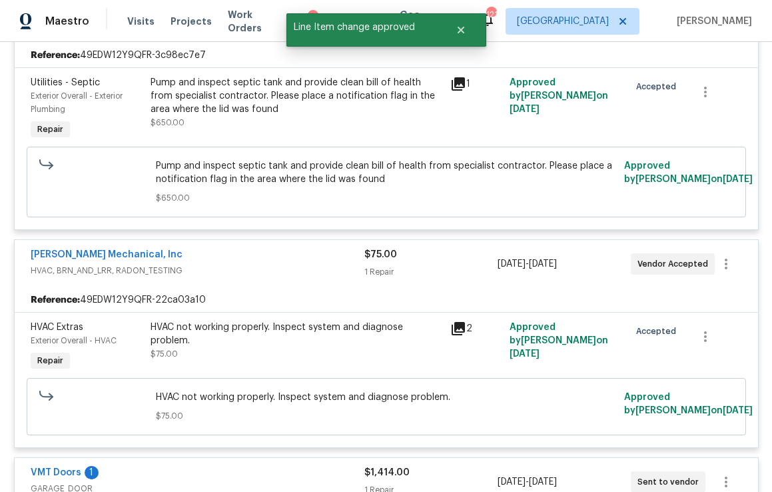
scroll to position [4779, 0]
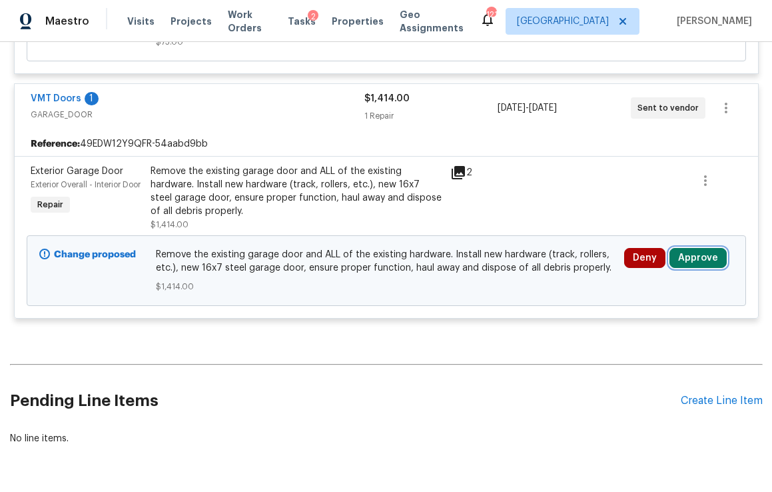
click at [701, 248] on button "Approve" at bounding box center [697, 258] width 57 height 20
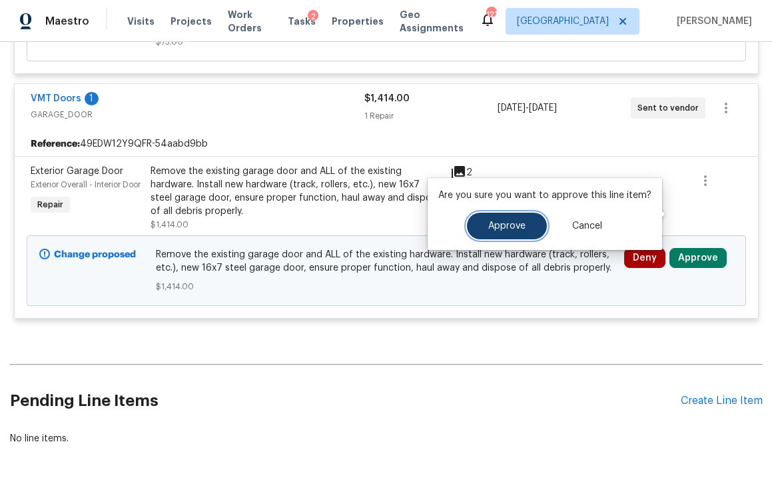
click at [514, 228] on span "Approve" at bounding box center [506, 226] width 37 height 10
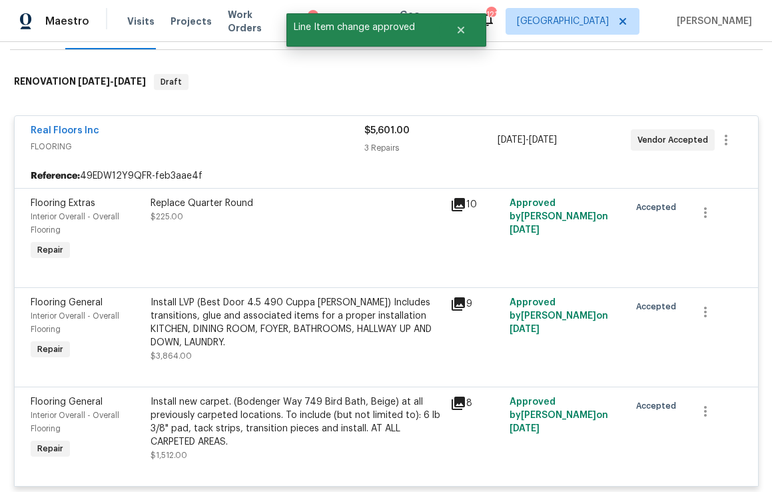
scroll to position [0, 0]
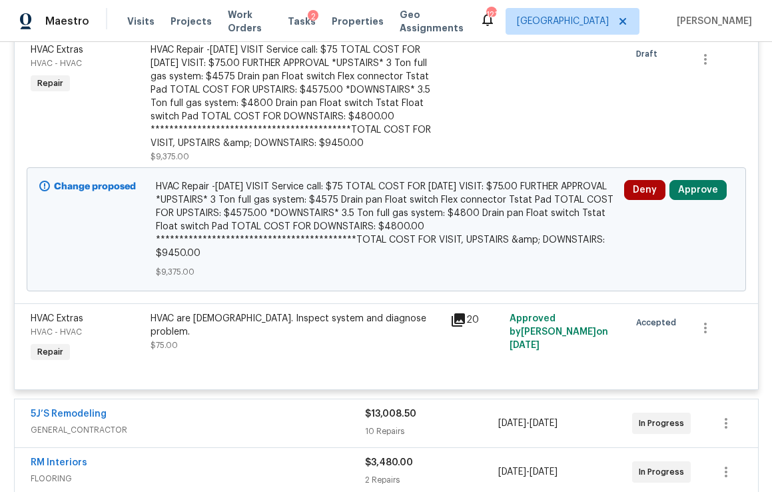
scroll to position [380, 0]
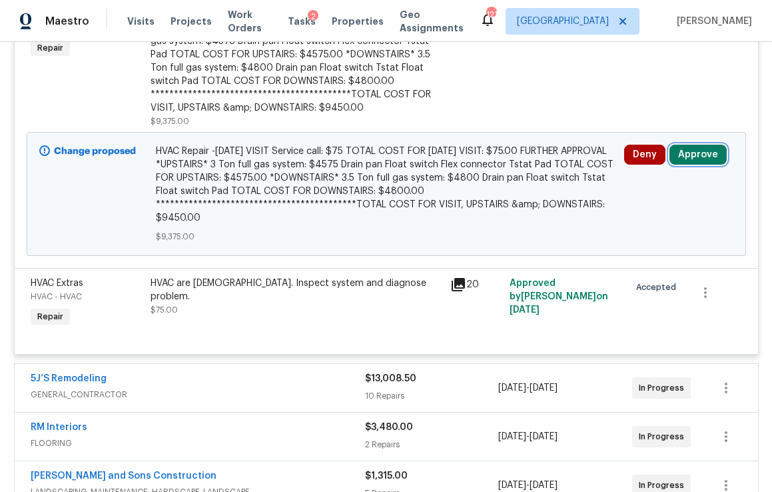
click at [695, 155] on button "Approve" at bounding box center [697, 155] width 57 height 20
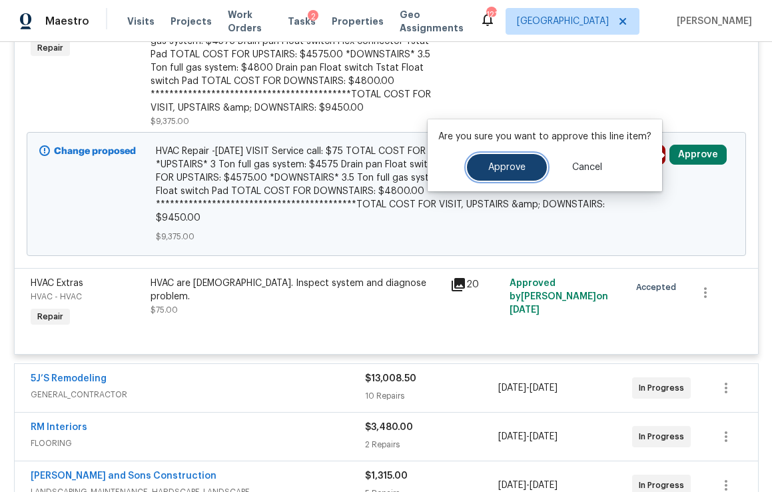
click at [525, 165] on button "Approve" at bounding box center [507, 167] width 80 height 27
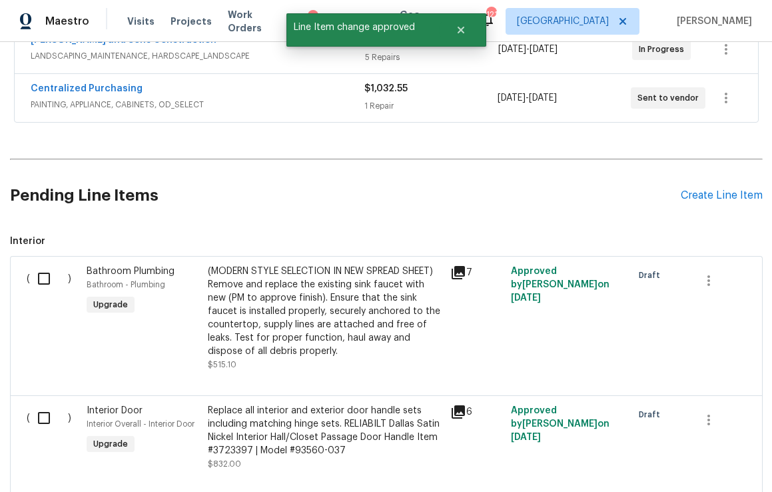
scroll to position [0, 0]
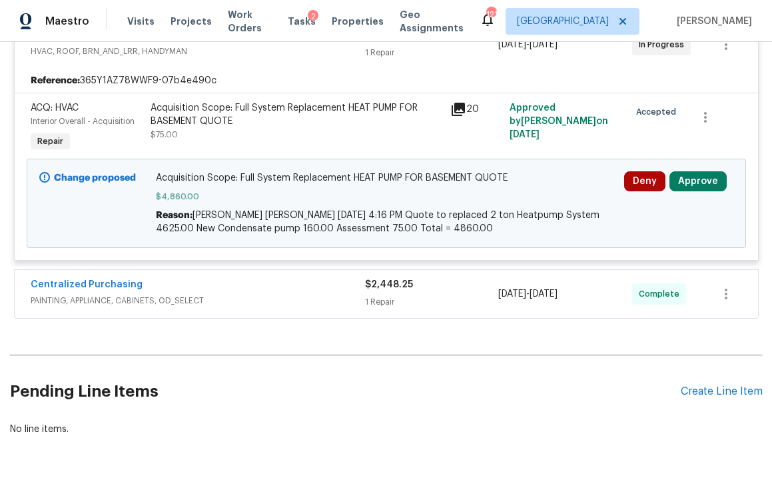
scroll to position [499, 0]
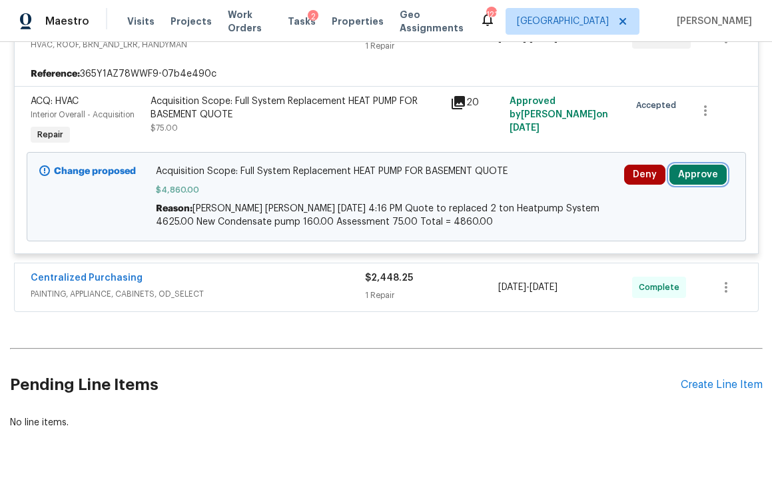
click at [689, 171] on button "Approve" at bounding box center [697, 175] width 57 height 20
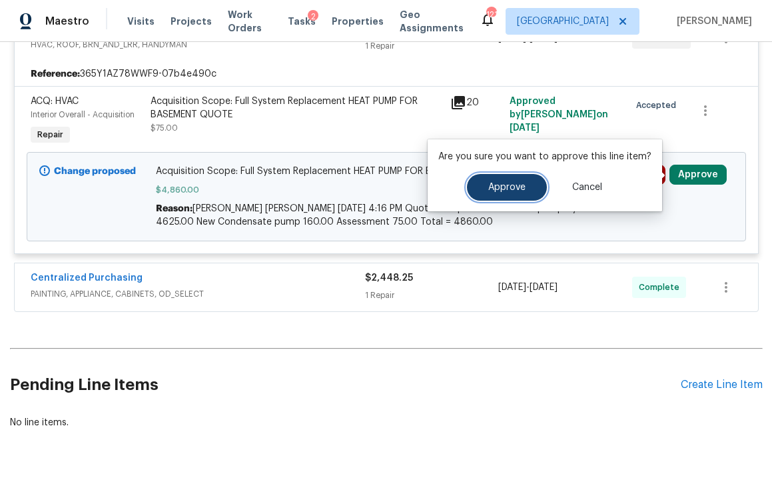
click at [514, 186] on span "Approve" at bounding box center [506, 187] width 37 height 10
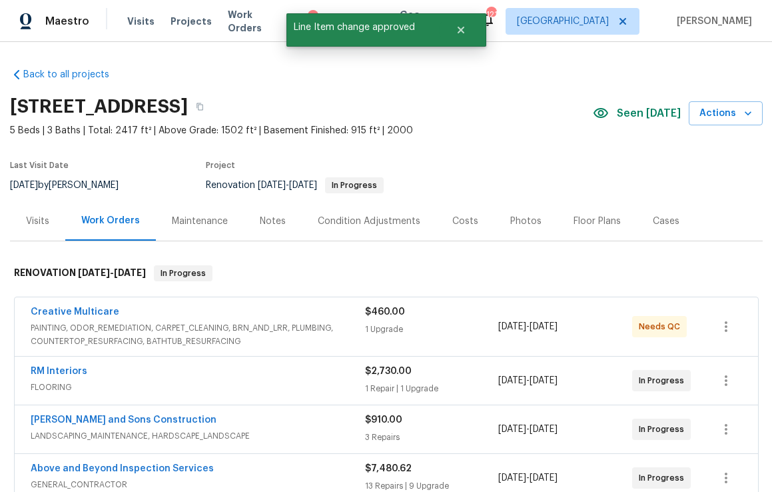
scroll to position [0, 0]
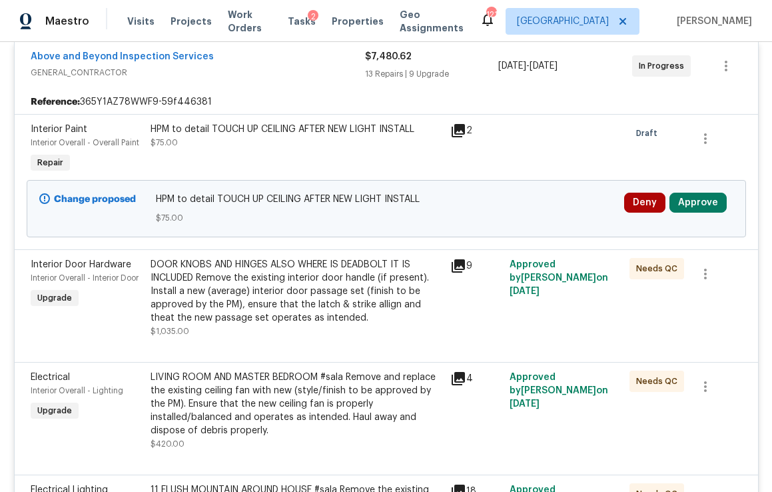
scroll to position [430, 0]
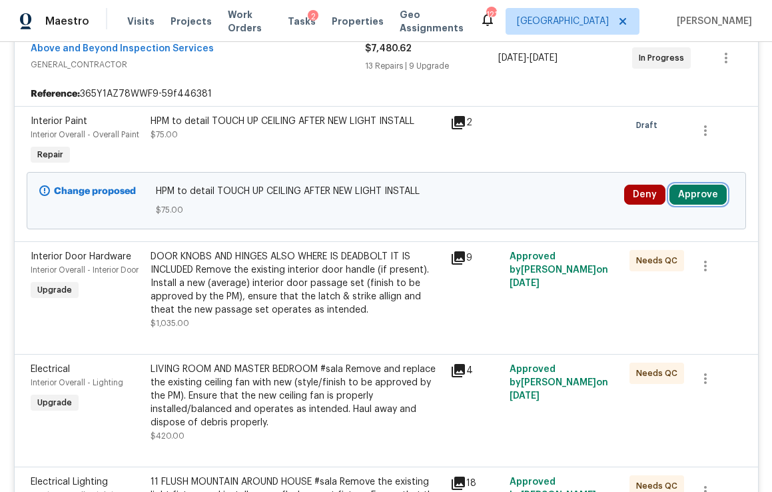
click at [697, 189] on button "Approve" at bounding box center [697, 194] width 57 height 20
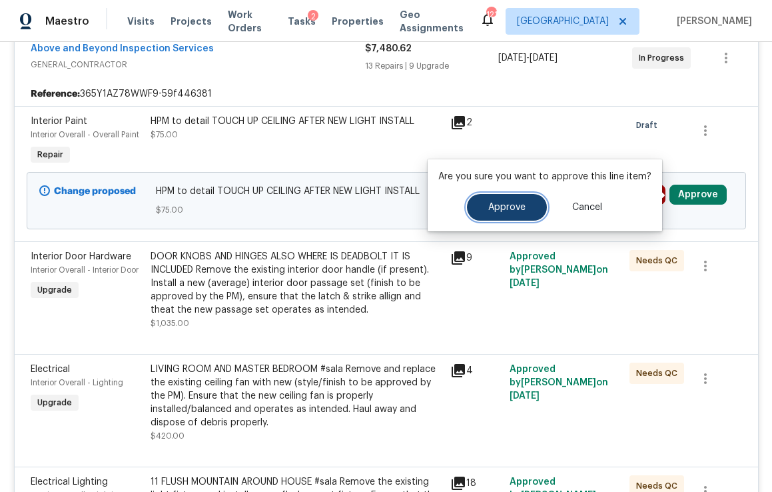
click at [510, 209] on span "Approve" at bounding box center [506, 207] width 37 height 10
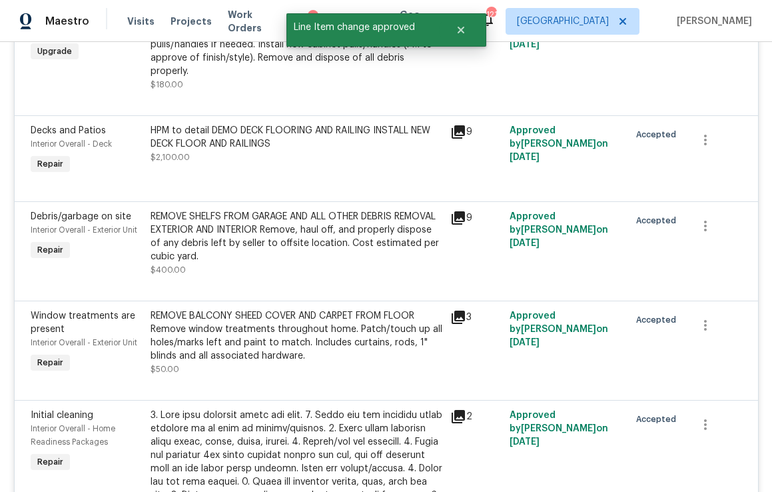
scroll to position [0, 0]
